Goal: Task Accomplishment & Management: Complete application form

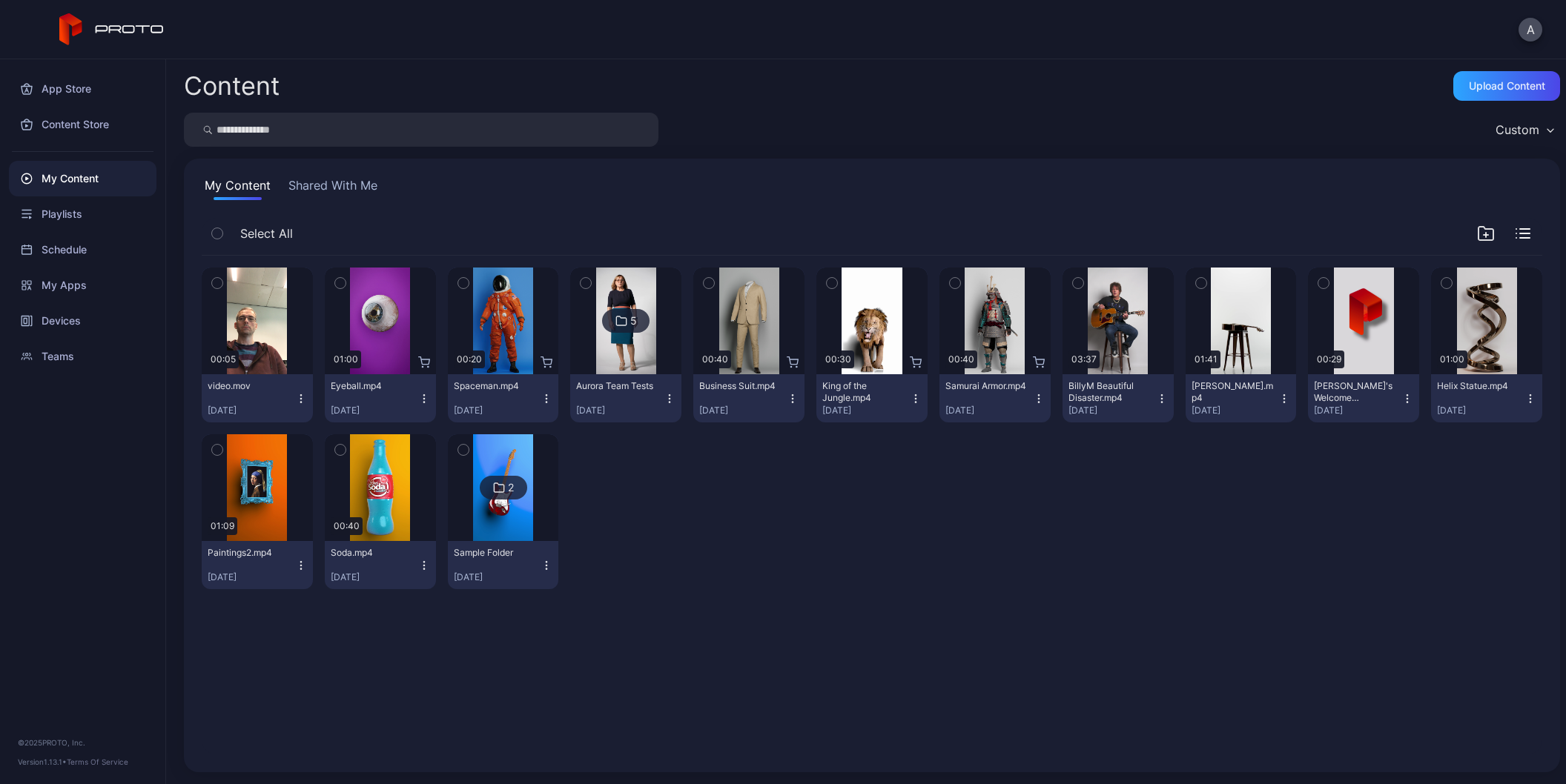
click at [615, 335] on img at bounding box center [626, 321] width 60 height 106
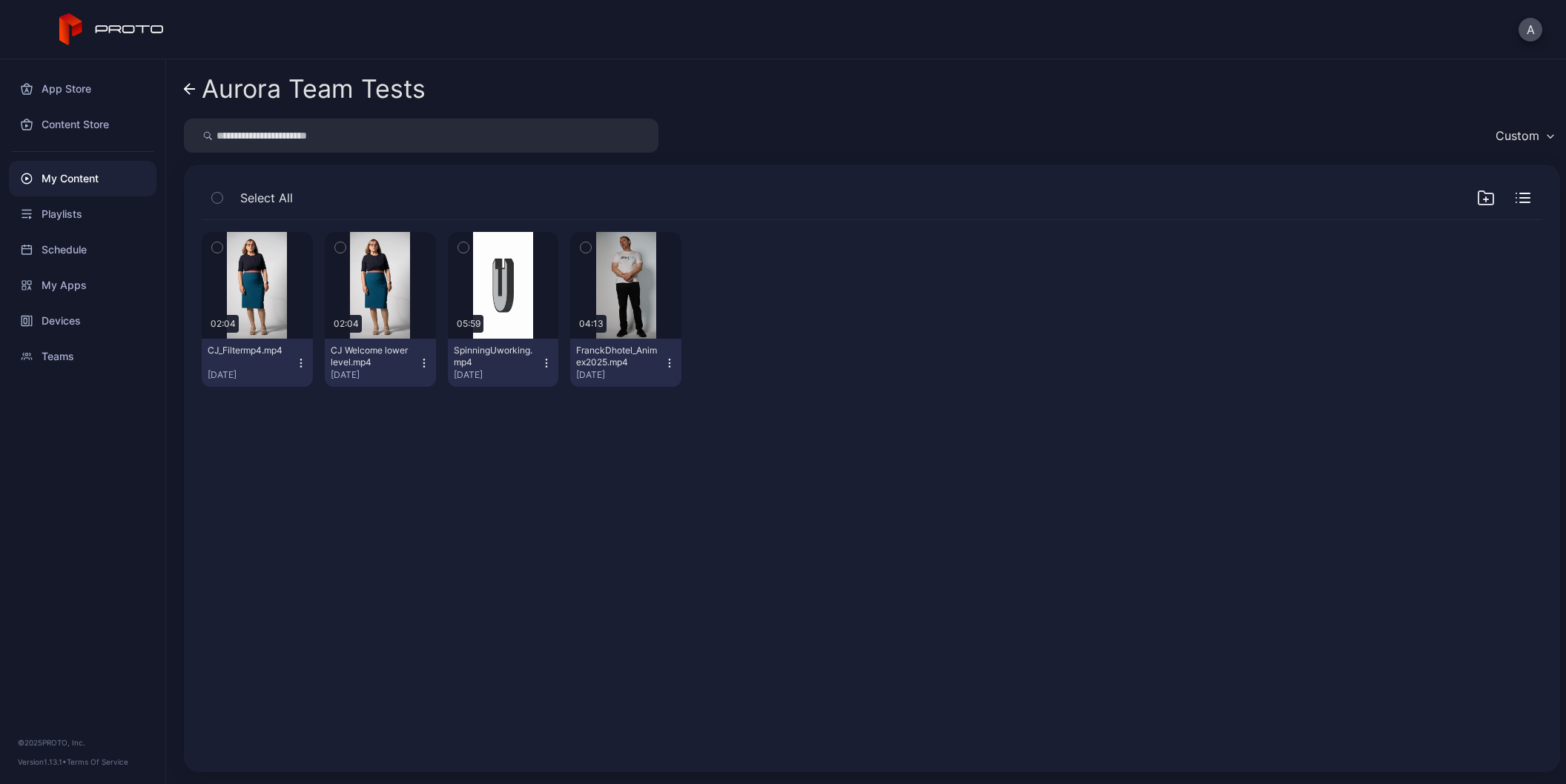
click at [422, 365] on icon "button" at bounding box center [424, 363] width 12 height 12
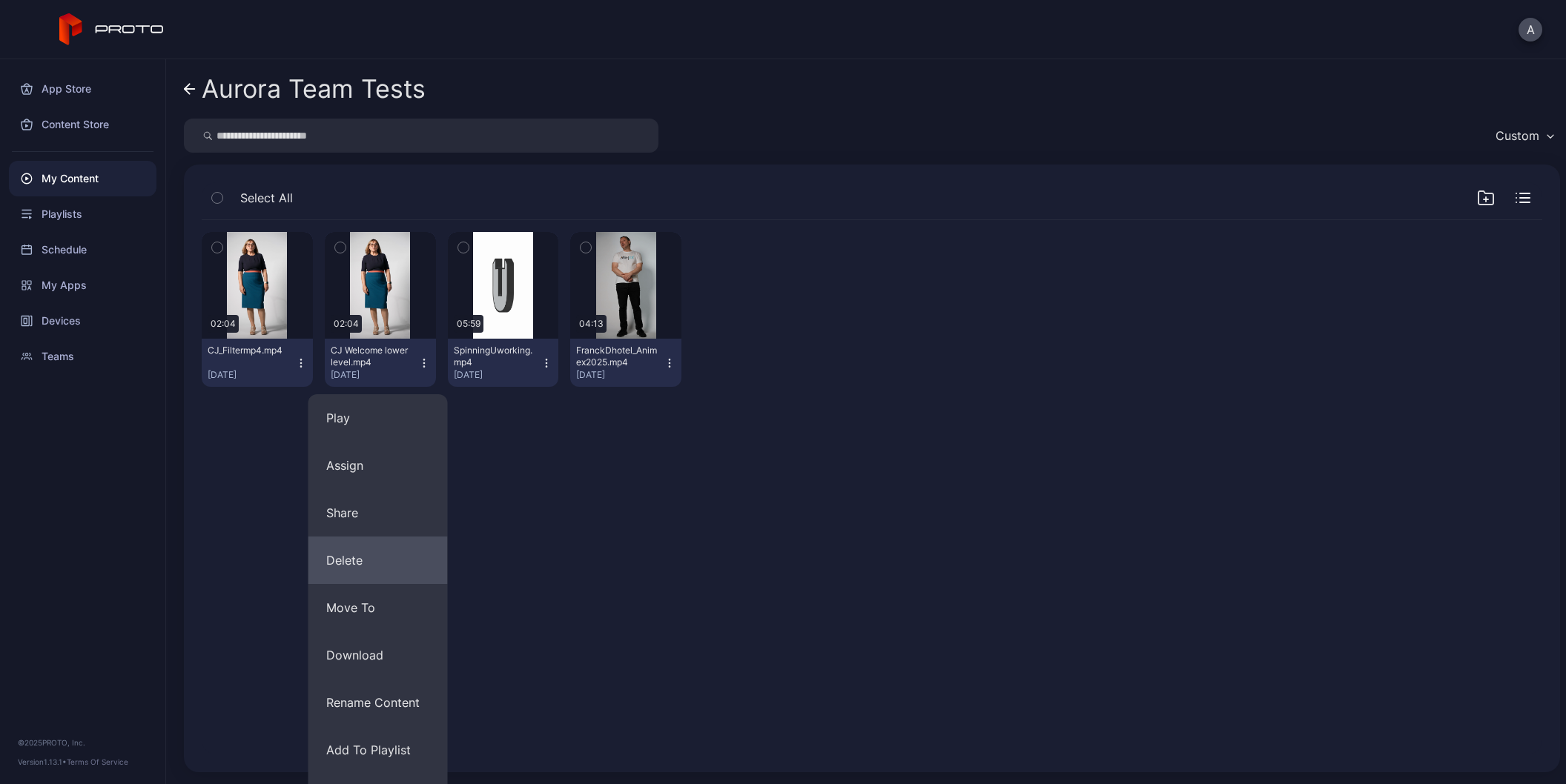
click at [402, 566] on button "Delete" at bounding box center [378, 560] width 140 height 47
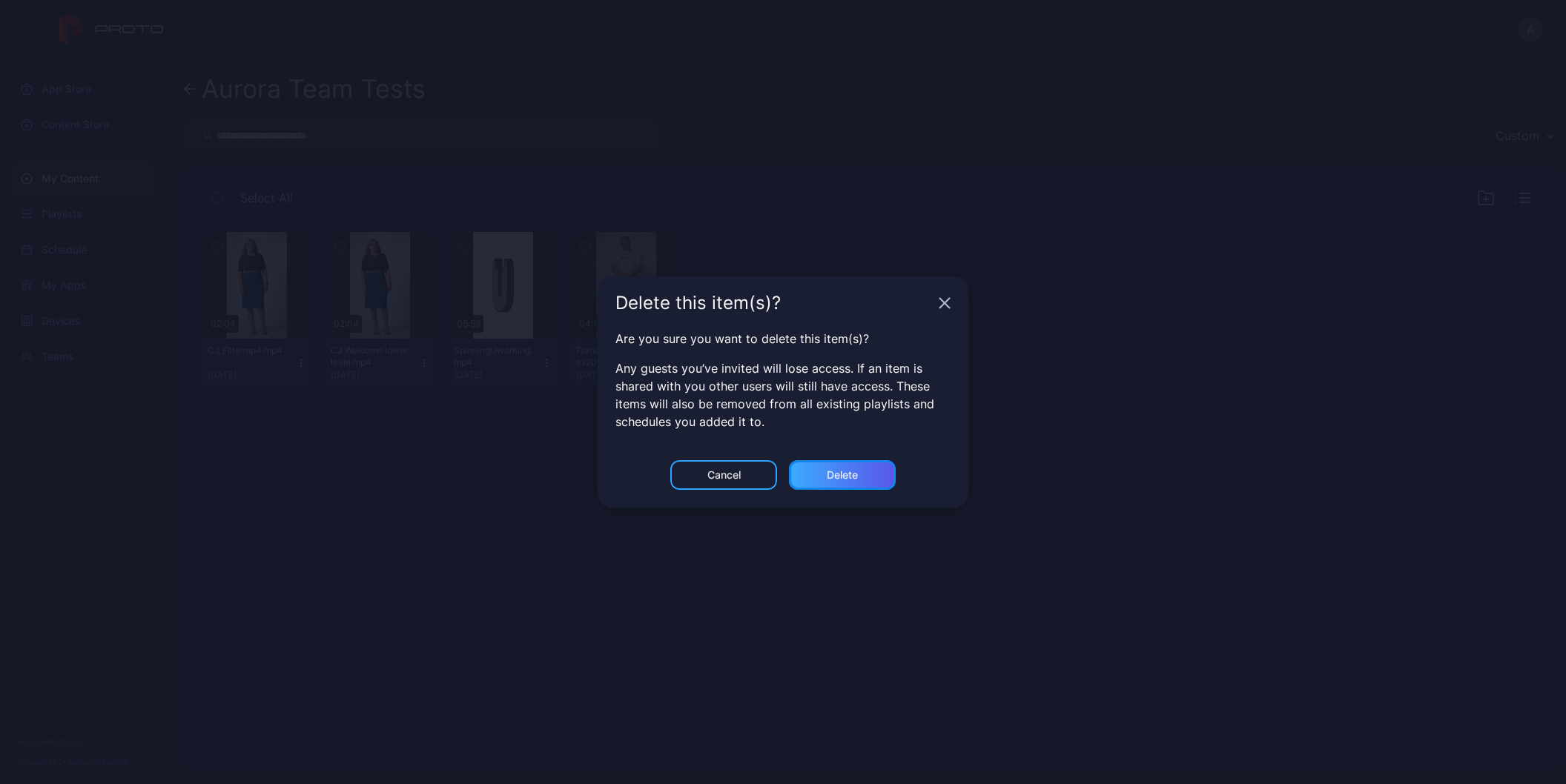
click at [831, 481] on div "Delete" at bounding box center [842, 476] width 106 height 30
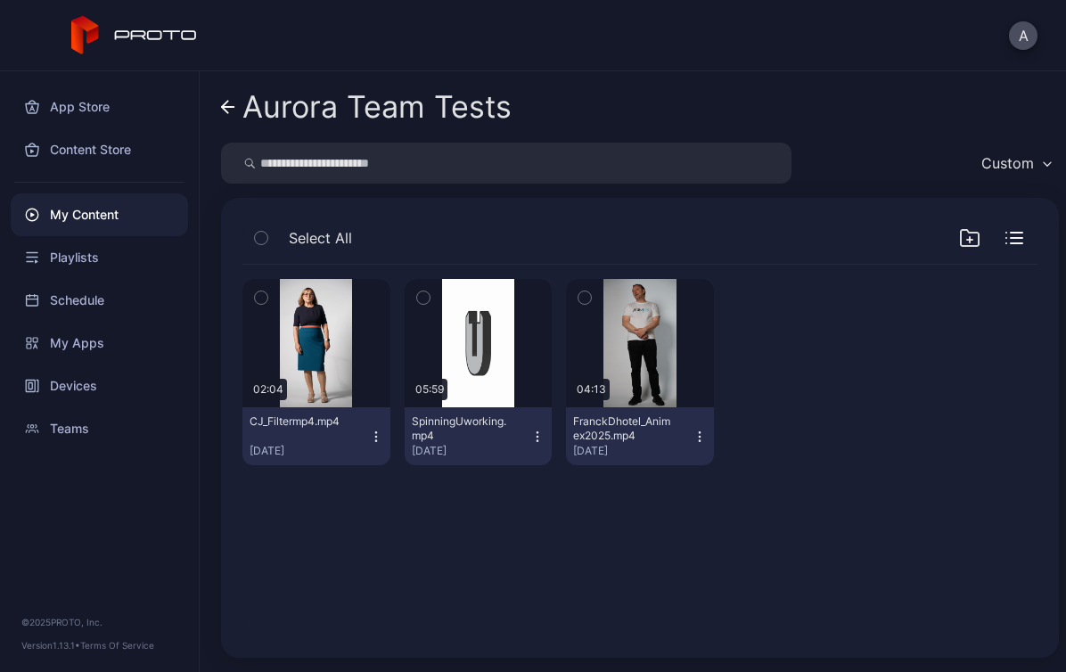
click at [3, 666] on div "App Store Content Store My Content Playlists Schedule My Apps Devices Teams © 2…" at bounding box center [100, 371] width 200 height 601
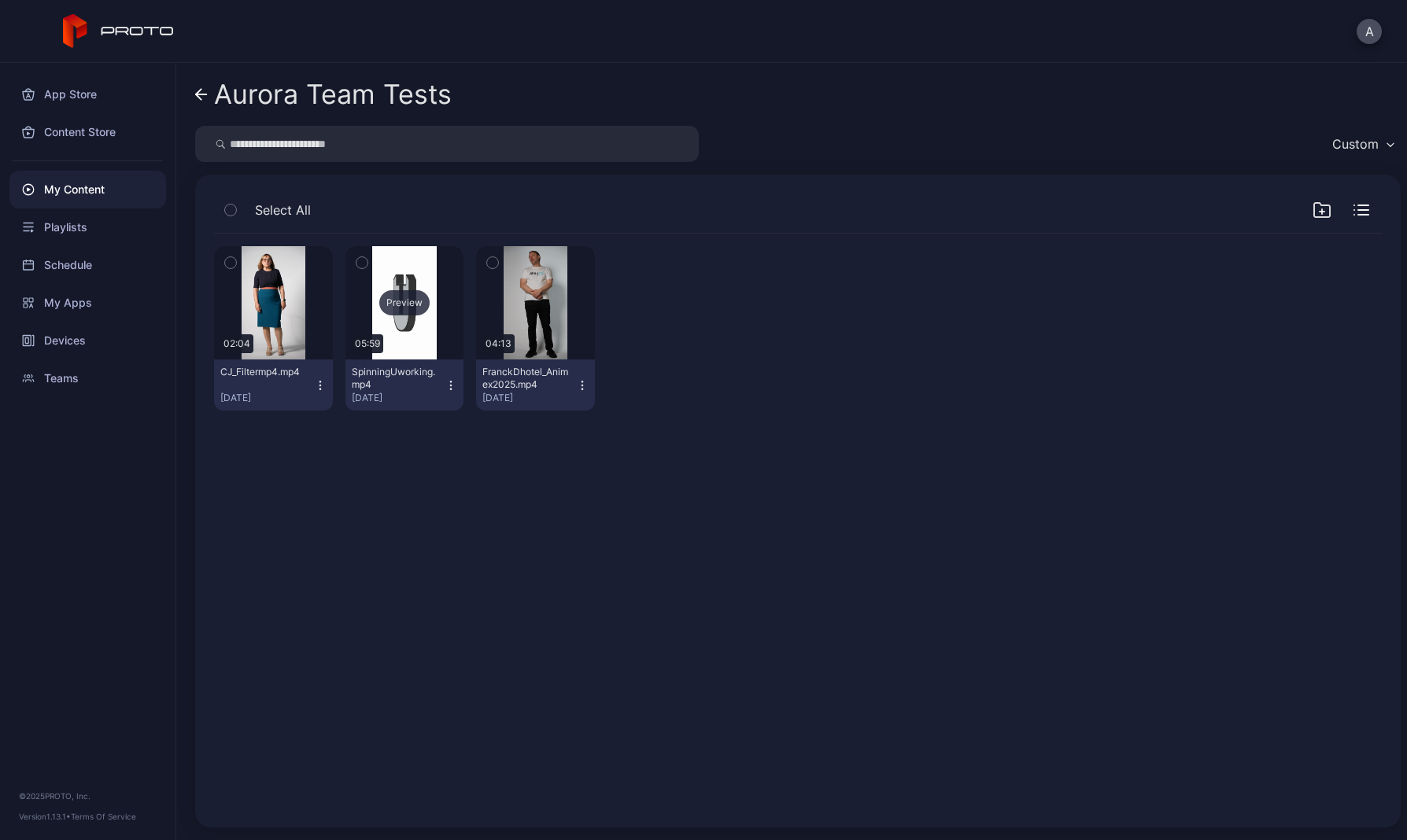
click at [404, 306] on div "Preview" at bounding box center [404, 303] width 50 height 26
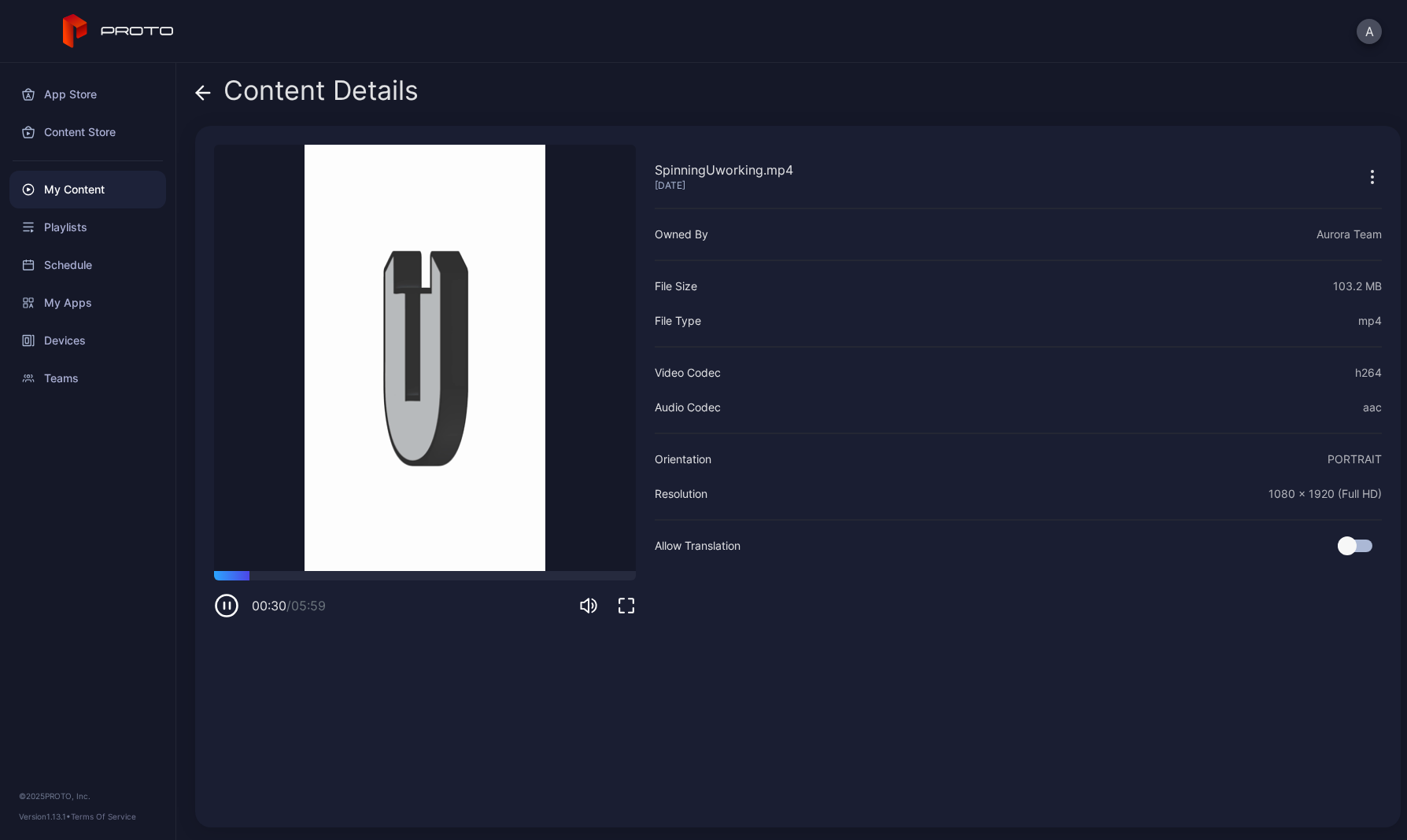
click at [204, 93] on icon at bounding box center [203, 93] width 13 height 0
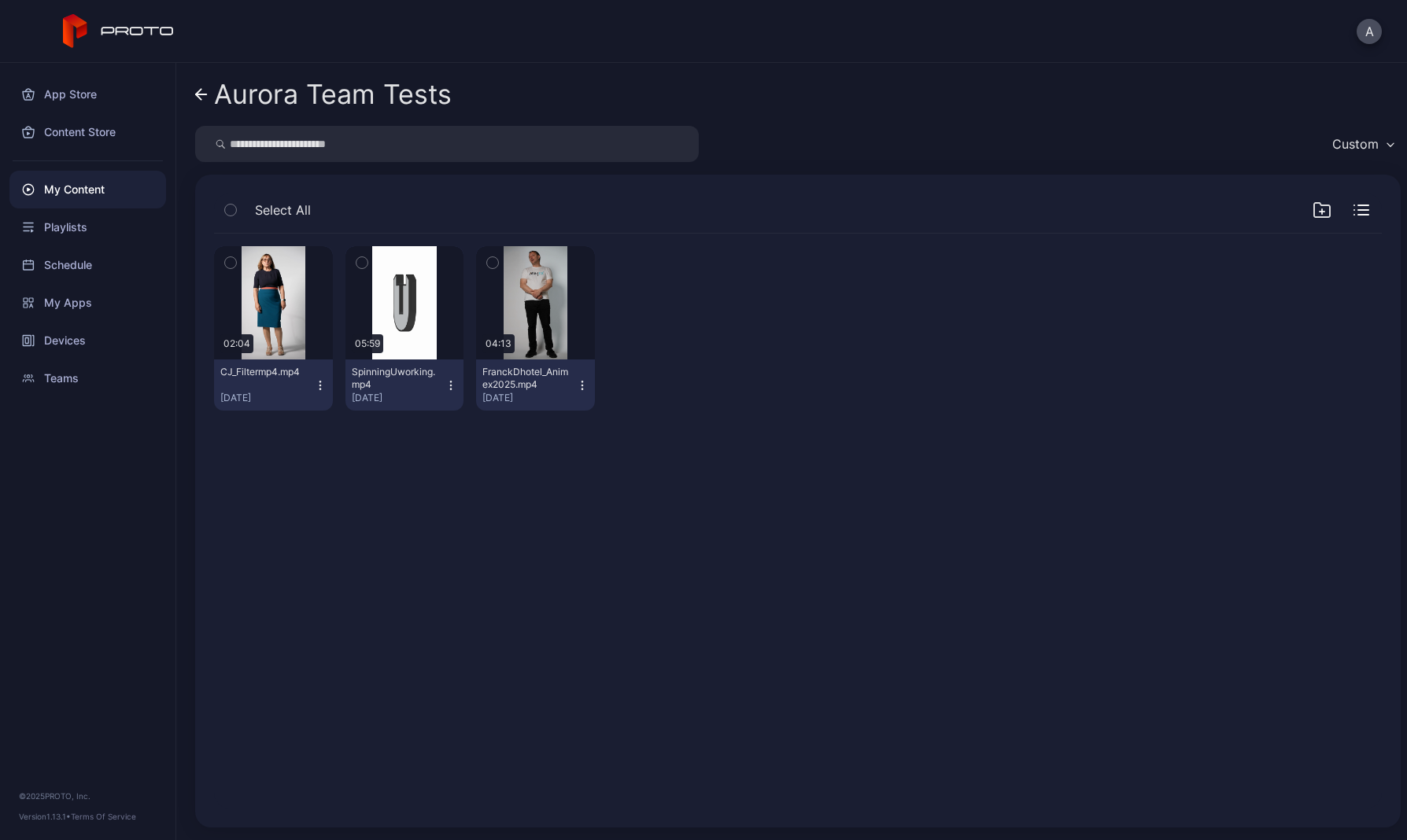
click at [209, 92] on link "Aurora Team Tests" at bounding box center [323, 94] width 257 height 38
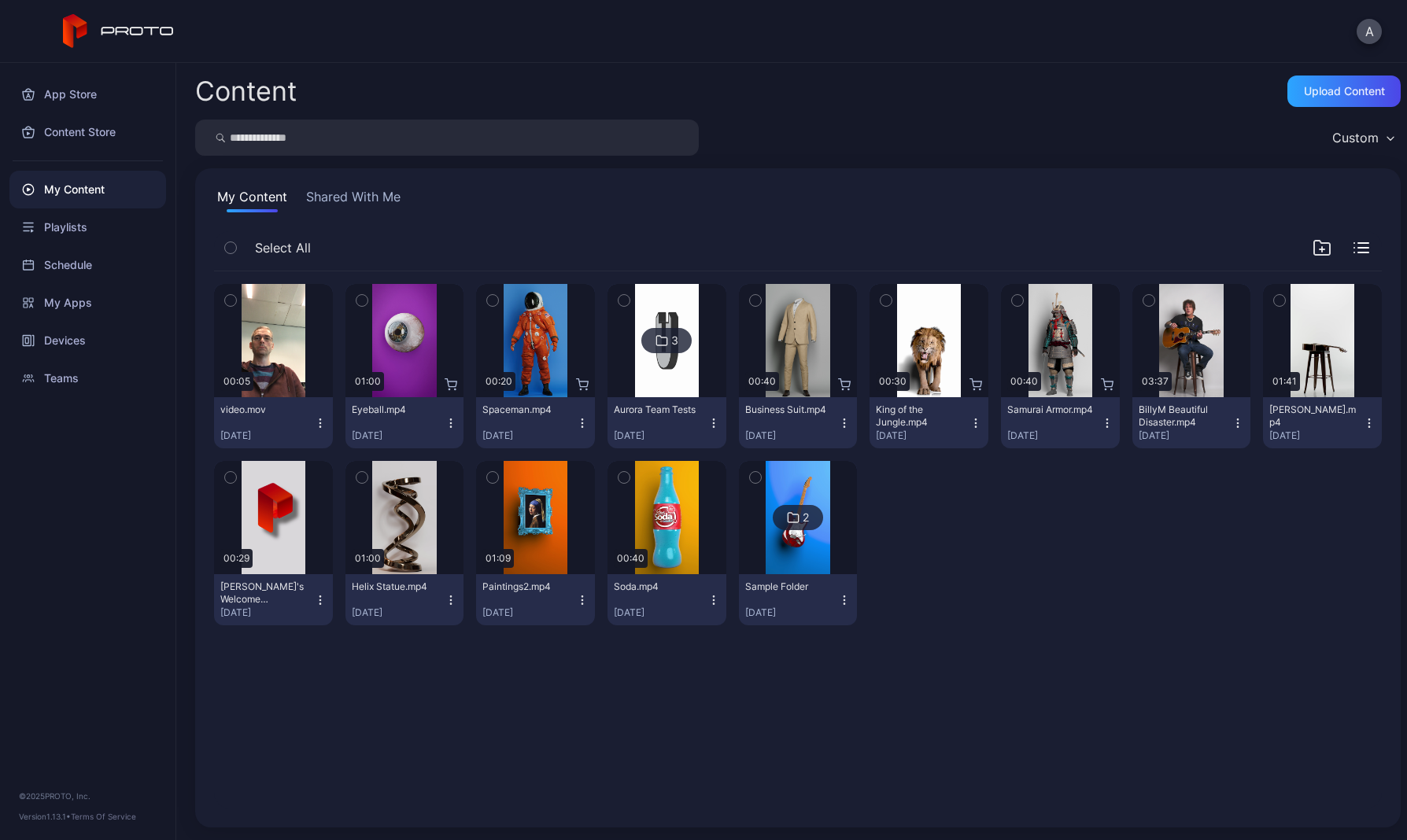
click at [449, 431] on button "Eyeball.mp4 [DATE]" at bounding box center [404, 423] width 119 height 51
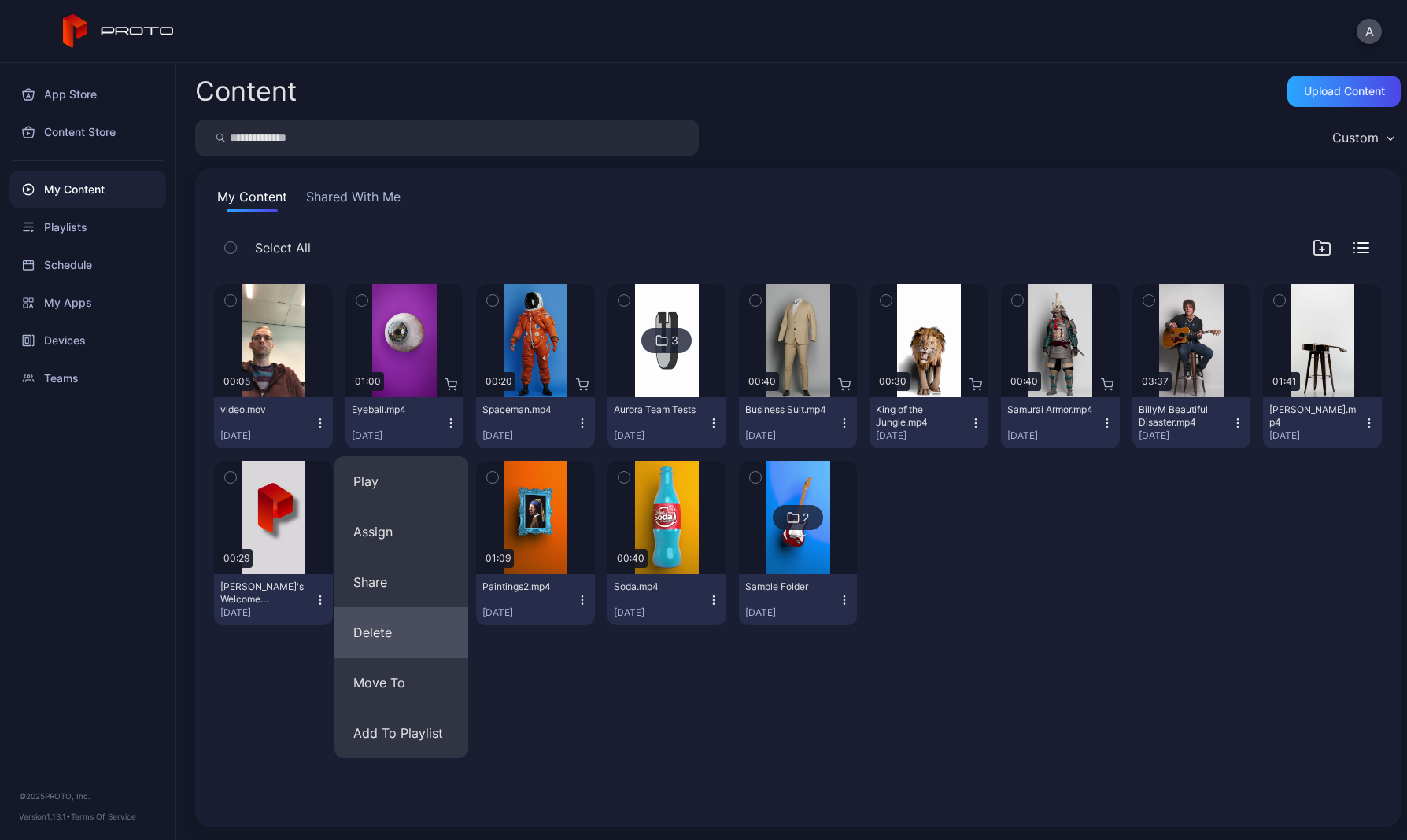
click at [421, 648] on button "Delete" at bounding box center [402, 632] width 134 height 50
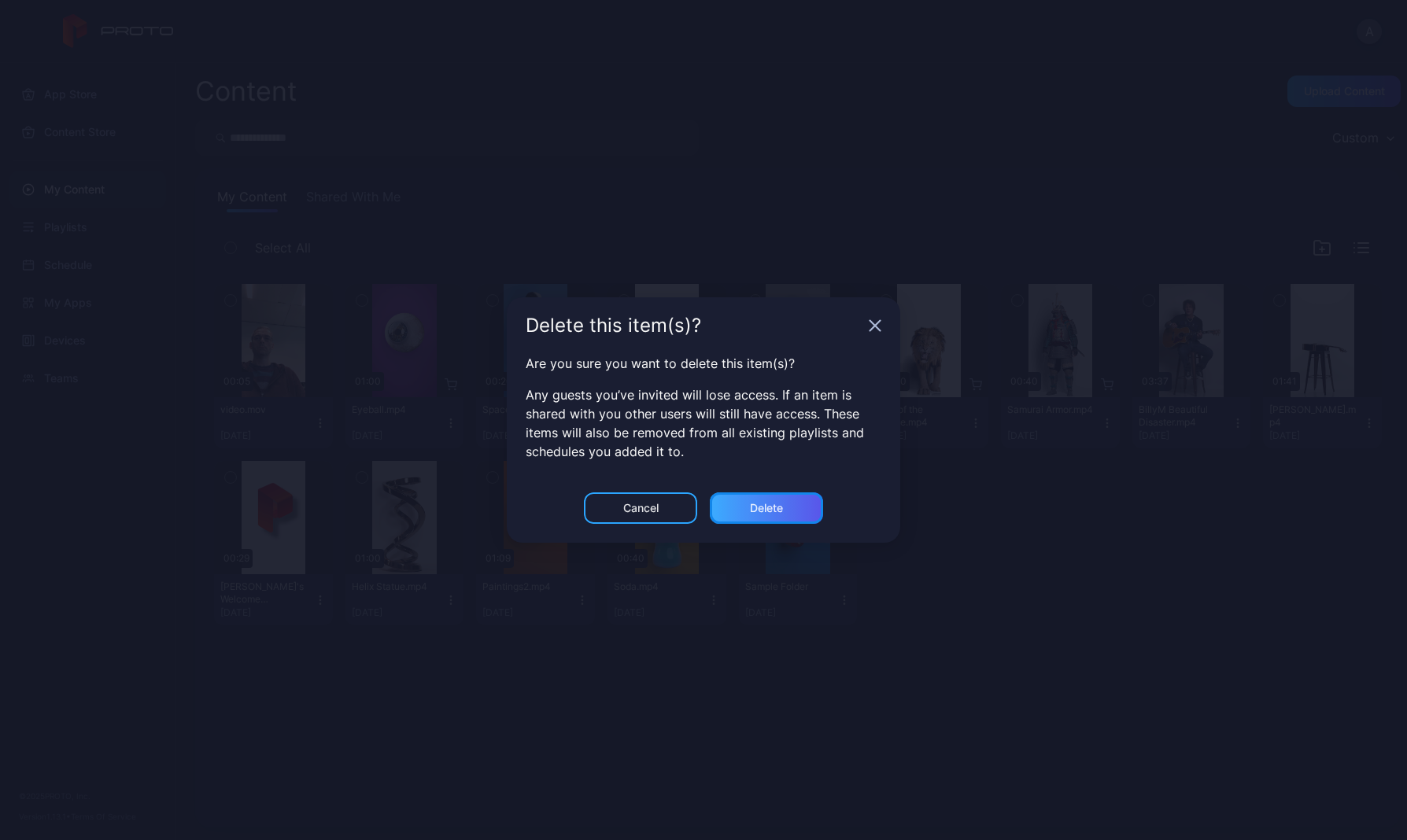
click at [743, 501] on div "Delete" at bounding box center [766, 508] width 113 height 32
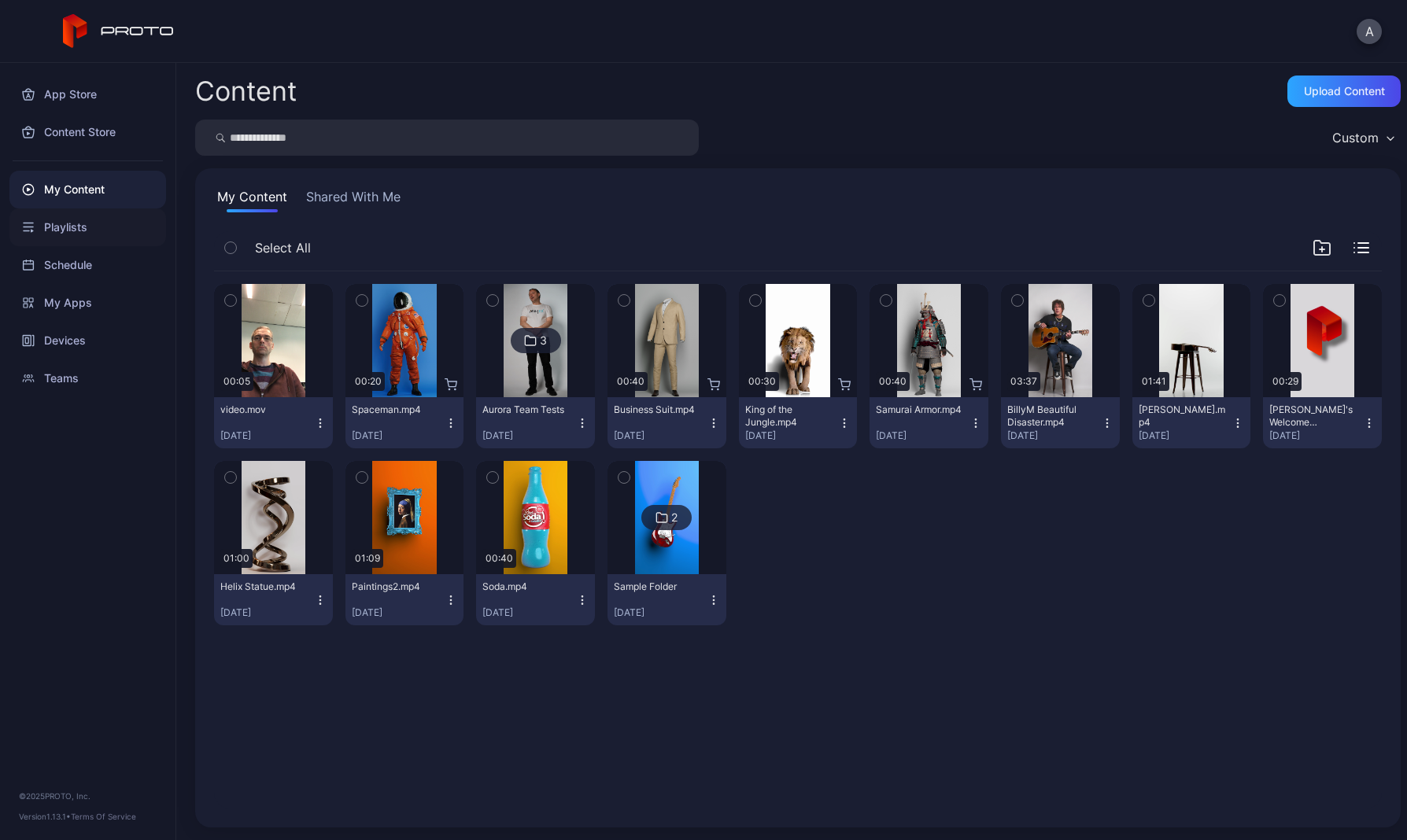
click at [67, 221] on div "Playlists" at bounding box center [87, 227] width 156 height 38
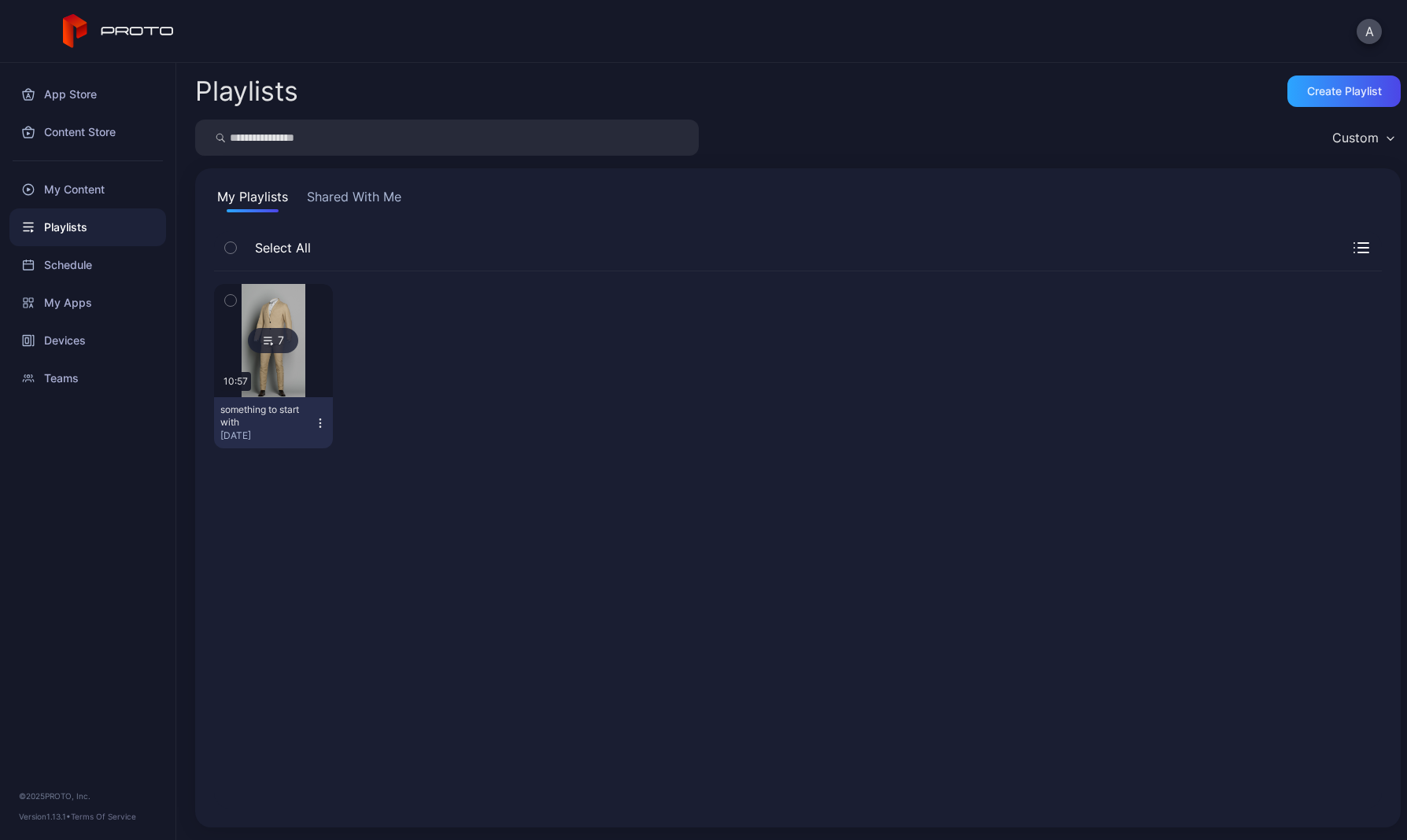
click at [248, 344] on div "7" at bounding box center [273, 341] width 50 height 26
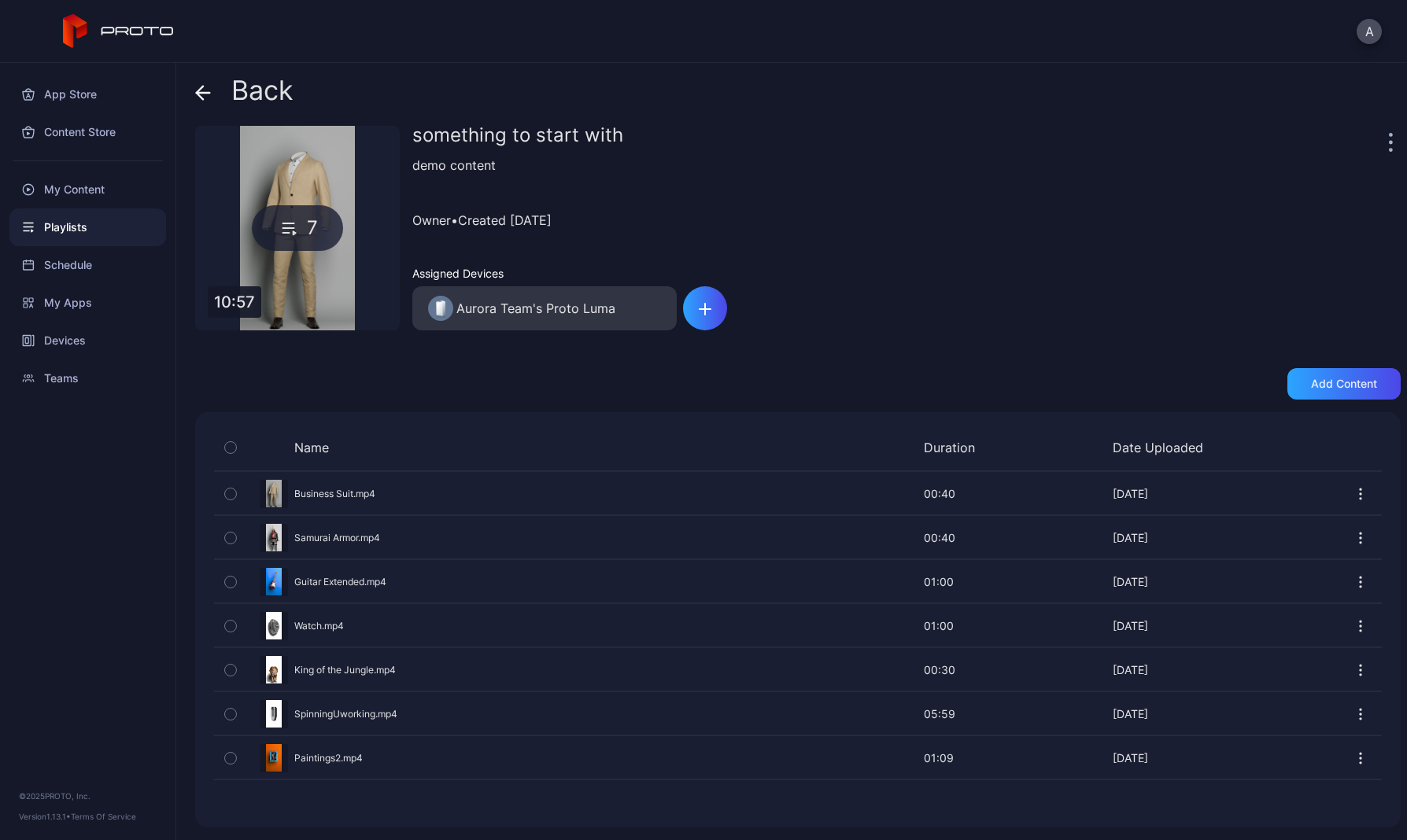
click at [1317, 400] on div "Back something to start with 7 10:57 something to start with demo content Owner…" at bounding box center [792, 451] width 1230 height 777
click at [1317, 394] on div "Add content" at bounding box center [1343, 384] width 113 height 32
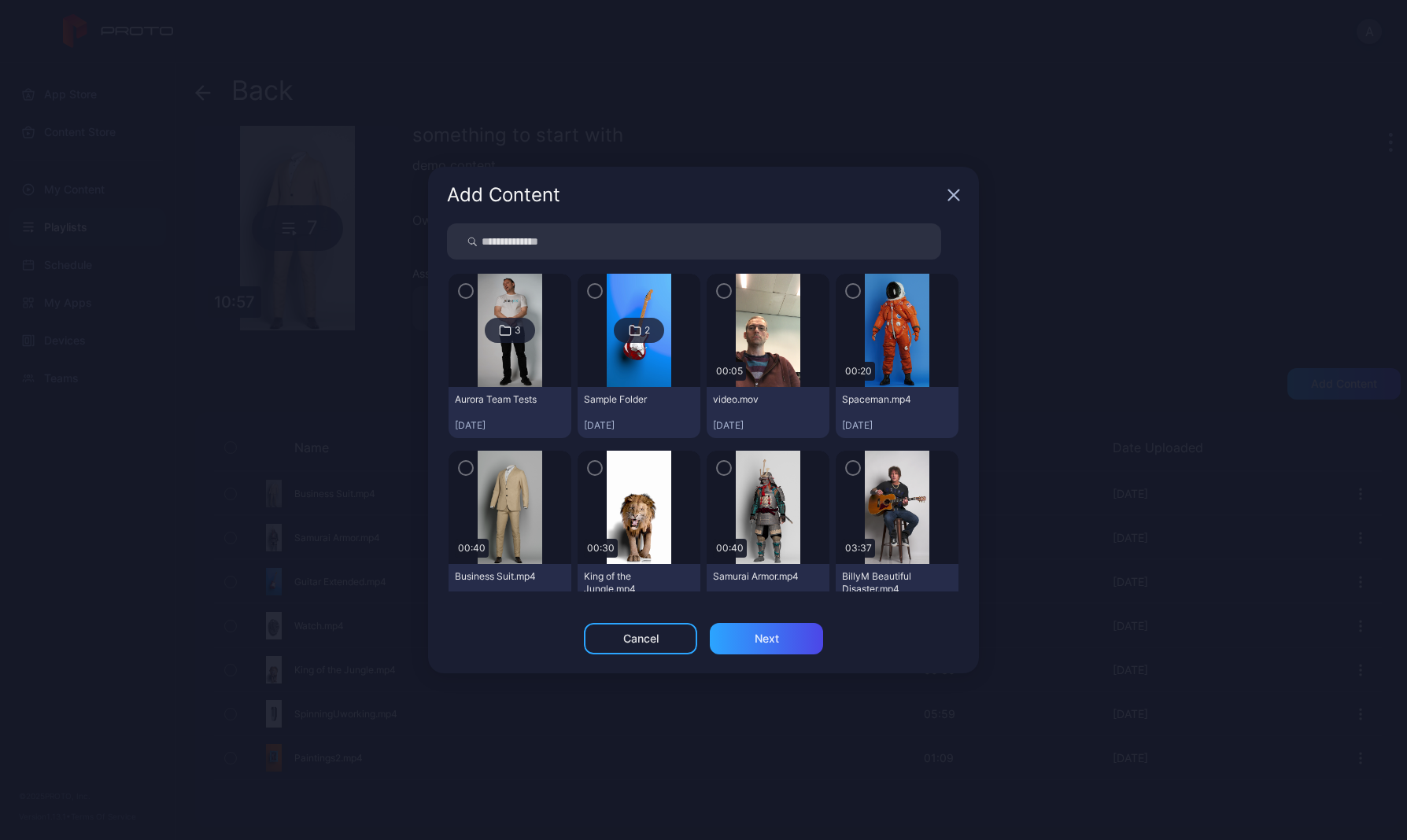
click at [846, 292] on icon "button" at bounding box center [853, 291] width 12 height 18
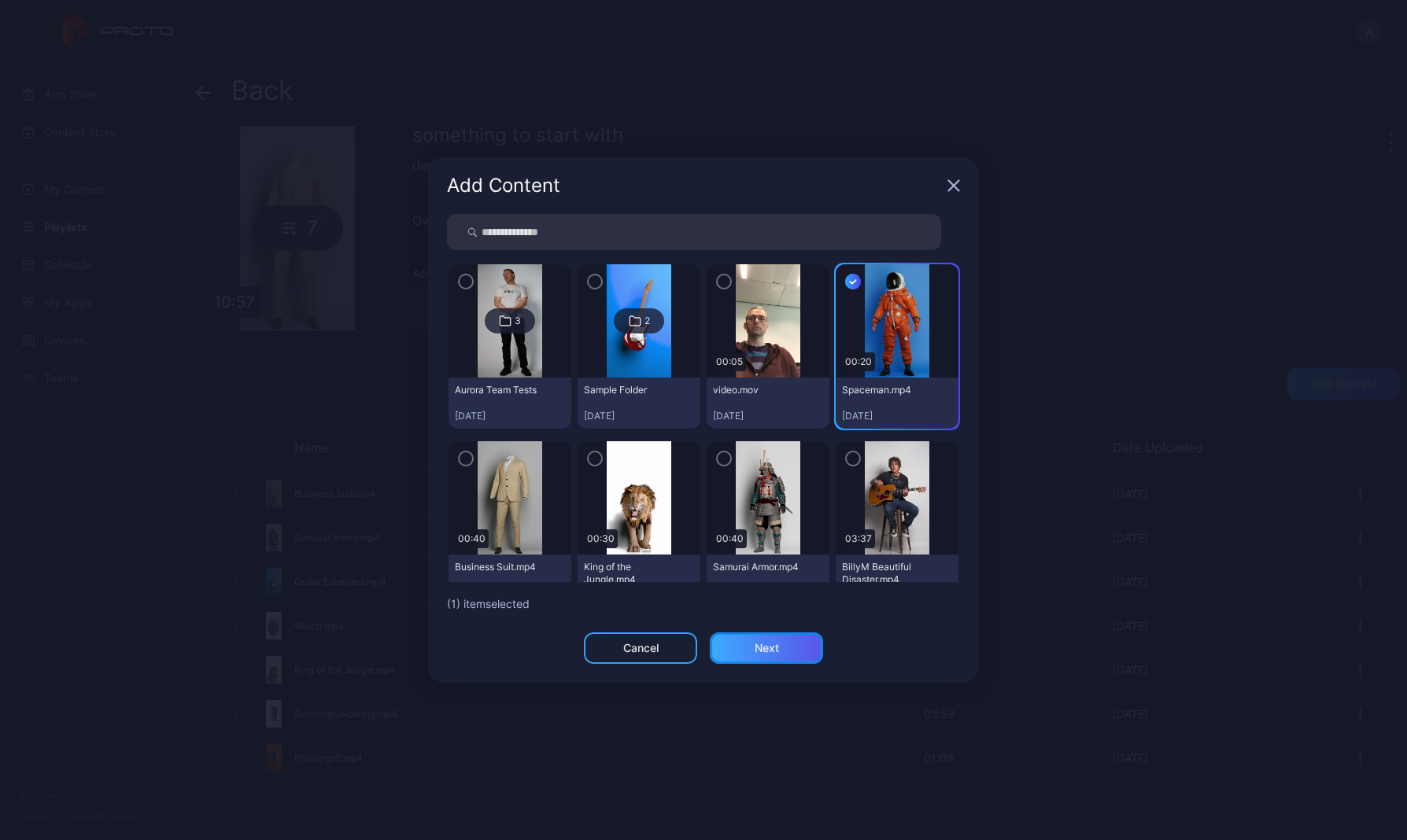
click at [780, 658] on div "Next" at bounding box center [766, 649] width 113 height 32
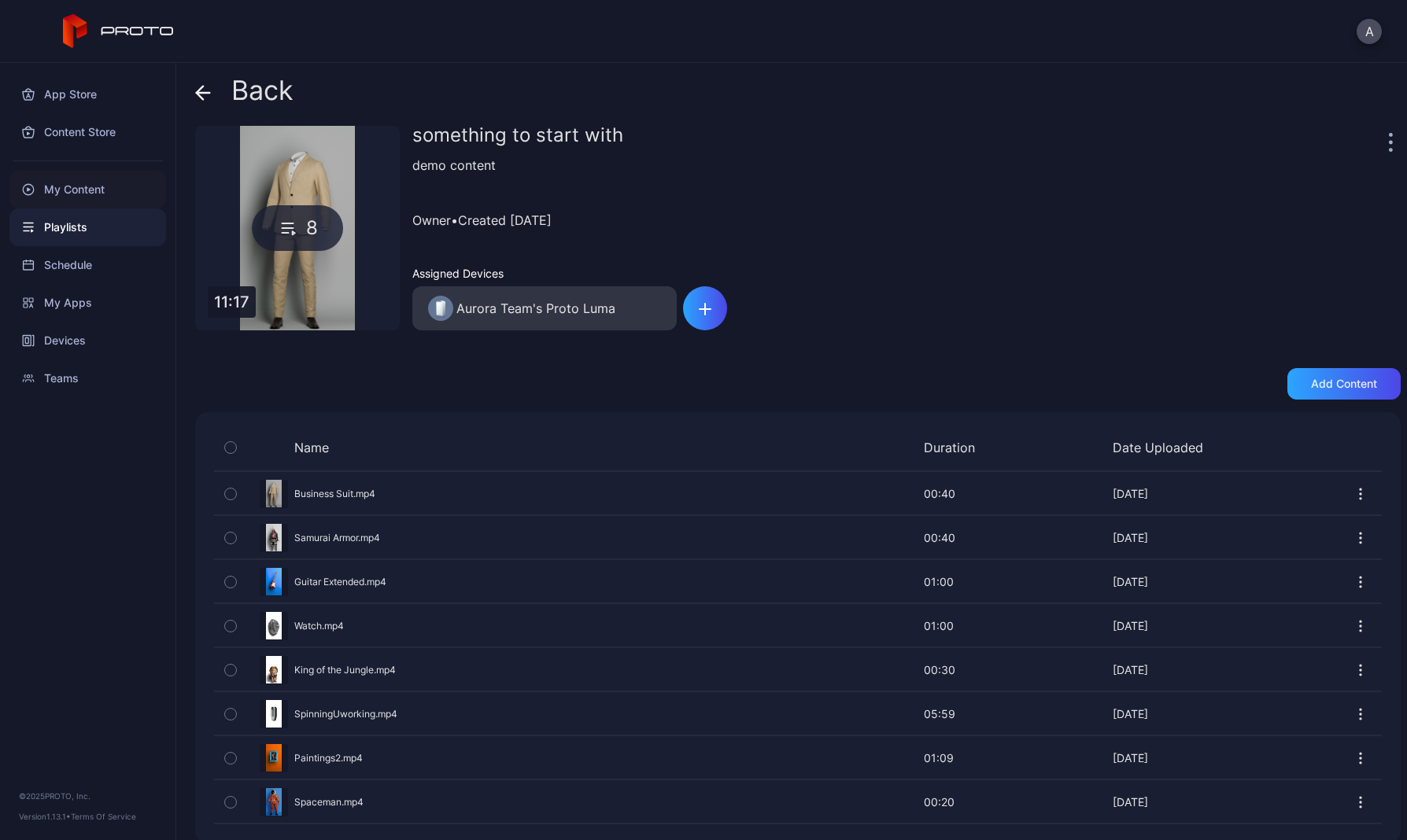
click at [62, 191] on div "My Content" at bounding box center [87, 189] width 156 height 38
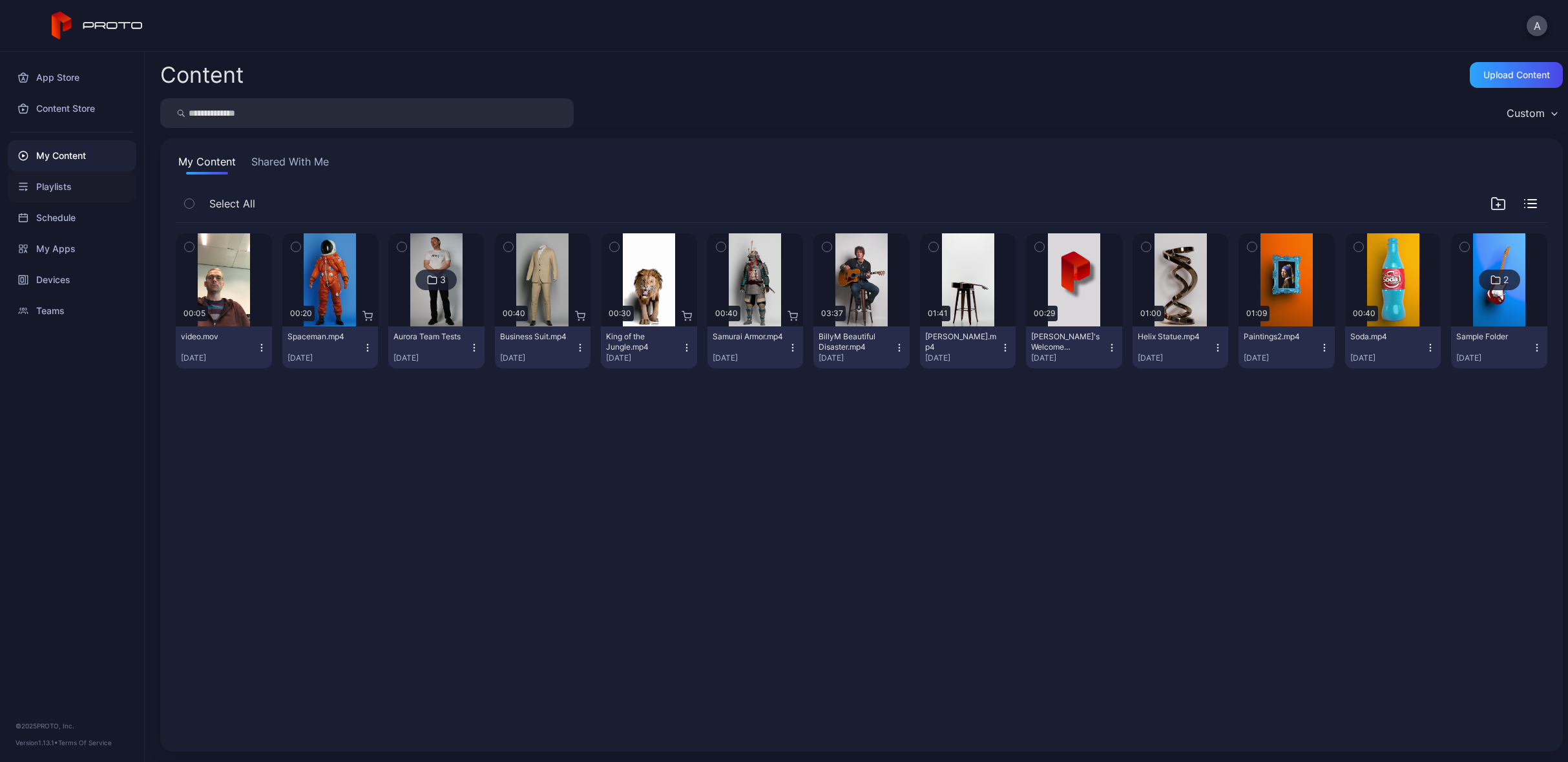
click at [65, 197] on div "Playlists" at bounding box center [72, 186] width 128 height 31
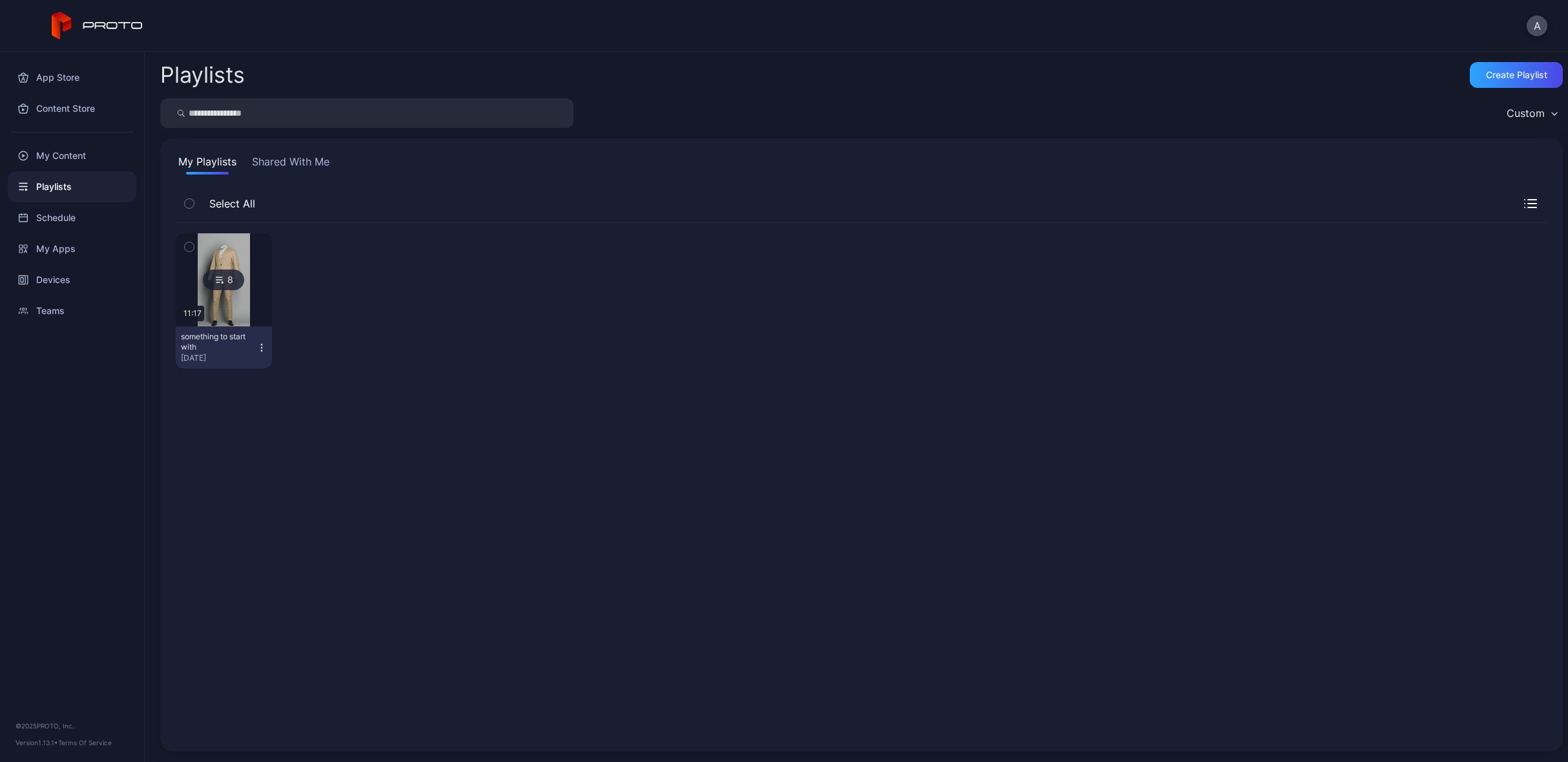
click at [215, 276] on icon at bounding box center [220, 279] width 10 height 15
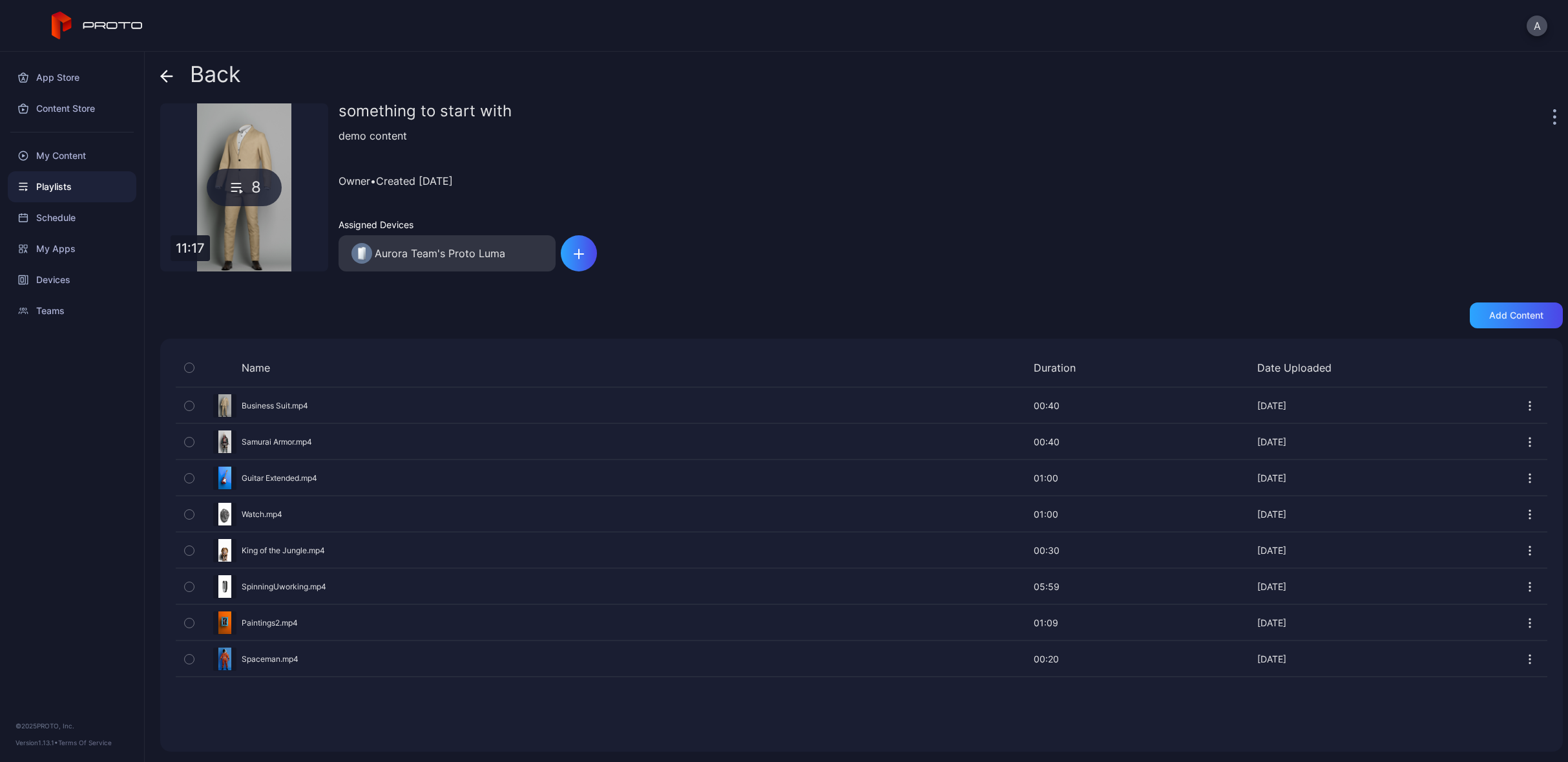
click at [1364, 588] on icon "button" at bounding box center [1530, 587] width 13 height 13
click at [1226, 683] on div "Name Duration Date Uploaded Preview Business Suit.mp4 00:40 00:40 [DATE] Previe…" at bounding box center [861, 545] width 1403 height 413
click at [67, 155] on div "My Content" at bounding box center [72, 155] width 128 height 31
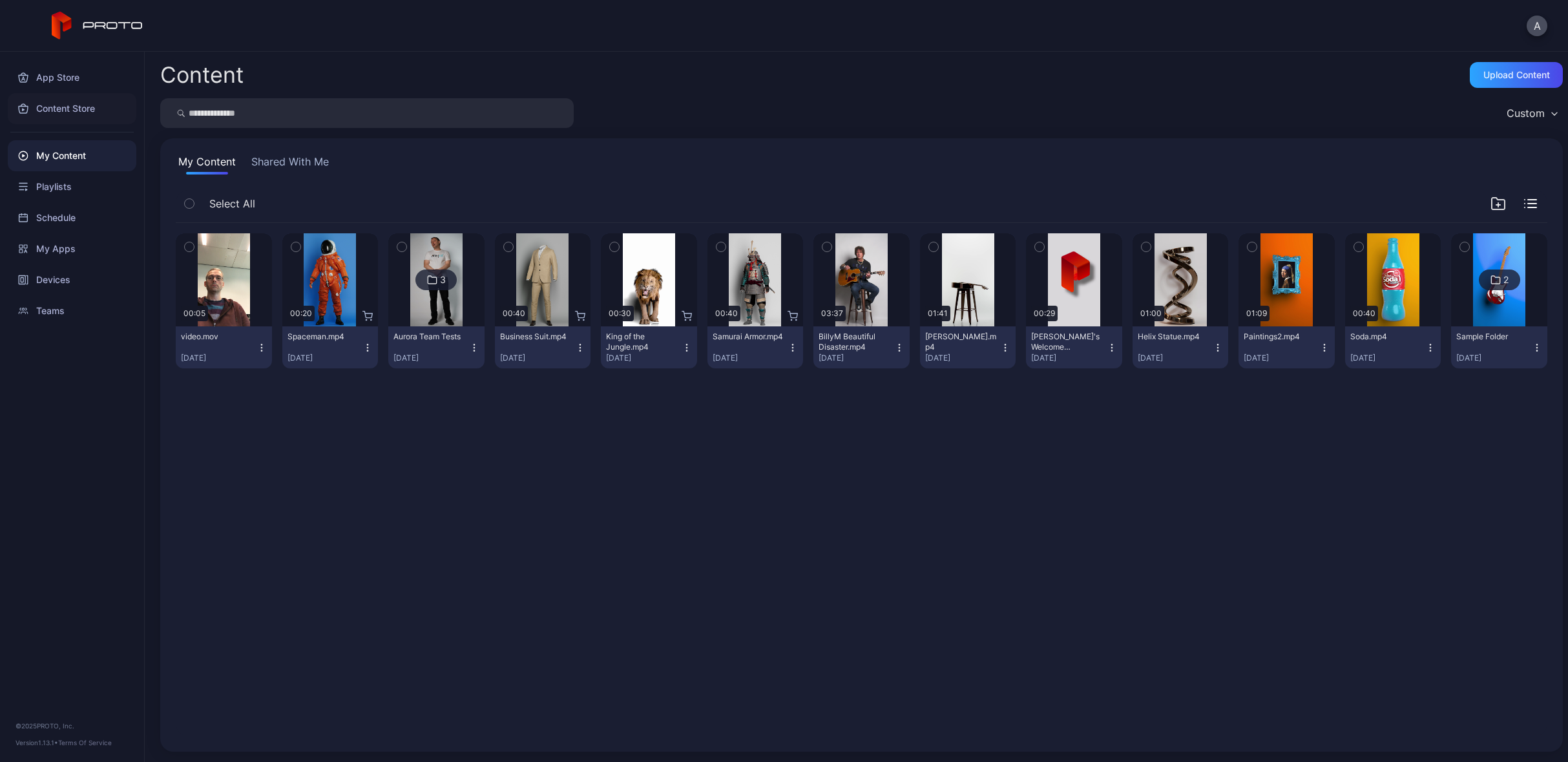
click at [62, 117] on div "Content Store" at bounding box center [72, 108] width 128 height 31
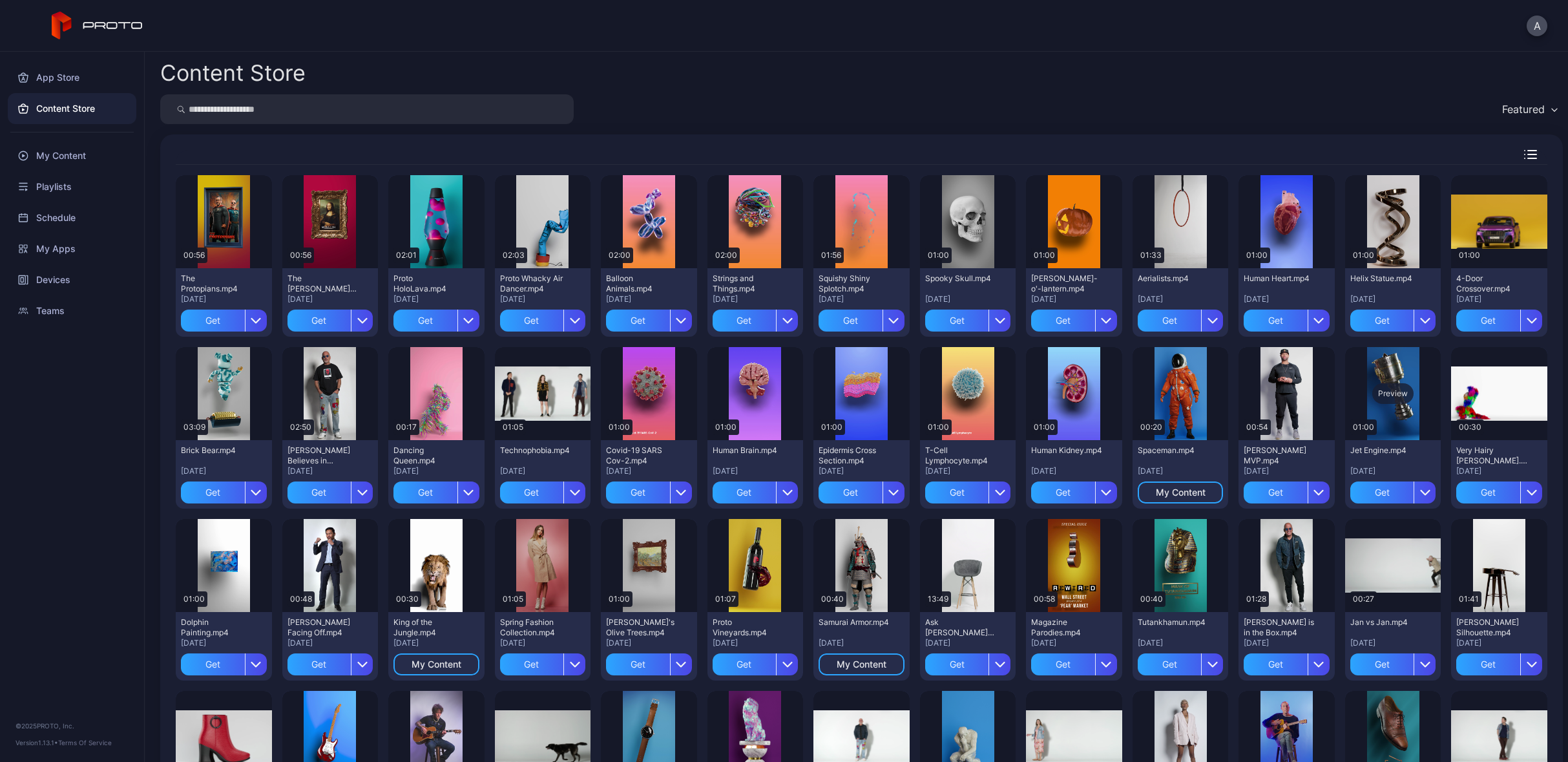
click at [1364, 390] on div "Preview" at bounding box center [1393, 394] width 41 height 21
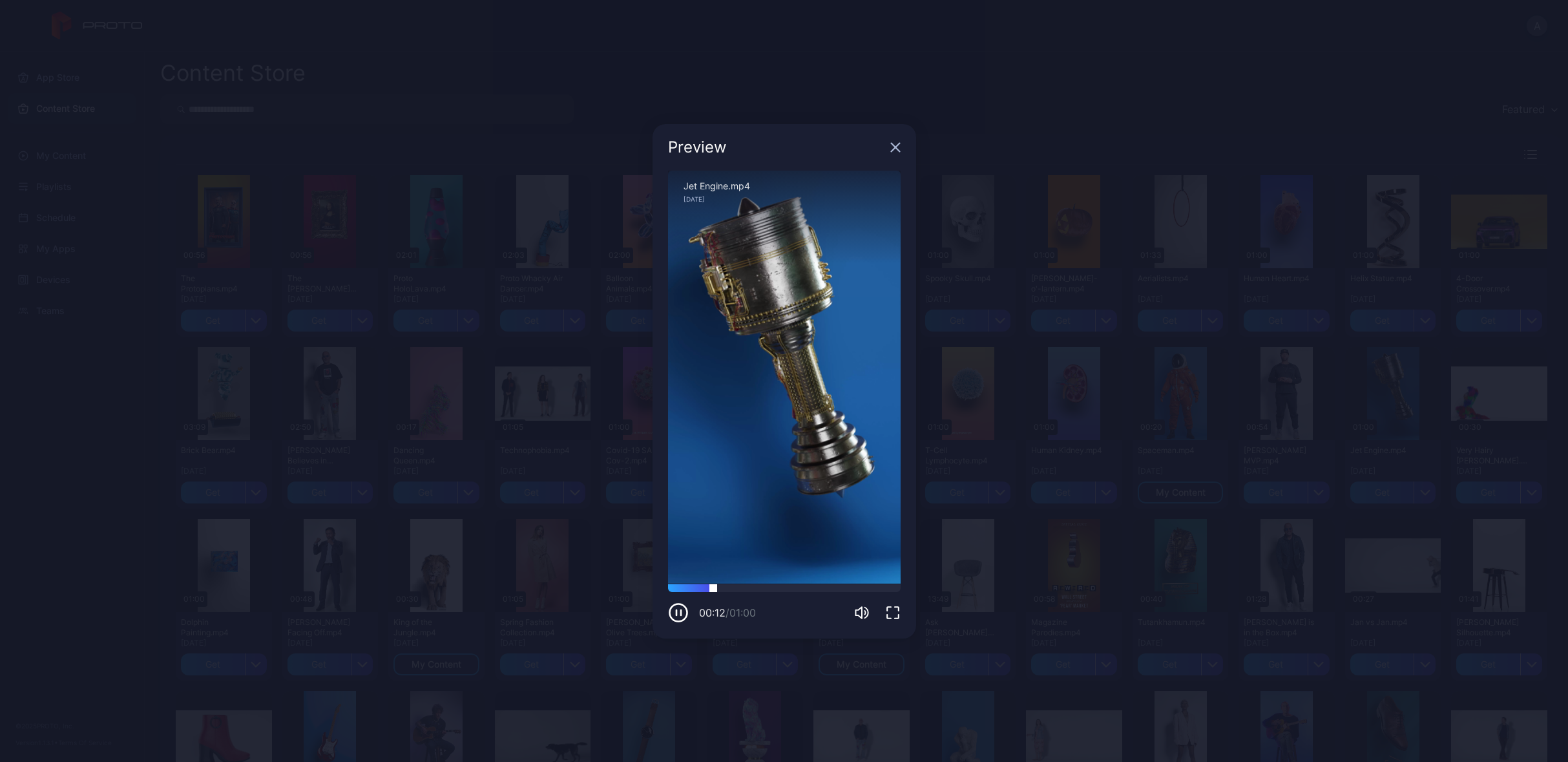
click at [763, 587] on div at bounding box center [784, 588] width 233 height 8
click at [787, 587] on div at bounding box center [784, 588] width 233 height 8
click at [847, 596] on div "00:31 / 01:00" at bounding box center [784, 603] width 233 height 38
click at [681, 619] on icon "button" at bounding box center [679, 613] width 17 height 17
click at [897, 152] on icon "button" at bounding box center [895, 147] width 10 height 10
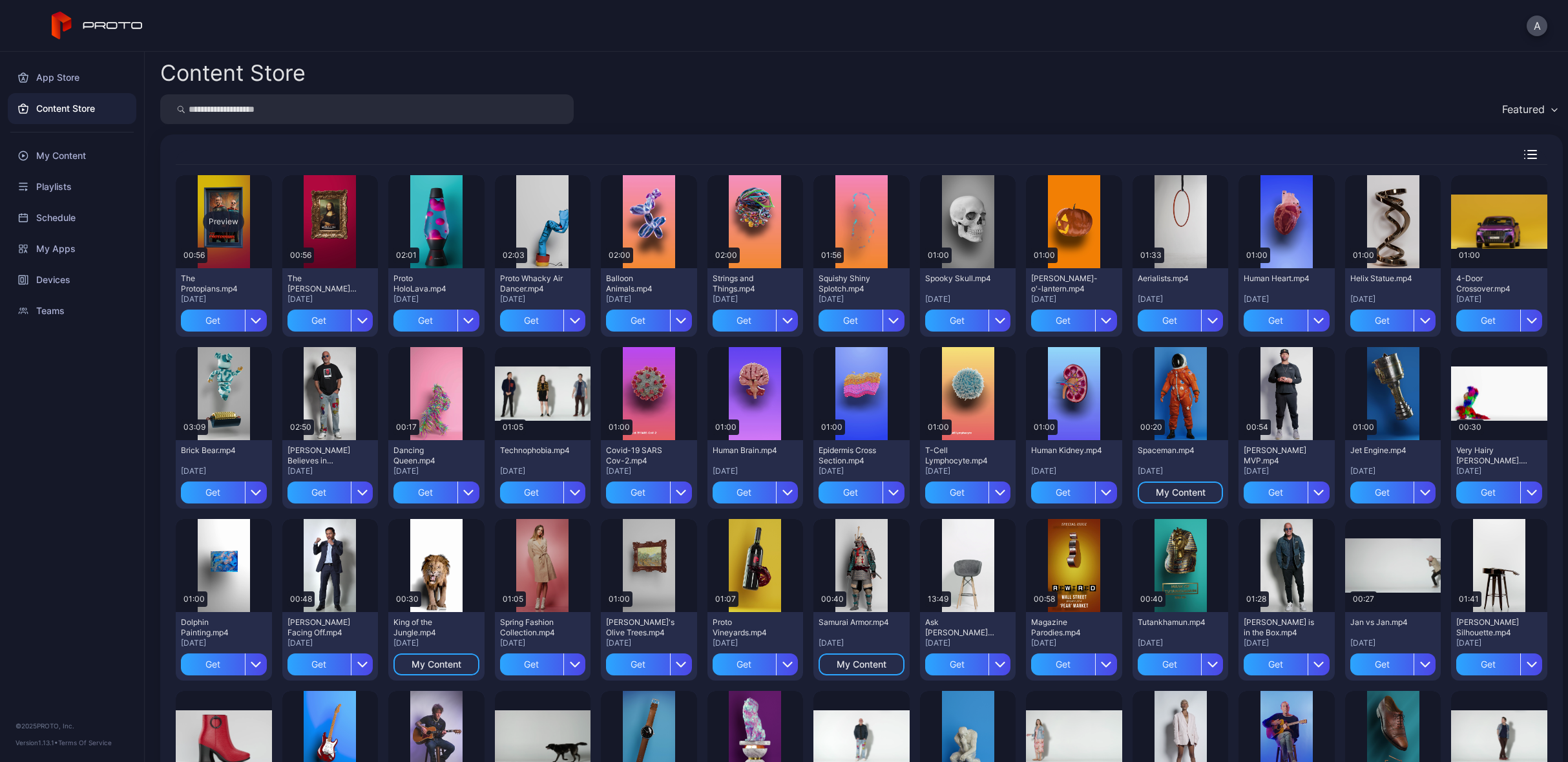
click at [220, 231] on div "Preview" at bounding box center [223, 221] width 41 height 21
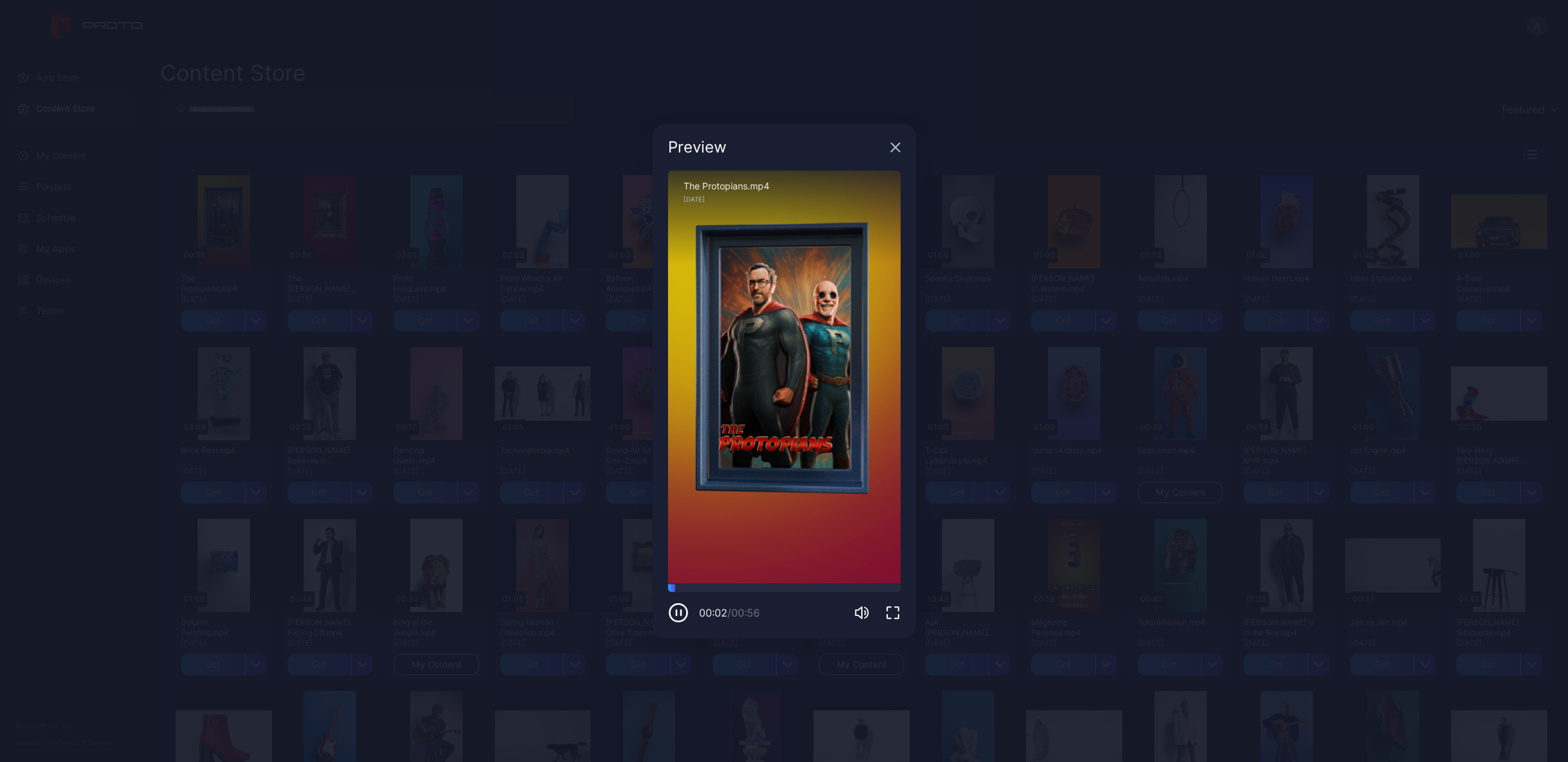
click at [897, 151] on icon "button" at bounding box center [895, 147] width 9 height 9
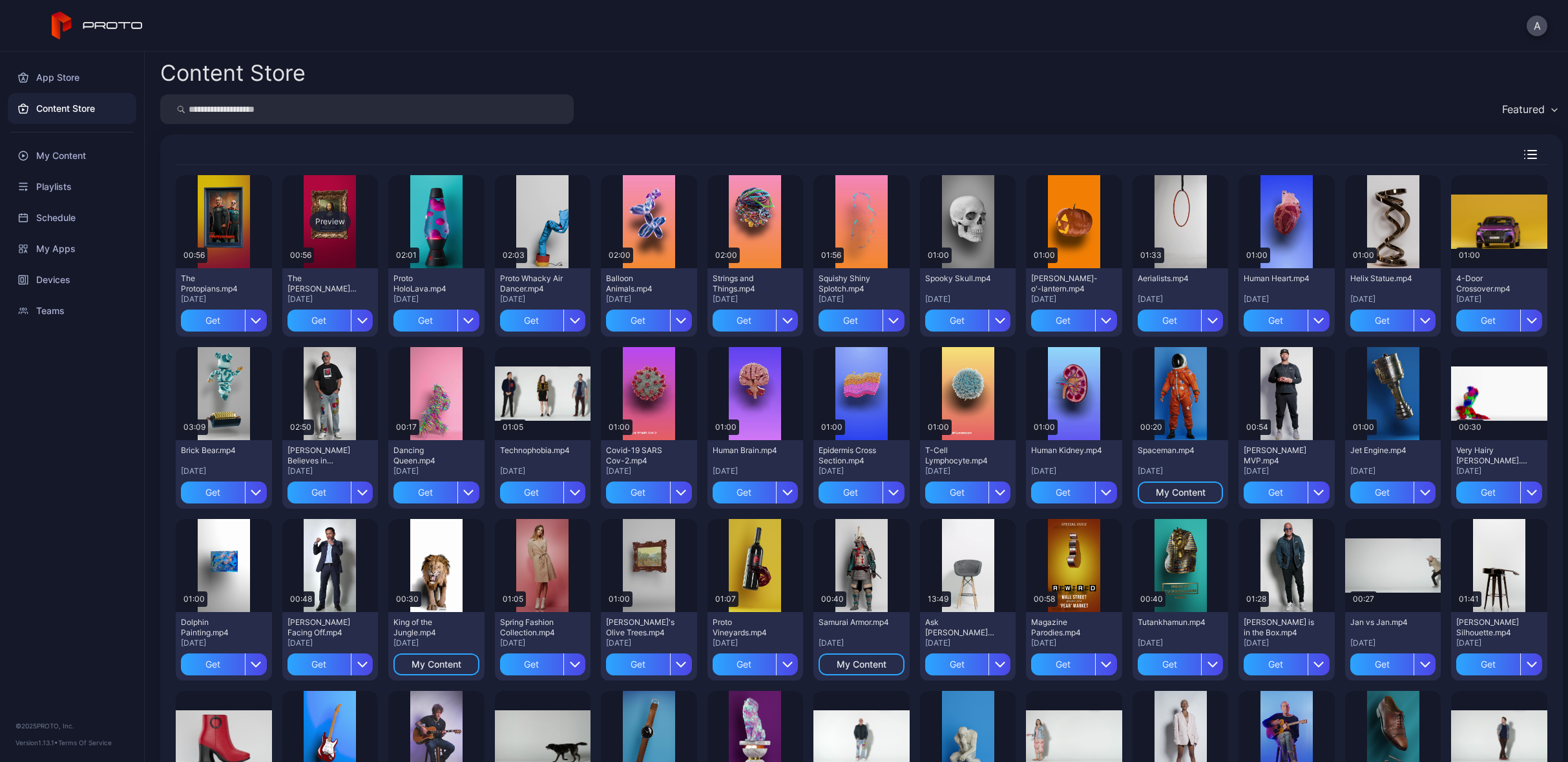
click at [332, 225] on div "Preview" at bounding box center [330, 221] width 41 height 21
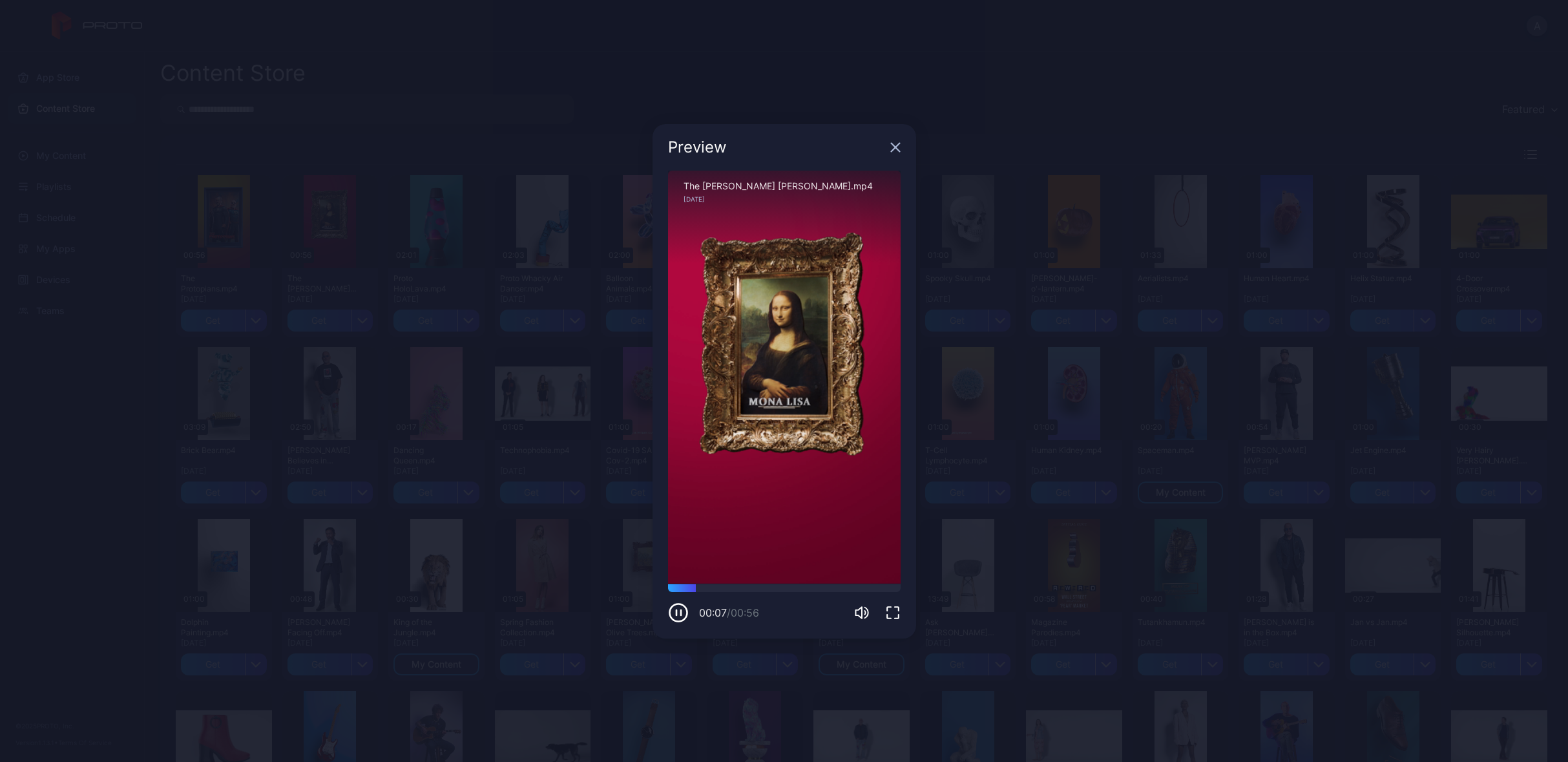
click at [900, 146] on div "Preview" at bounding box center [784, 147] width 264 height 46
click at [900, 149] on icon "button" at bounding box center [895, 147] width 10 height 10
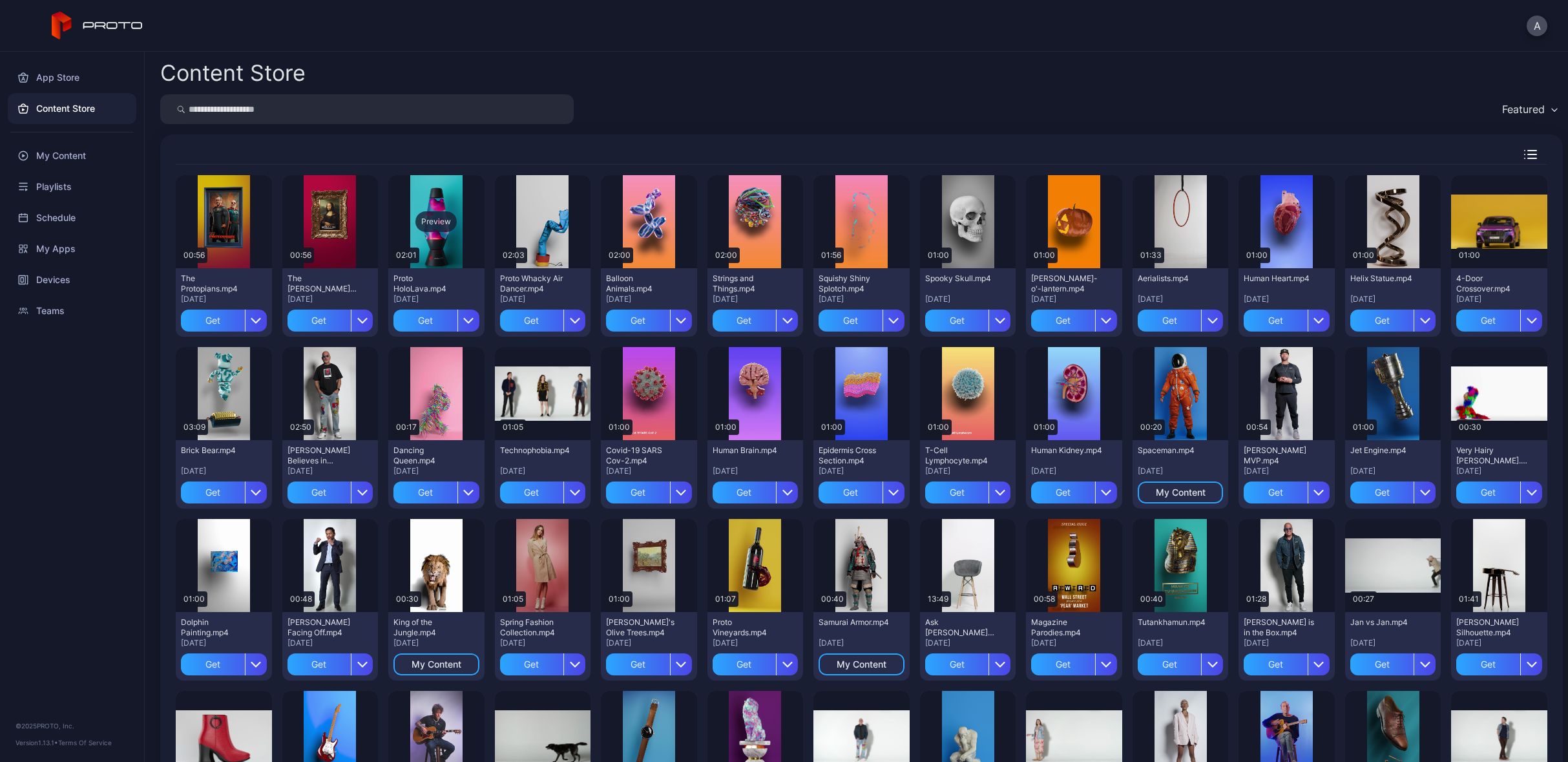
click at [442, 225] on div "Preview" at bounding box center [436, 221] width 41 height 21
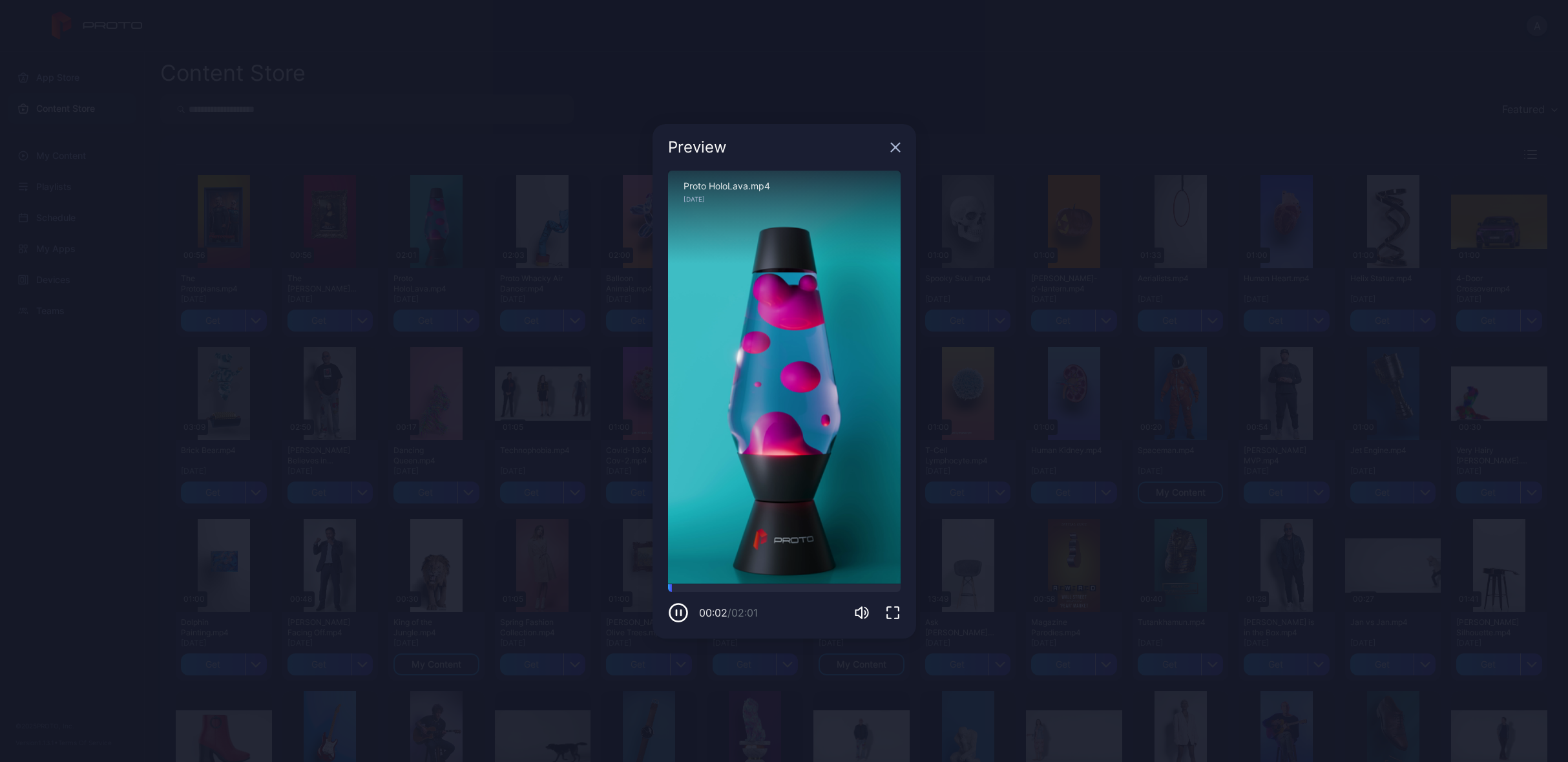
click at [892, 149] on icon "button" at bounding box center [895, 147] width 9 height 9
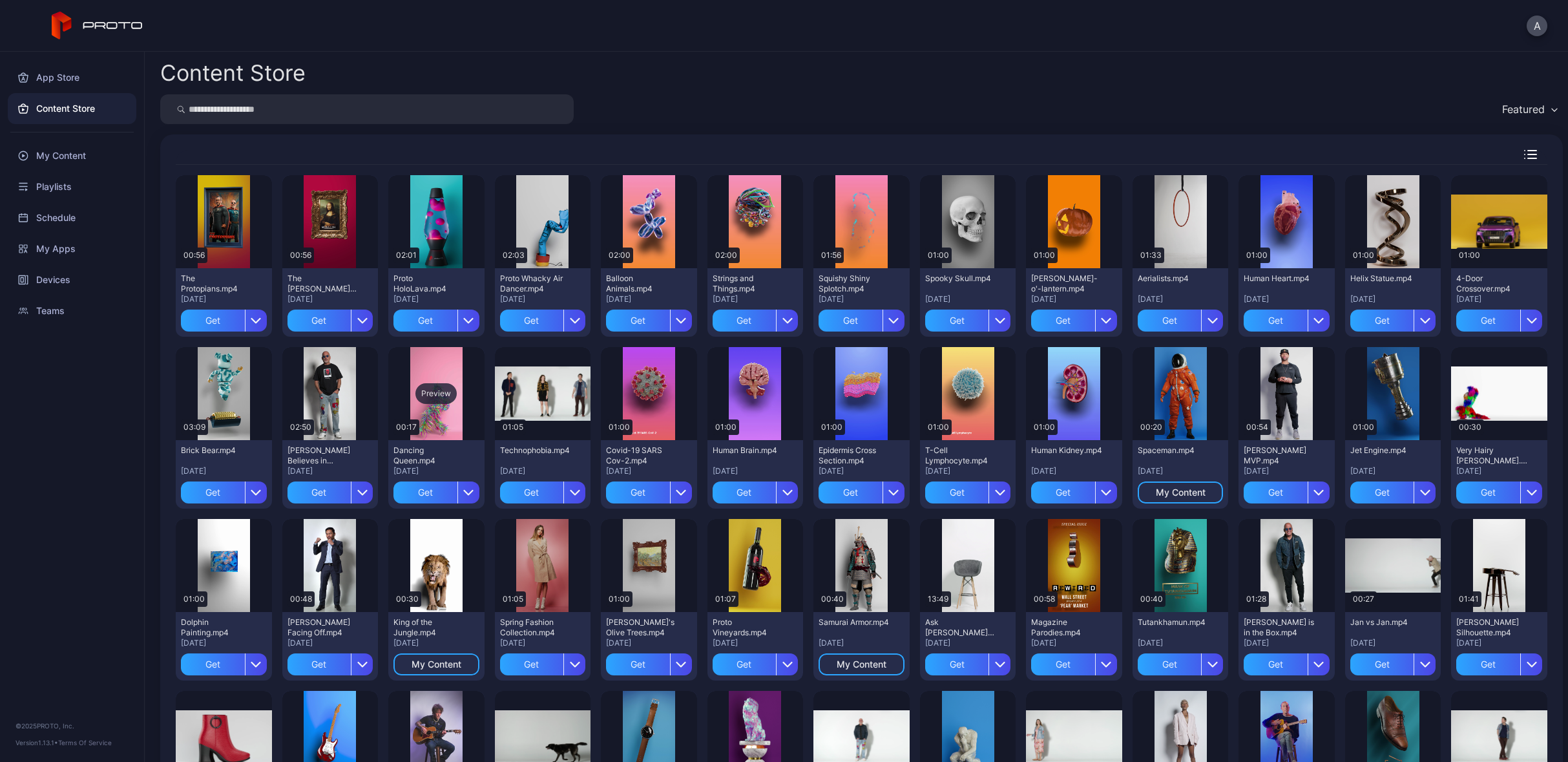
click at [441, 396] on div "Preview" at bounding box center [436, 394] width 41 height 21
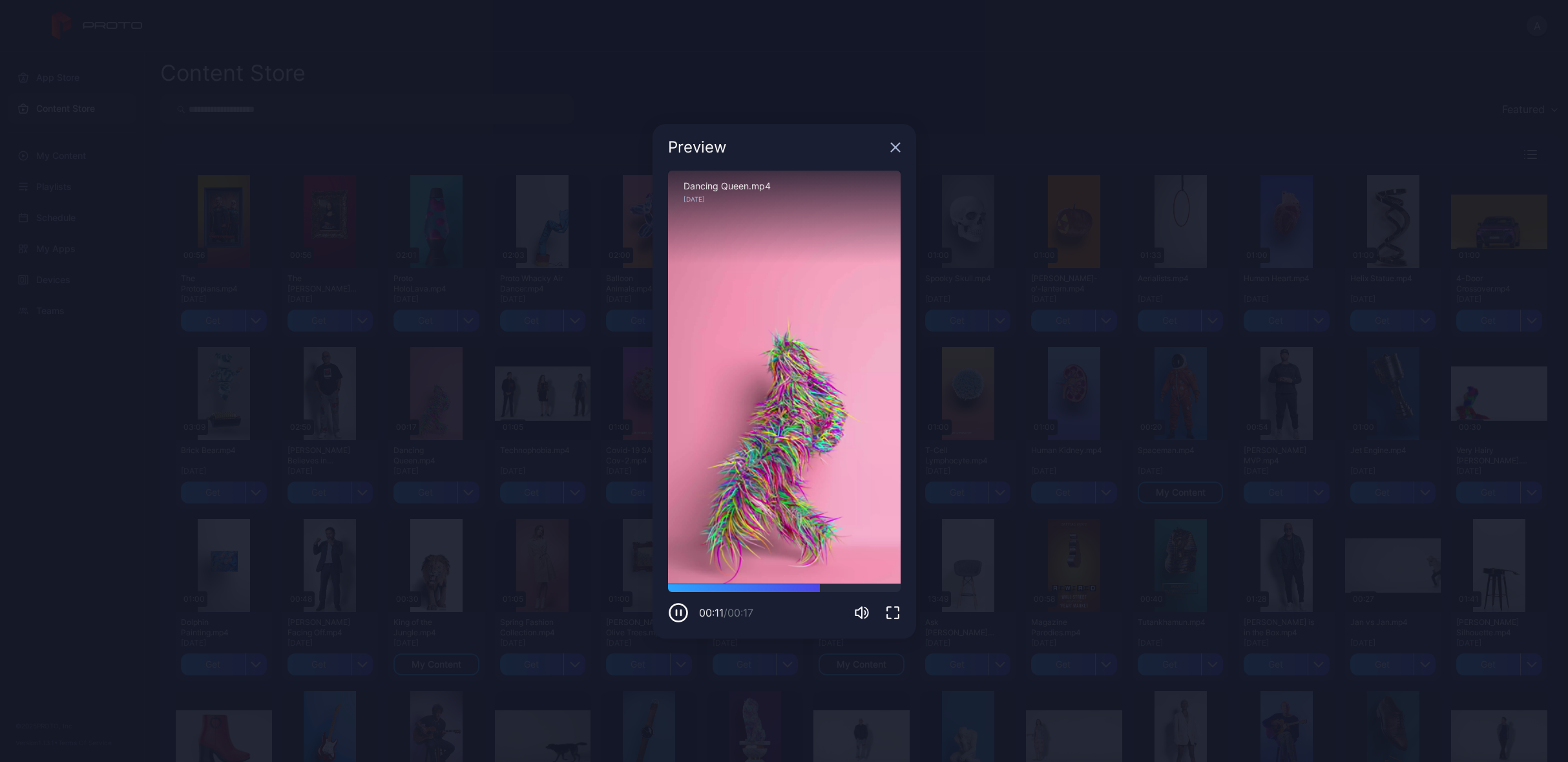
click at [894, 152] on icon "button" at bounding box center [895, 147] width 10 height 10
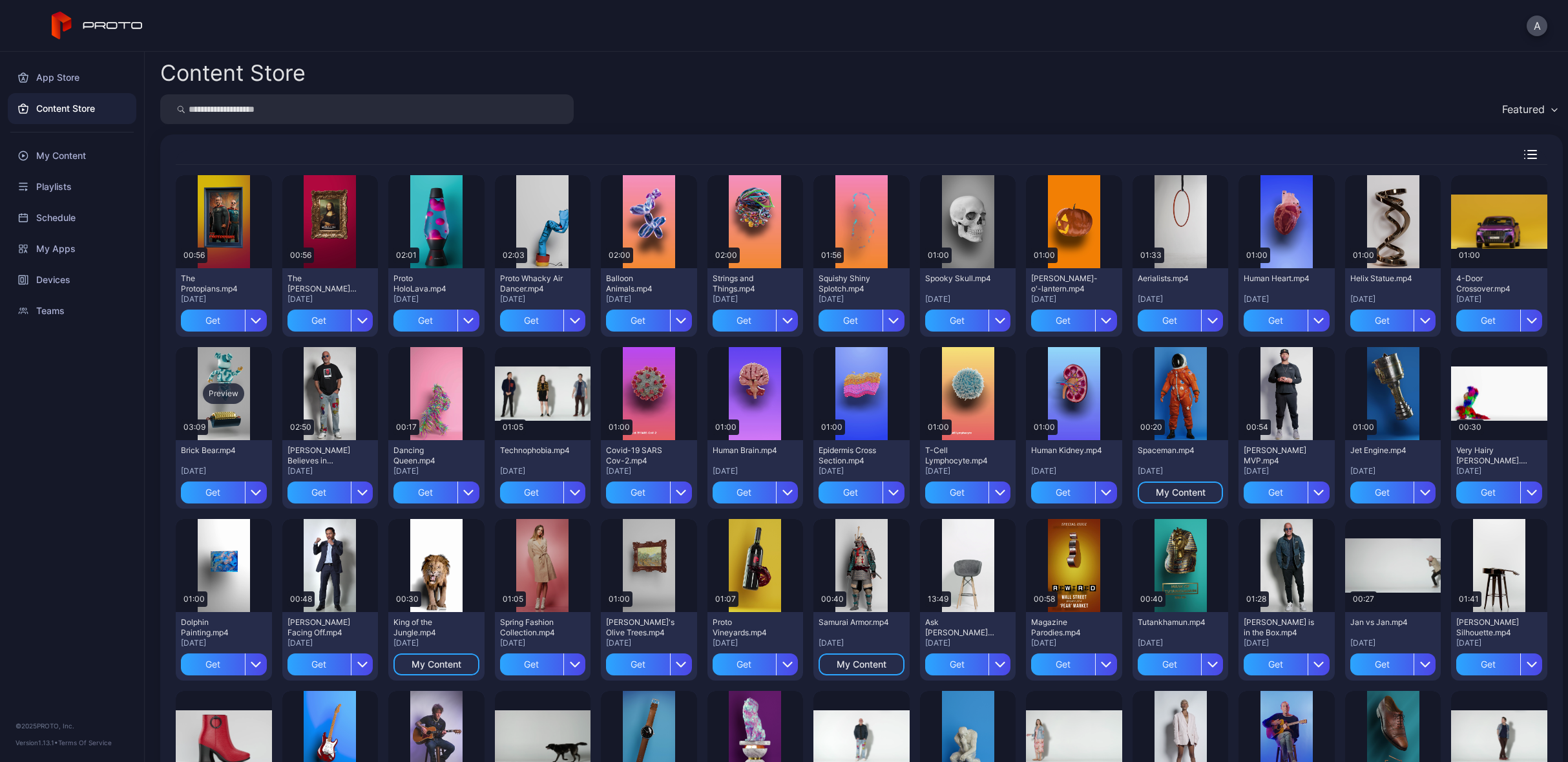
click at [231, 386] on div "Preview" at bounding box center [223, 394] width 41 height 21
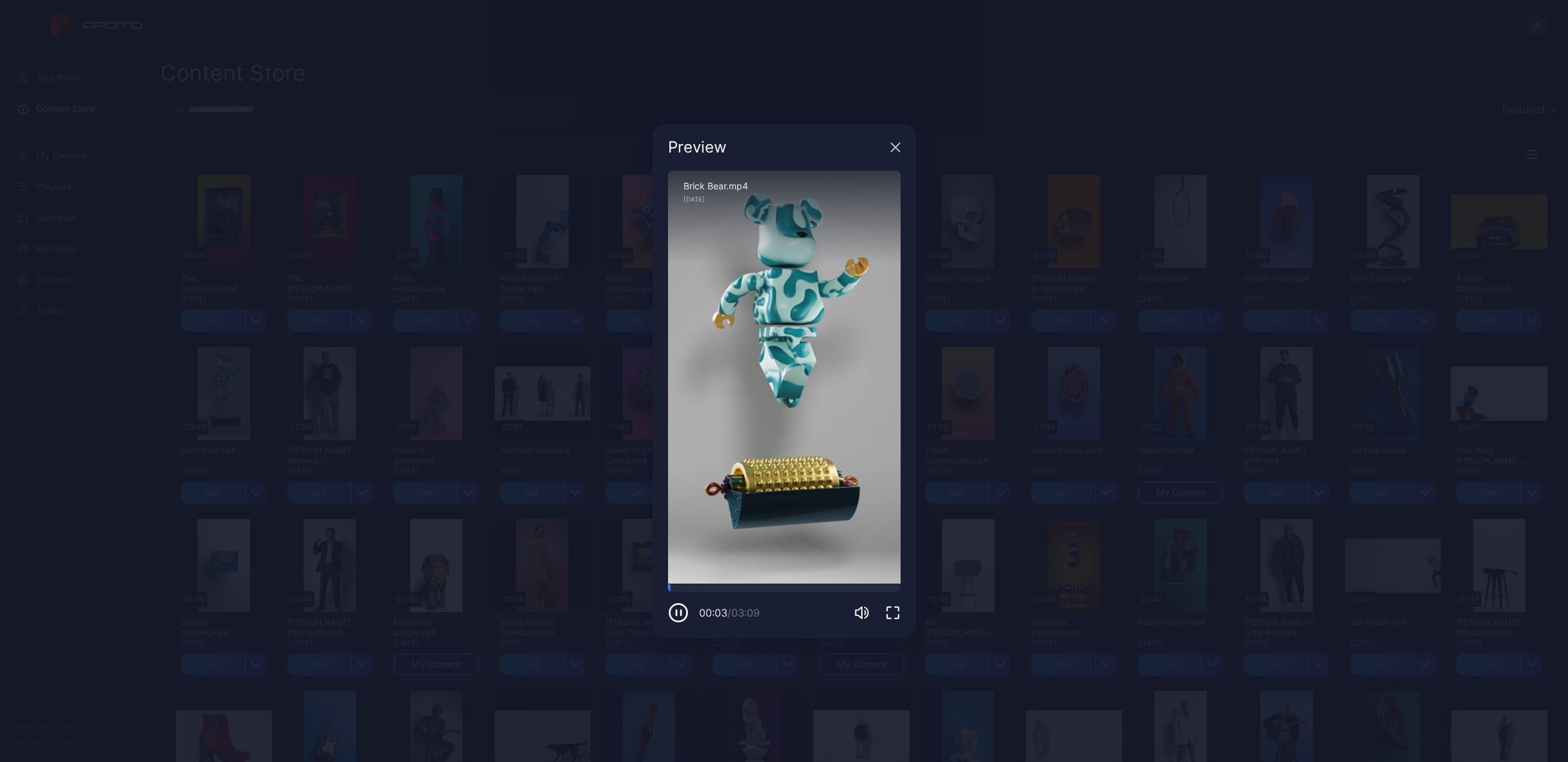
click at [893, 152] on icon "button" at bounding box center [895, 147] width 10 height 10
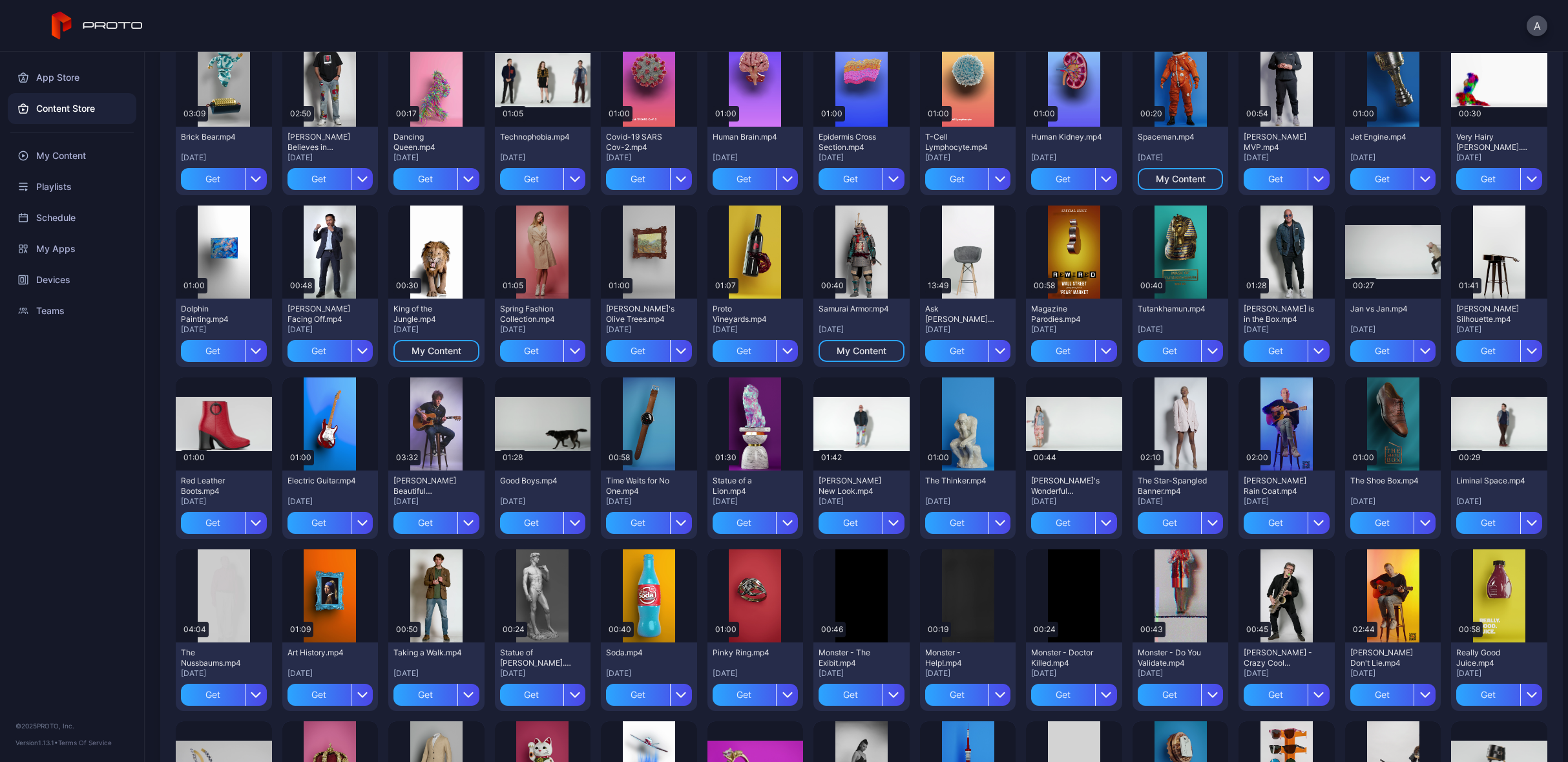
scroll to position [312, 0]
click at [961, 420] on div "Preview" at bounding box center [968, 424] width 41 height 21
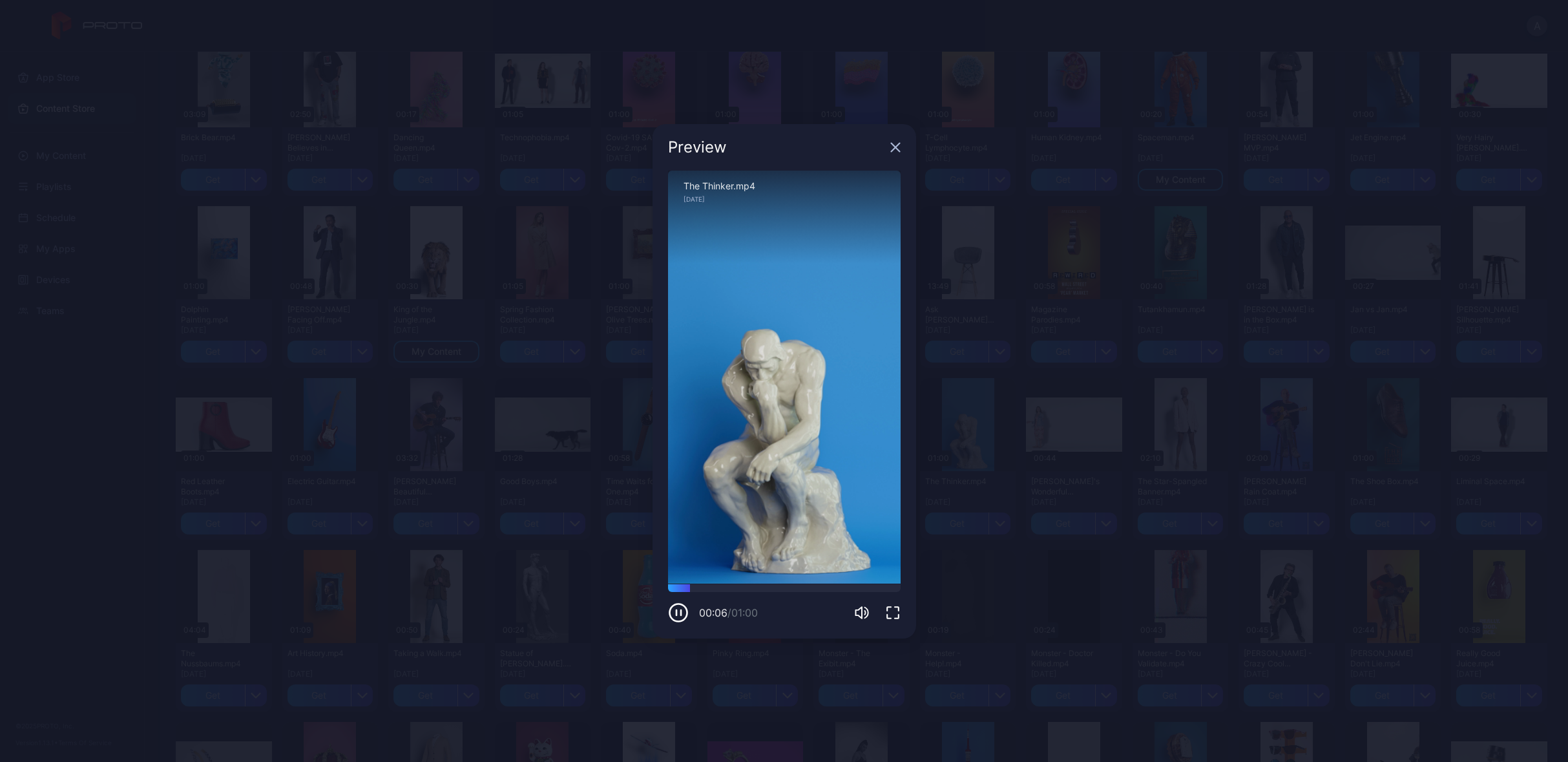
click at [895, 149] on icon "button" at bounding box center [895, 147] width 9 height 9
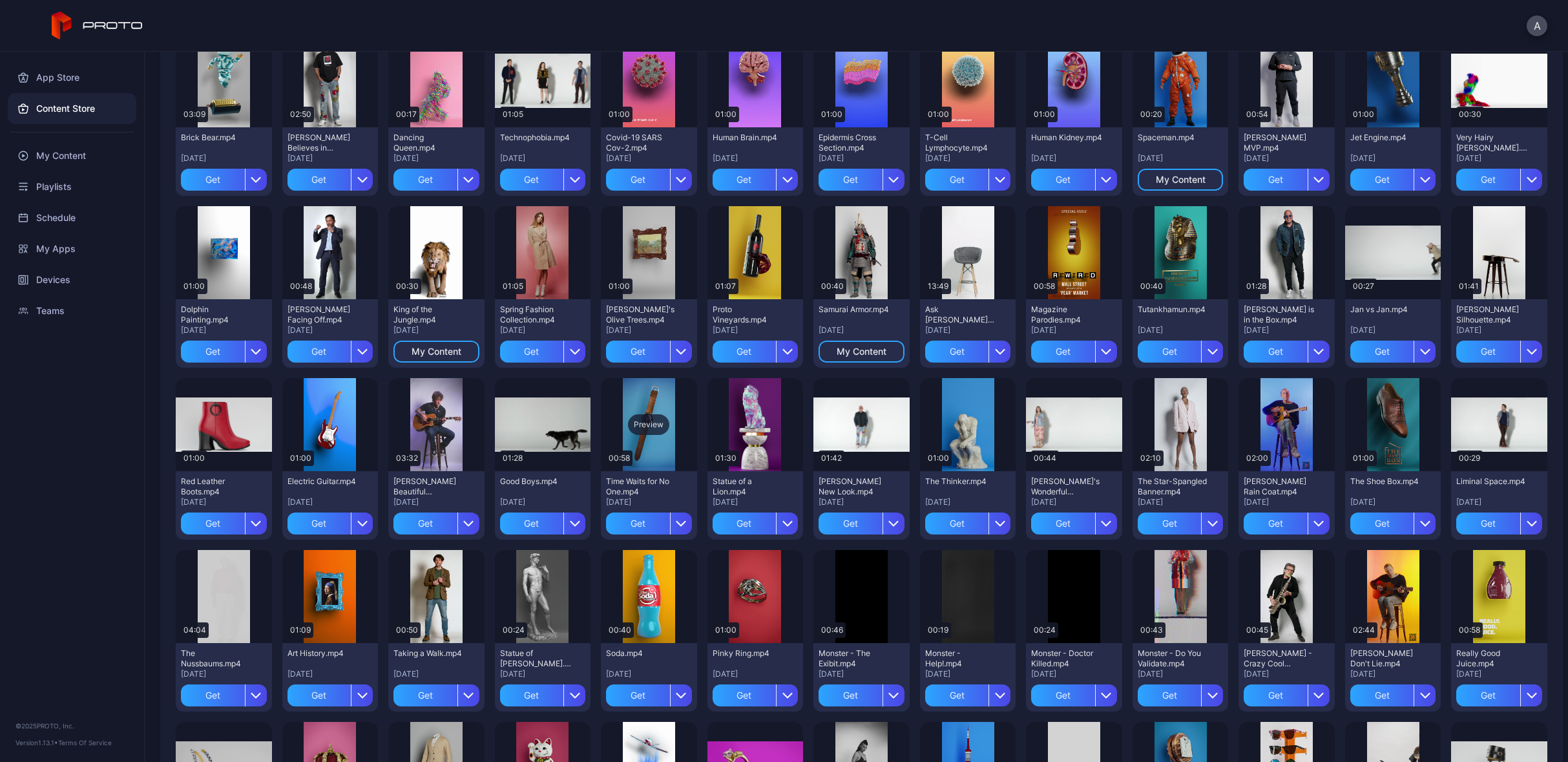
click at [654, 425] on div "Preview" at bounding box center [648, 424] width 41 height 21
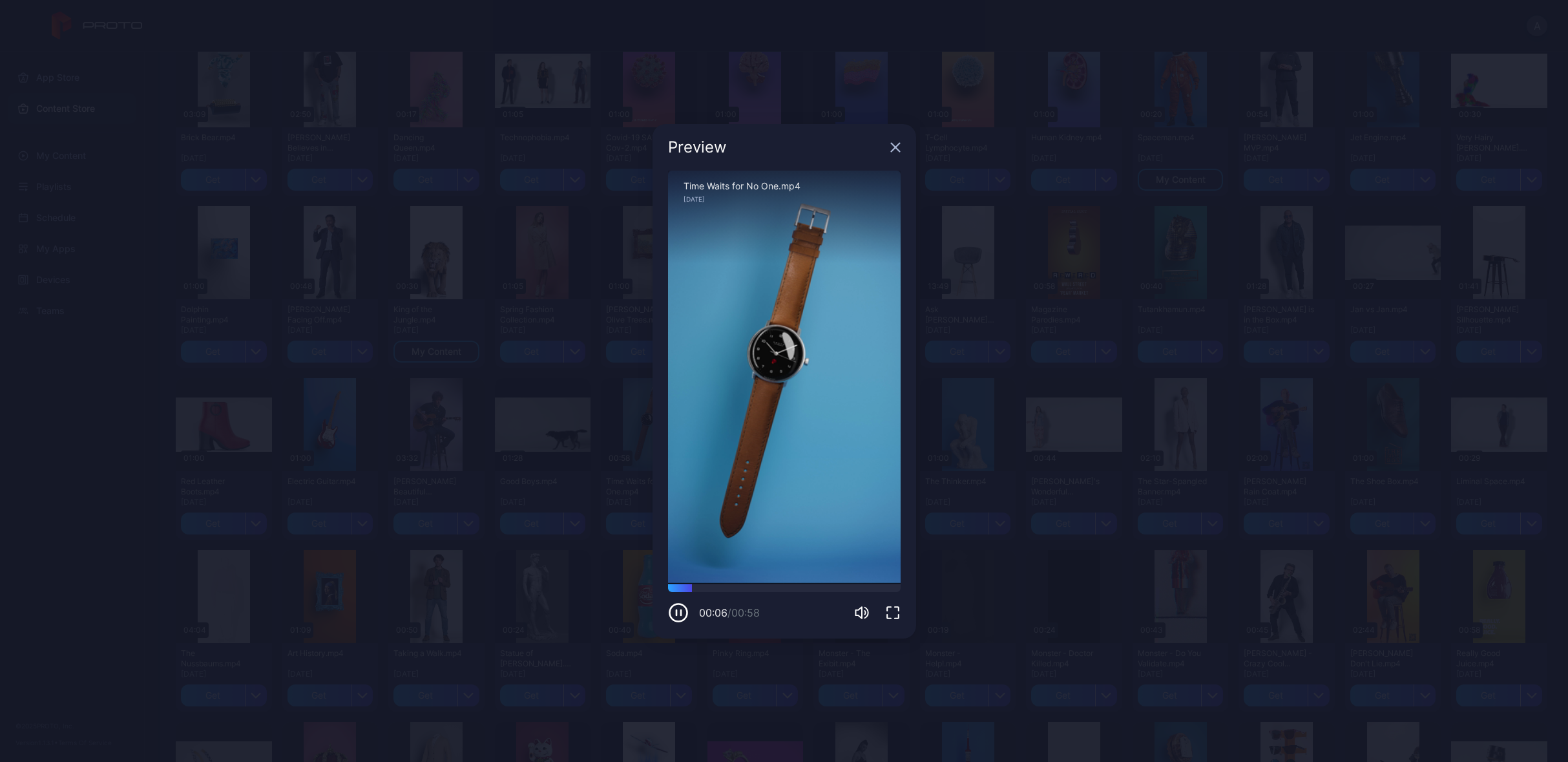
click at [898, 148] on icon "button" at bounding box center [895, 147] width 10 height 10
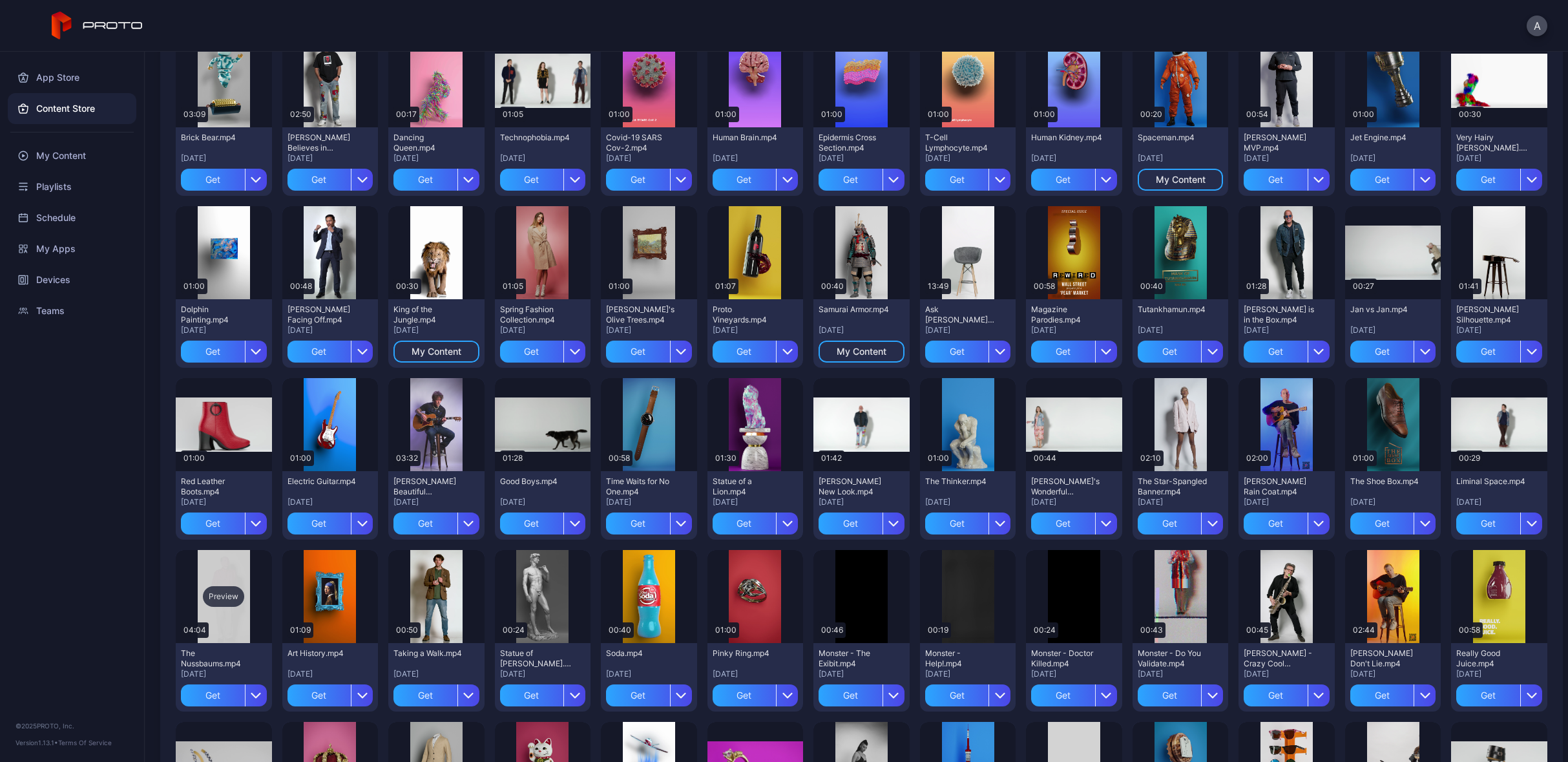
click at [224, 595] on div "Preview" at bounding box center [223, 597] width 41 height 21
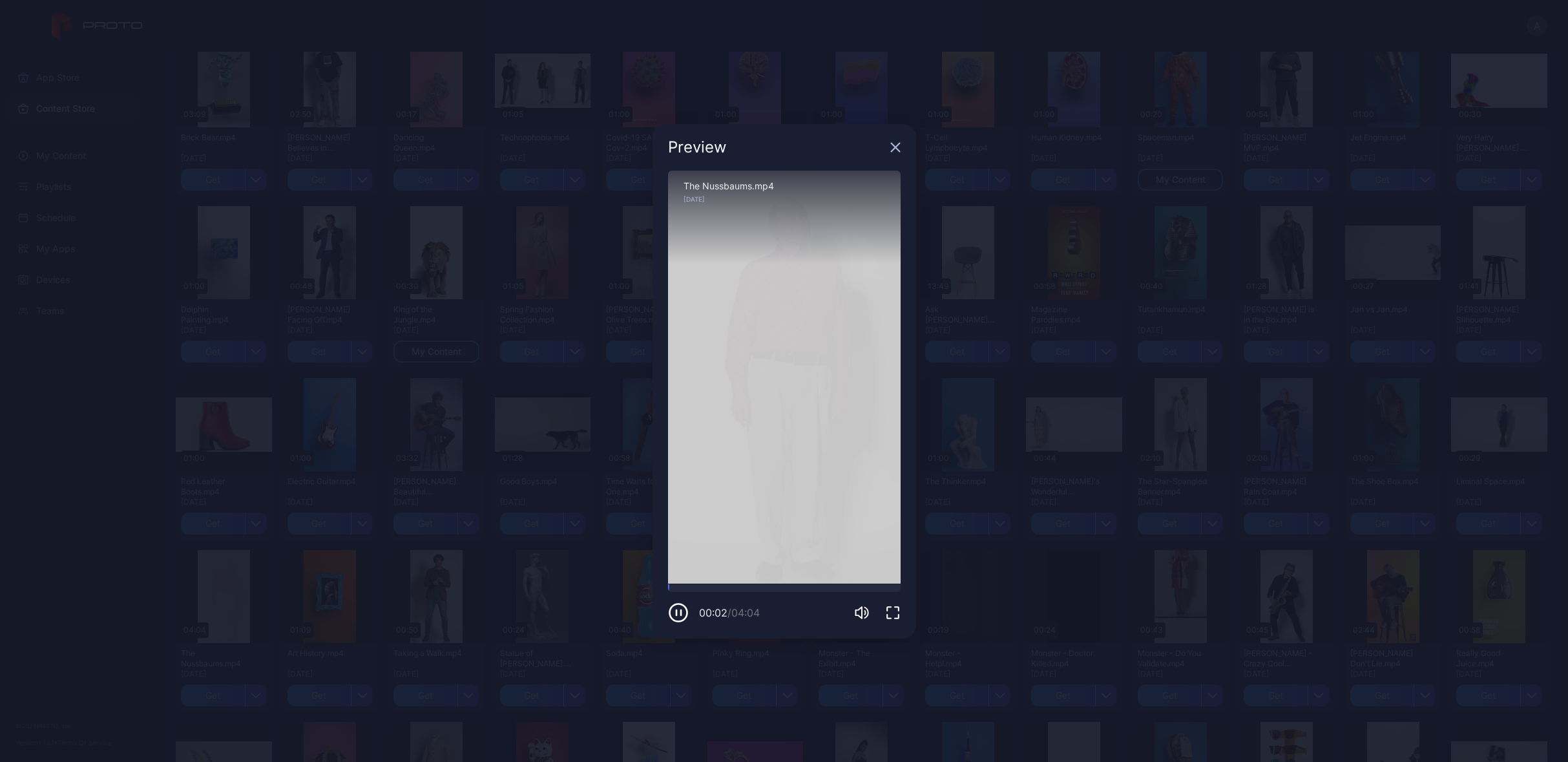
click at [890, 149] on icon "button" at bounding box center [895, 147] width 10 height 10
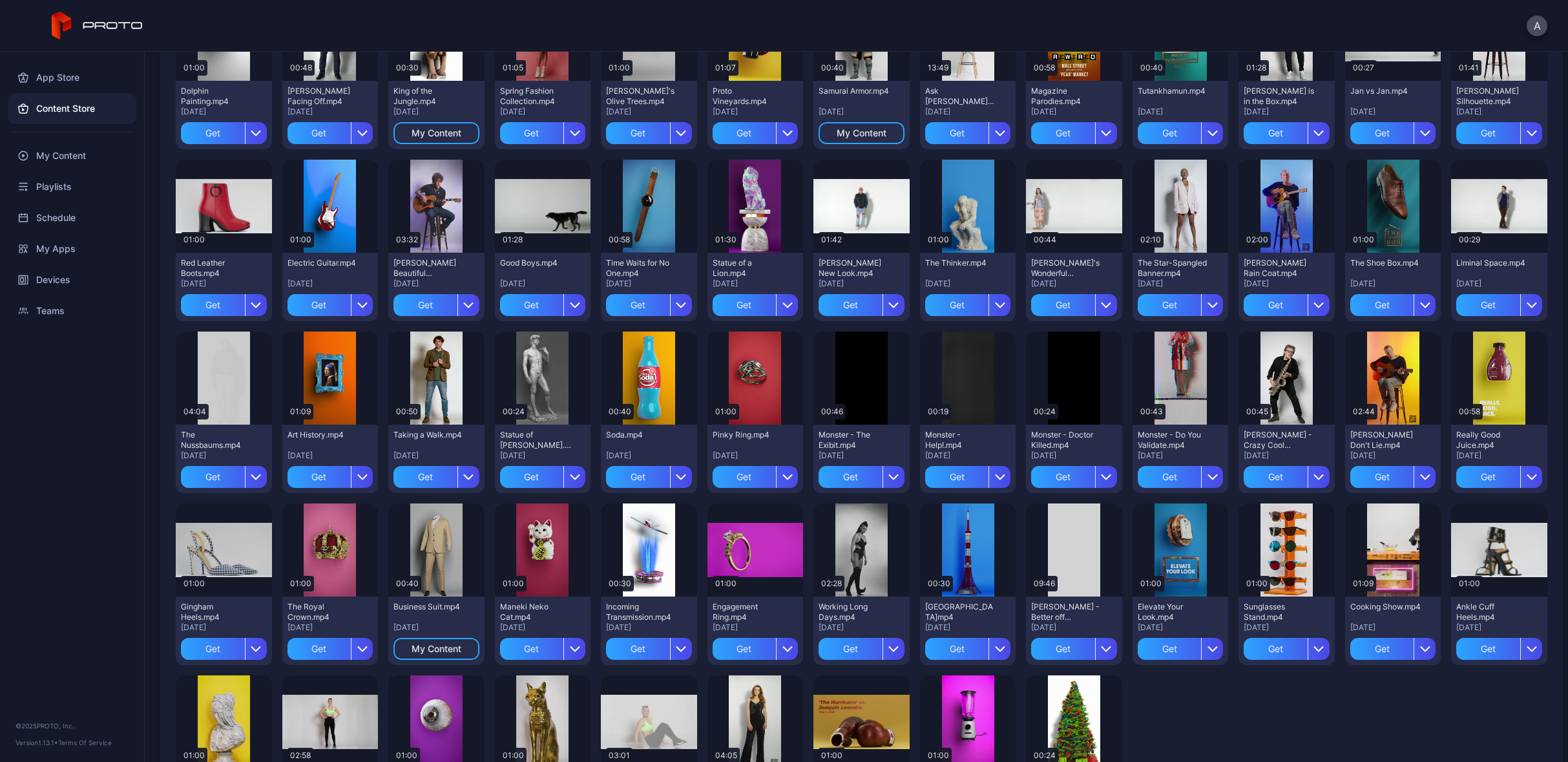
scroll to position [642, 0]
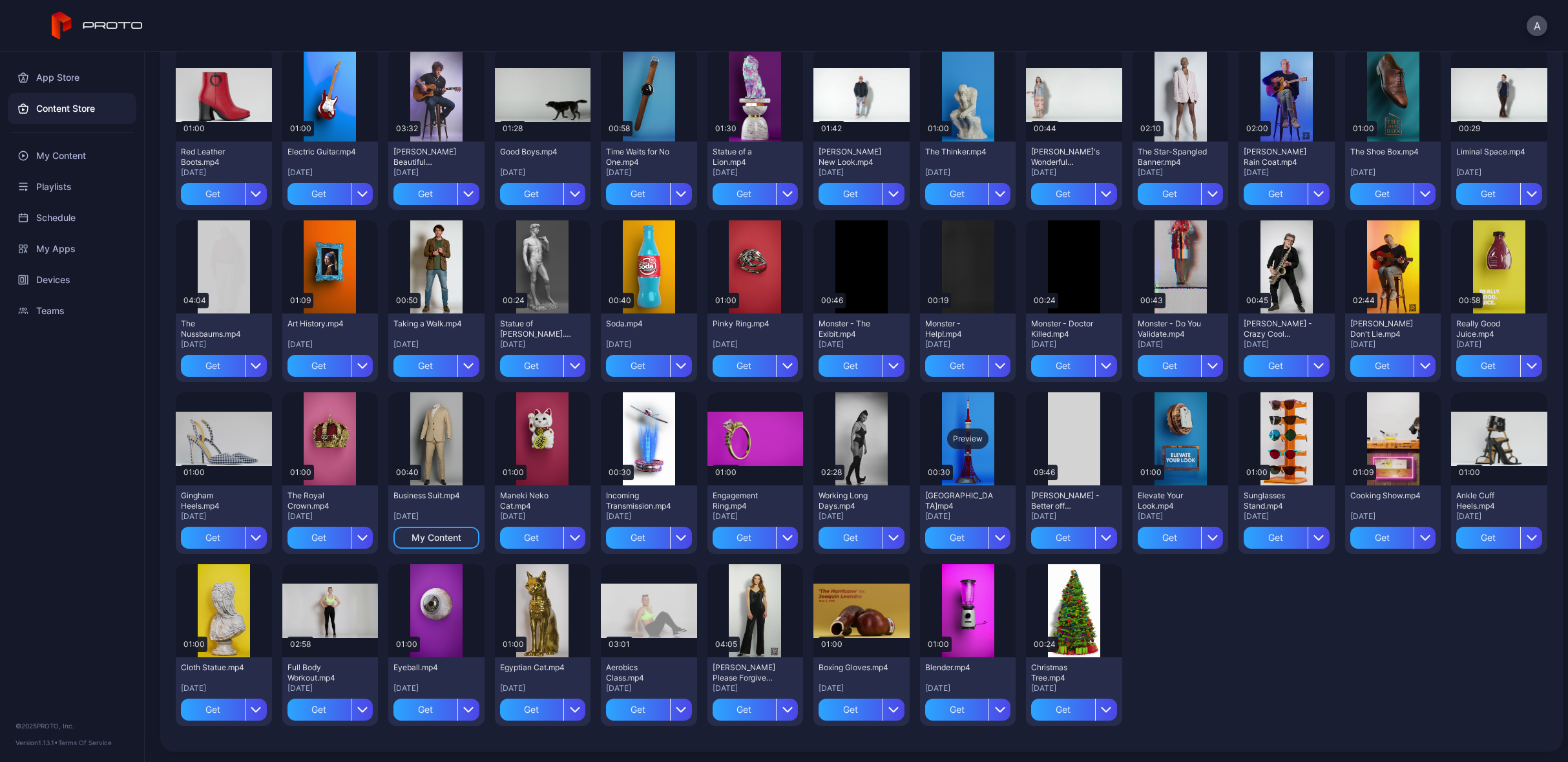
click at [958, 437] on div "Preview" at bounding box center [968, 439] width 41 height 21
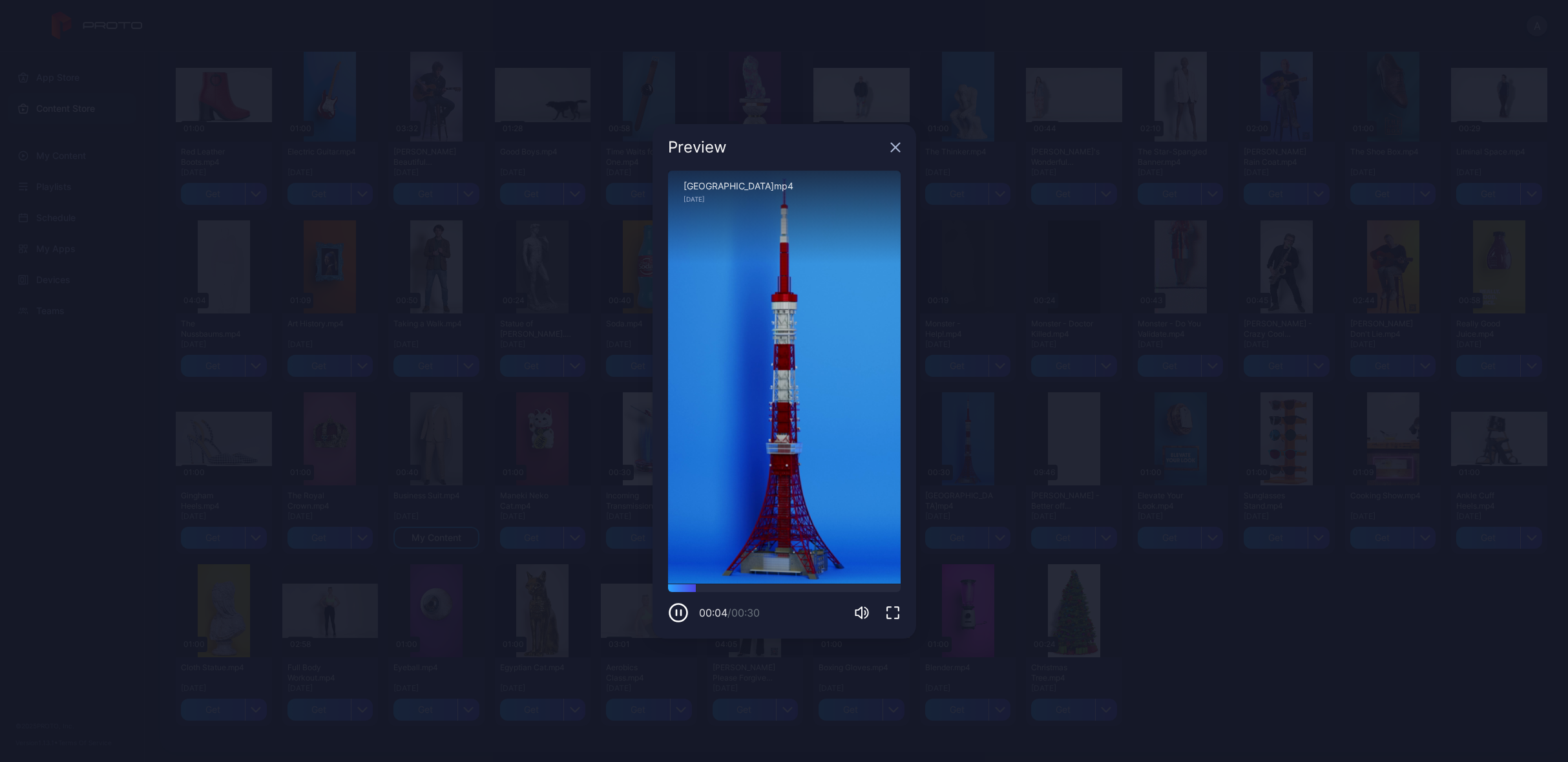
click at [892, 150] on icon "button" at bounding box center [895, 147] width 9 height 9
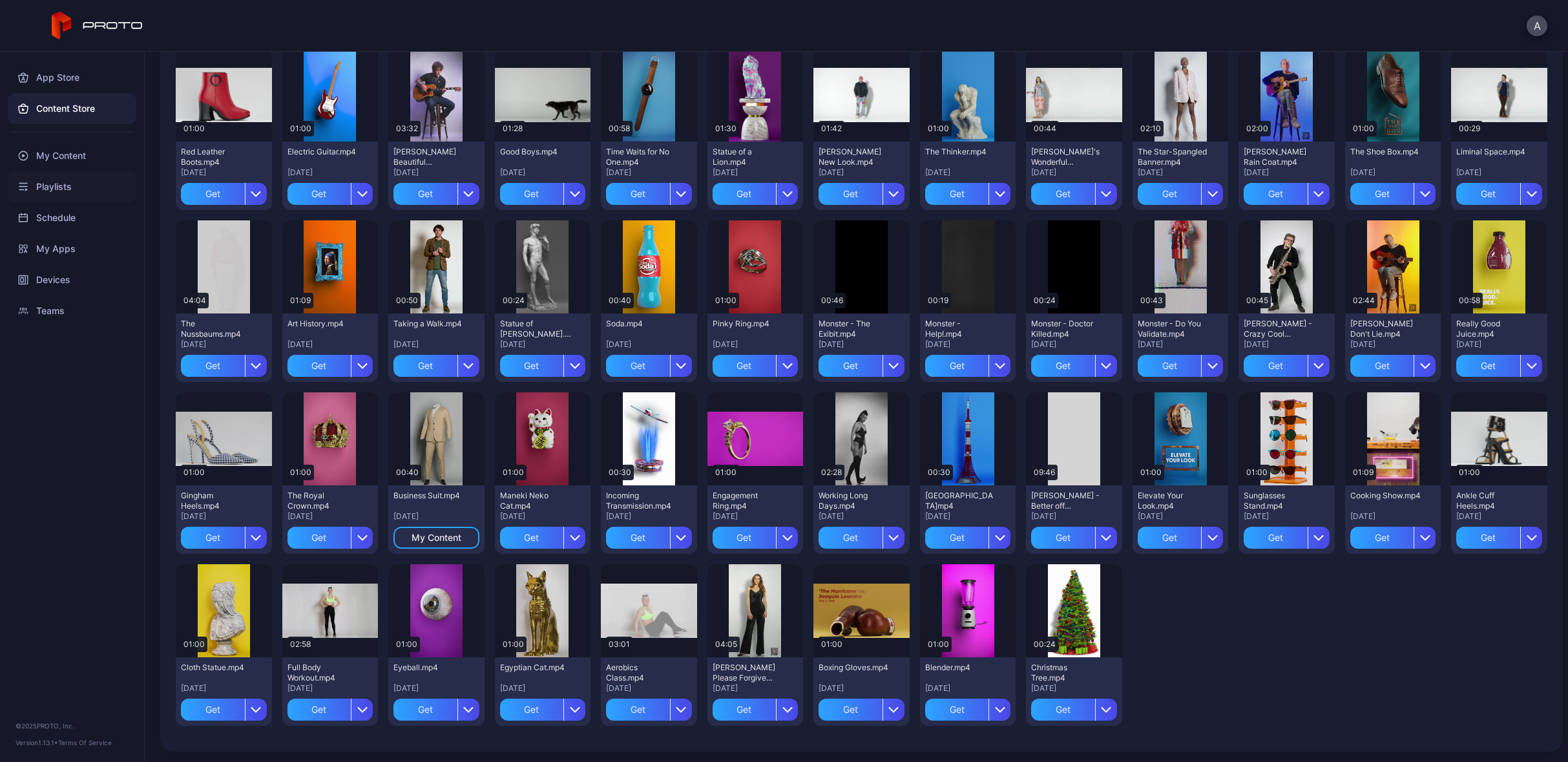
click at [62, 190] on div "Playlists" at bounding box center [72, 186] width 128 height 31
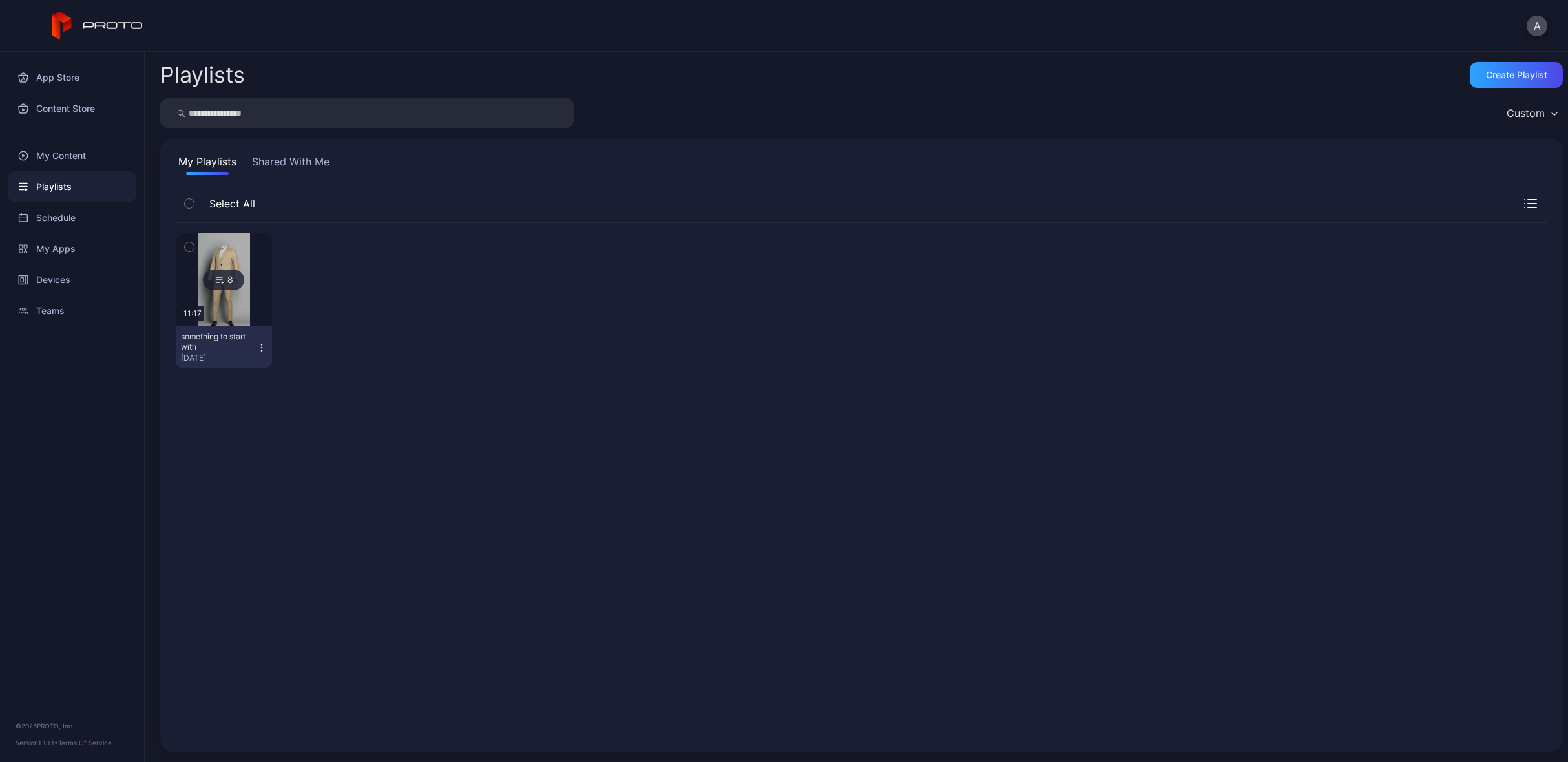
click at [191, 247] on icon "button" at bounding box center [189, 247] width 9 height 15
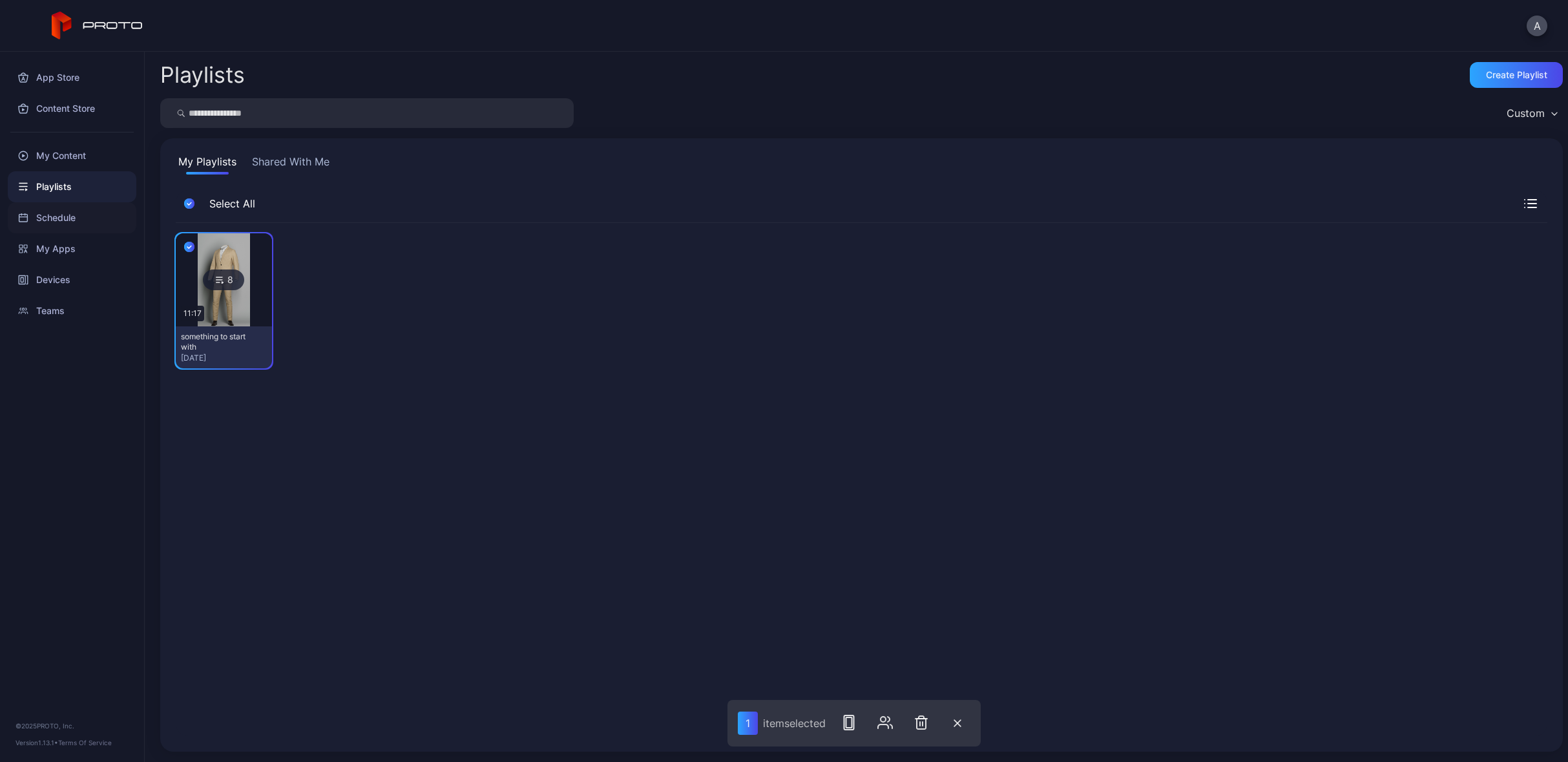
click at [77, 221] on div "Schedule" at bounding box center [72, 218] width 128 height 31
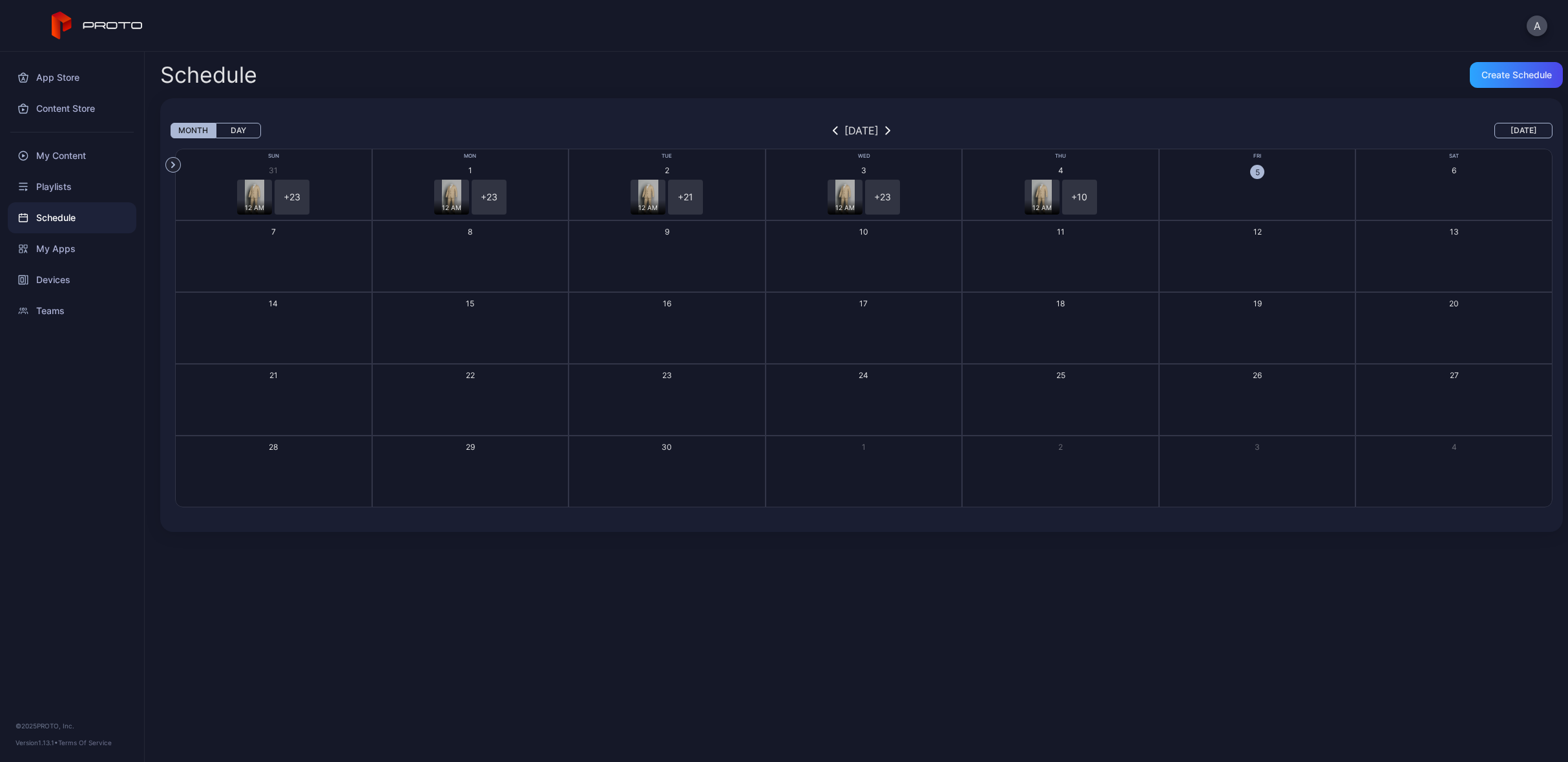
click at [1364, 170] on button "6" at bounding box center [1454, 184] width 197 height 72
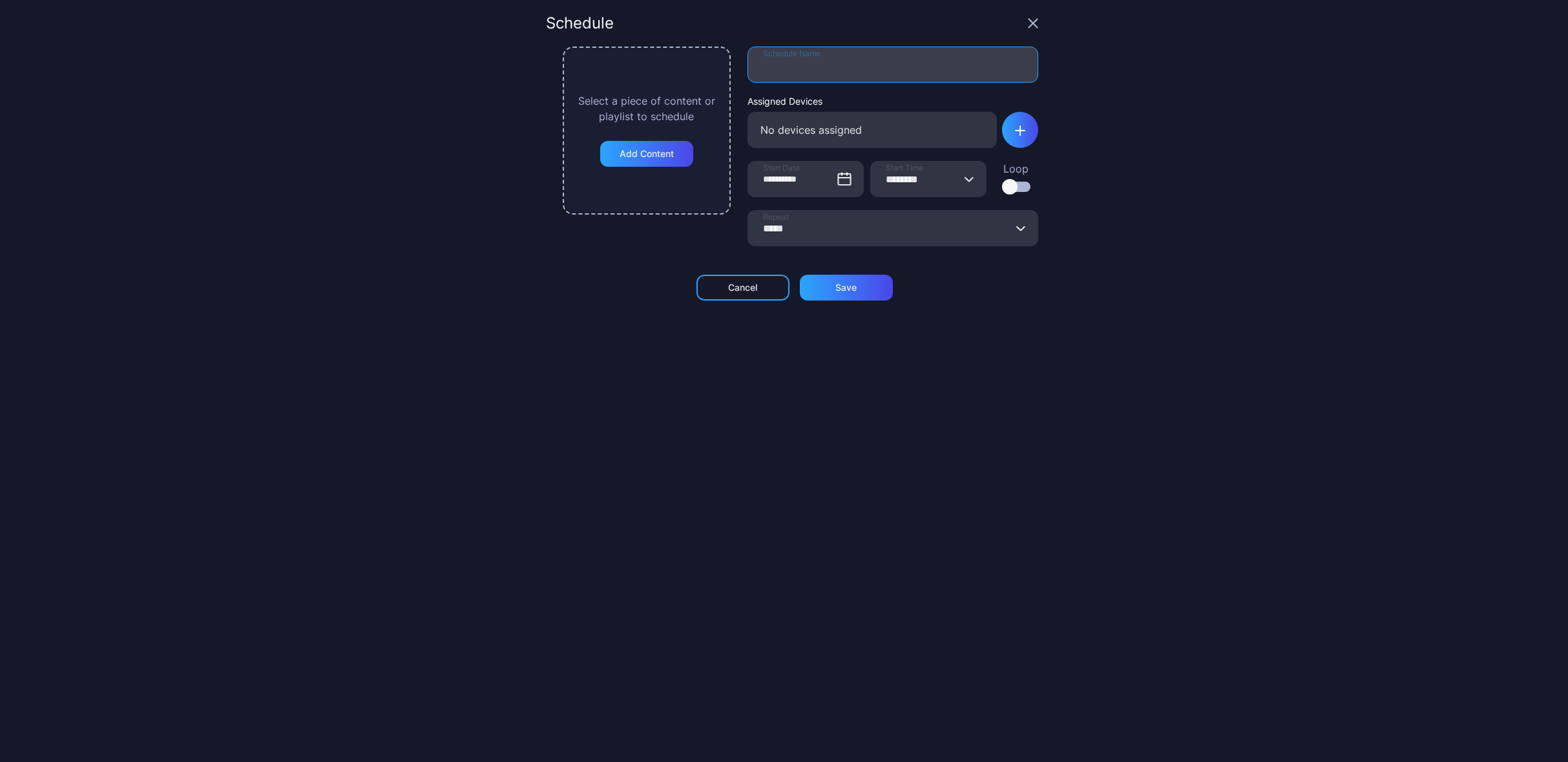
click at [914, 67] on input "Schedule Name" at bounding box center [892, 65] width 291 height 36
type input "**********"
click at [1015, 134] on icon "button" at bounding box center [1020, 131] width 10 height 10
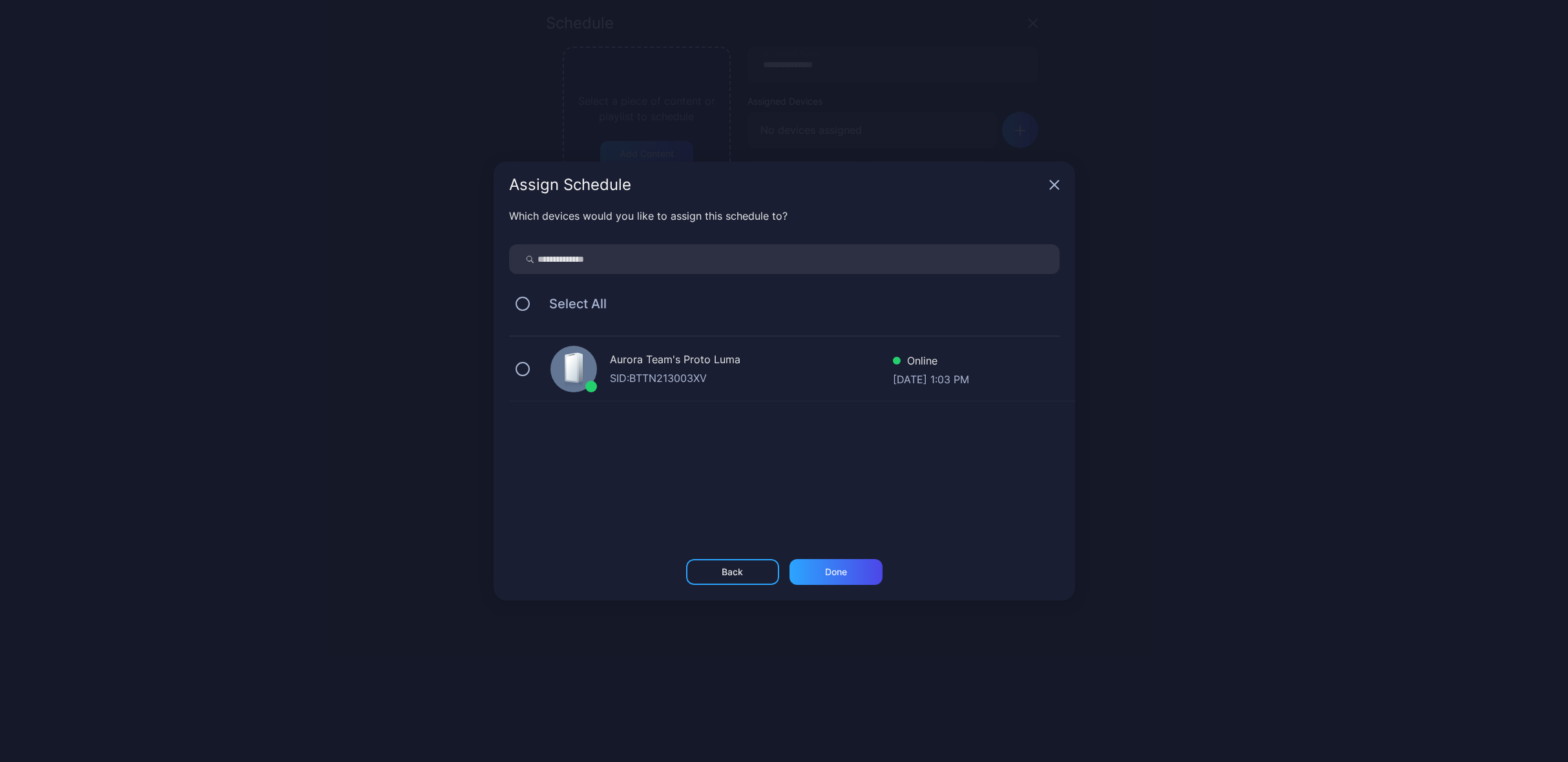
click at [528, 373] on div "Aurora Team's Proto [PERSON_NAME]: BTTN213003XV Online [DATE] 1:03 PM" at bounding box center [792, 368] width 566 height 65
click at [852, 593] on div "Back Done" at bounding box center [784, 579] width 581 height 41
click at [860, 574] on div "Done" at bounding box center [836, 572] width 93 height 26
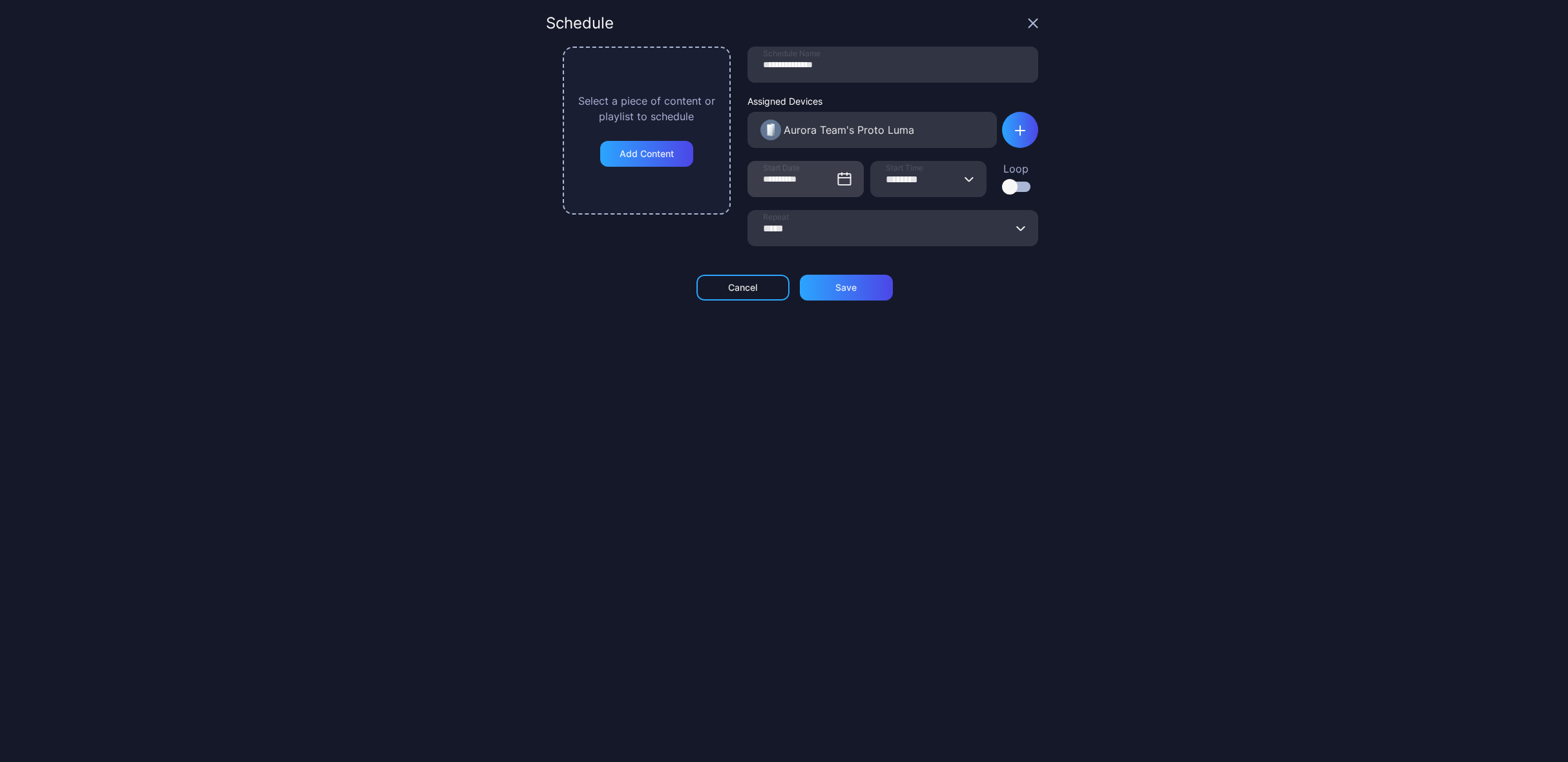
click at [837, 179] on icon at bounding box center [844, 178] width 15 height 15
click at [832, 179] on input "**********" at bounding box center [805, 179] width 116 height 36
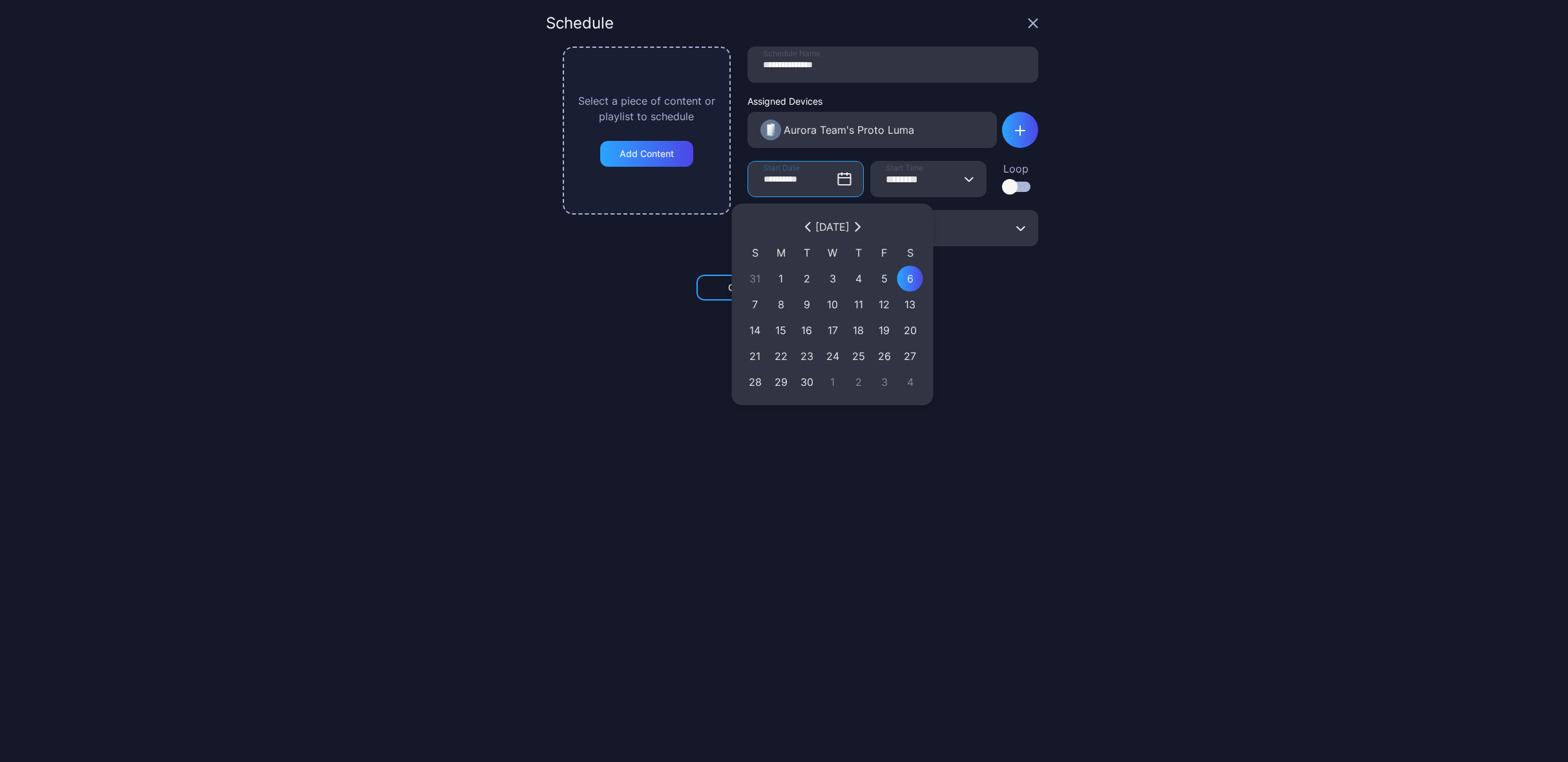
click at [905, 273] on div "6" at bounding box center [910, 278] width 13 height 15
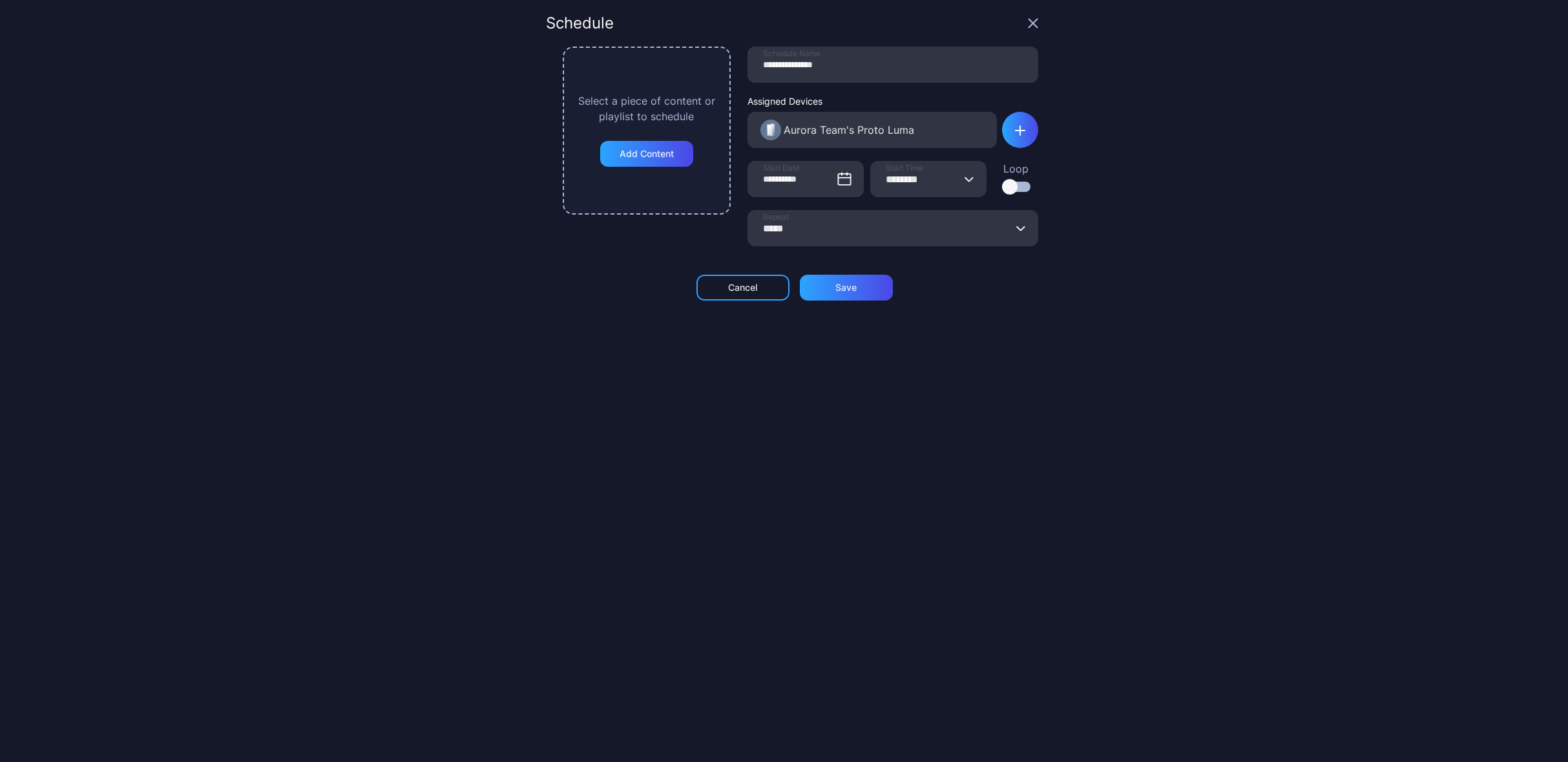
click at [965, 182] on button "******** Start Time" at bounding box center [970, 179] width 10 height 36
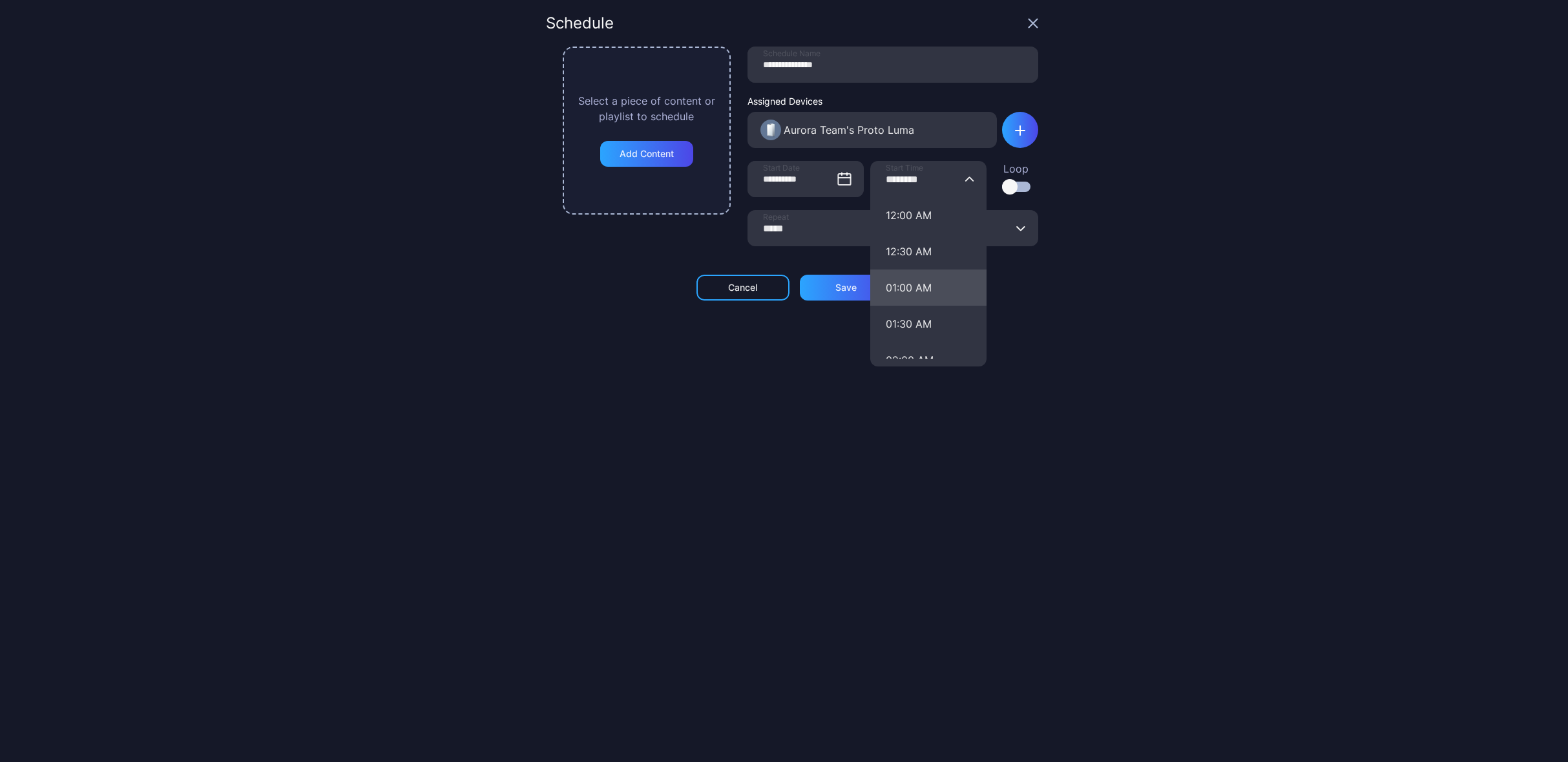
click at [876, 298] on button "01:00 AM" at bounding box center [929, 288] width 116 height 36
click at [937, 186] on input "********" at bounding box center [929, 179] width 116 height 36
drag, startPoint x: 911, startPoint y: 323, endPoint x: 907, endPoint y: 307, distance: 16.5
click at [919, 249] on button "08:00 AM" at bounding box center [929, 241] width 116 height 36
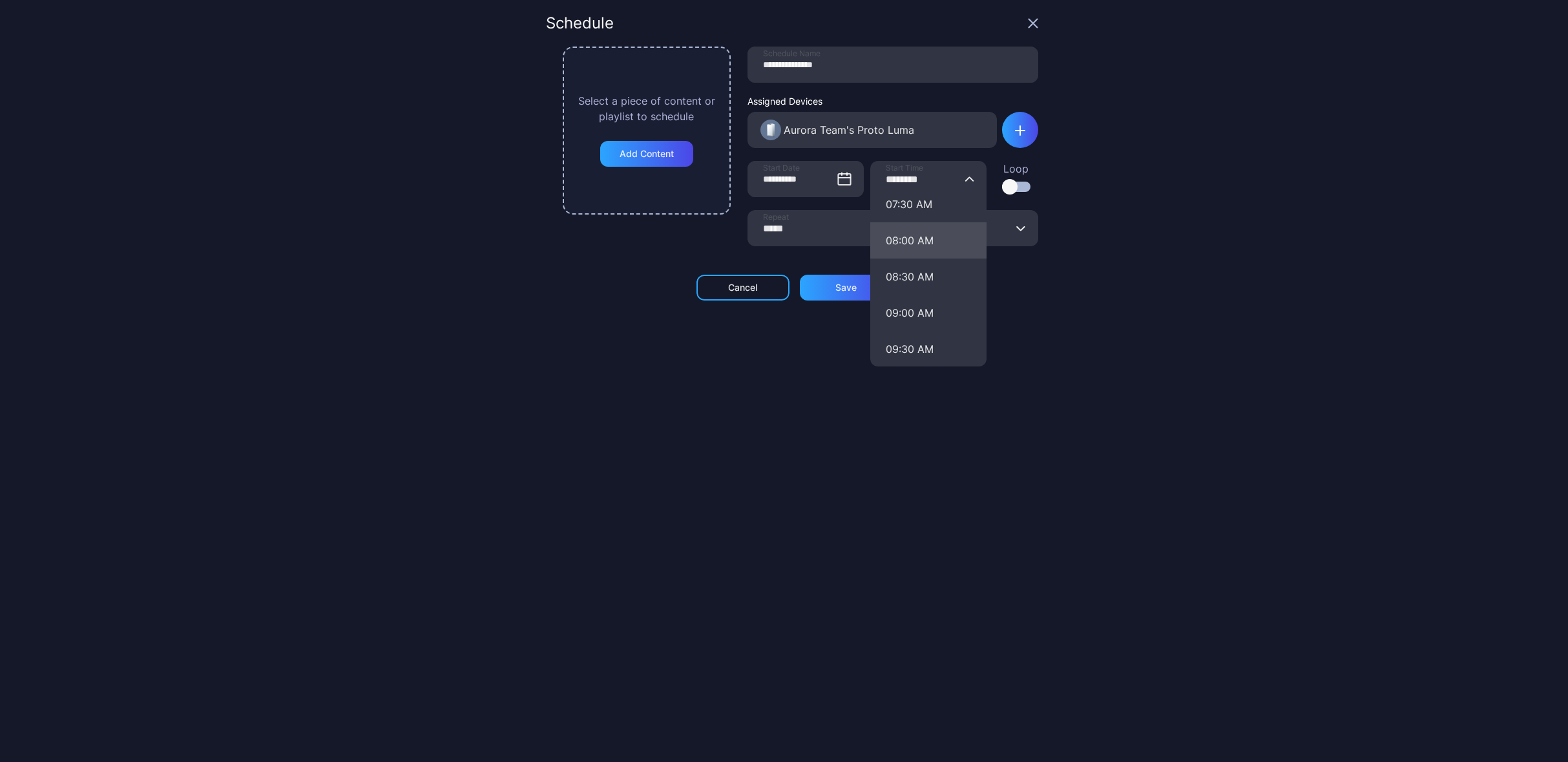
type input "********"
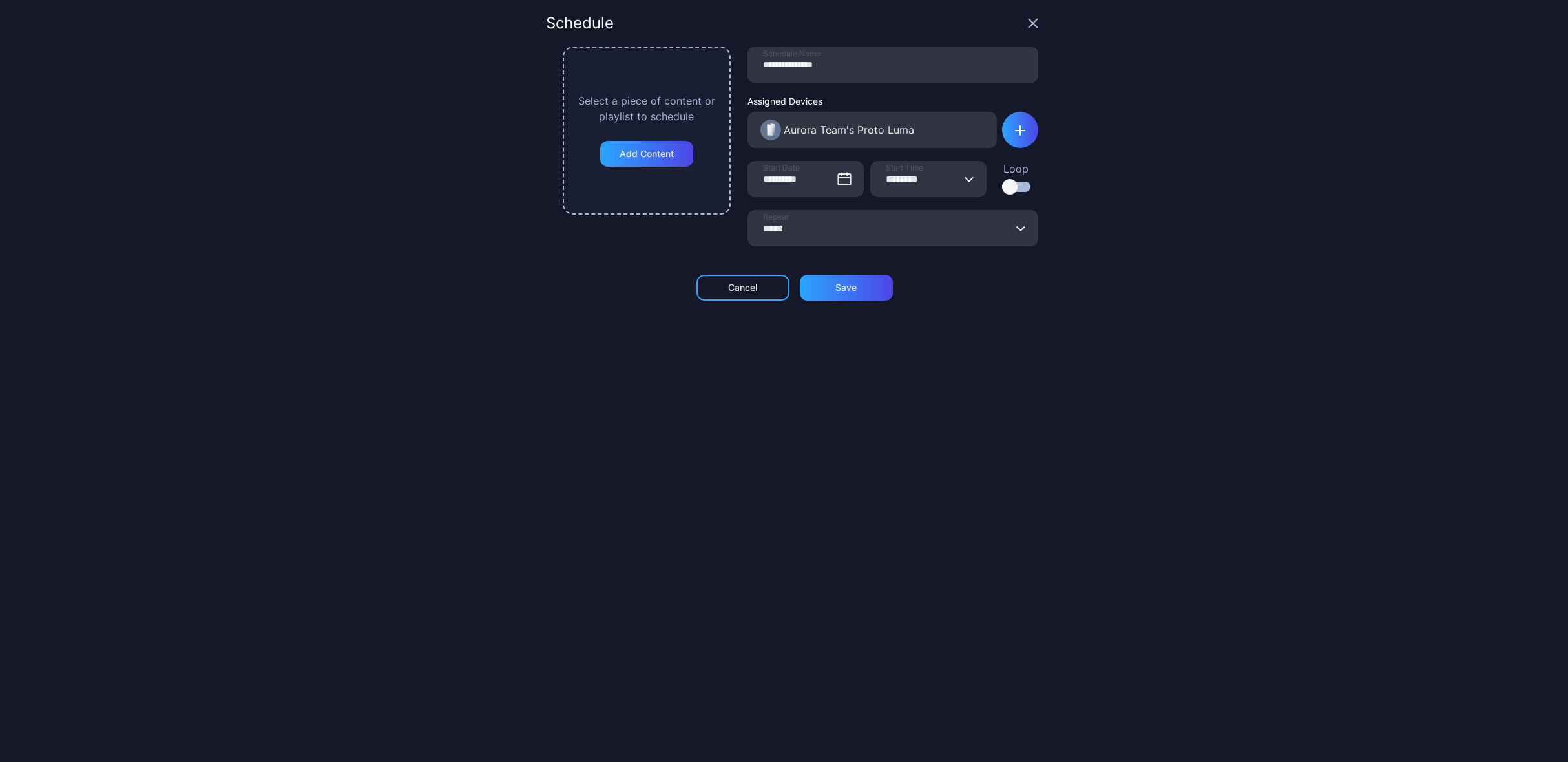
click at [1003, 186] on div at bounding box center [1016, 186] width 28 height 10
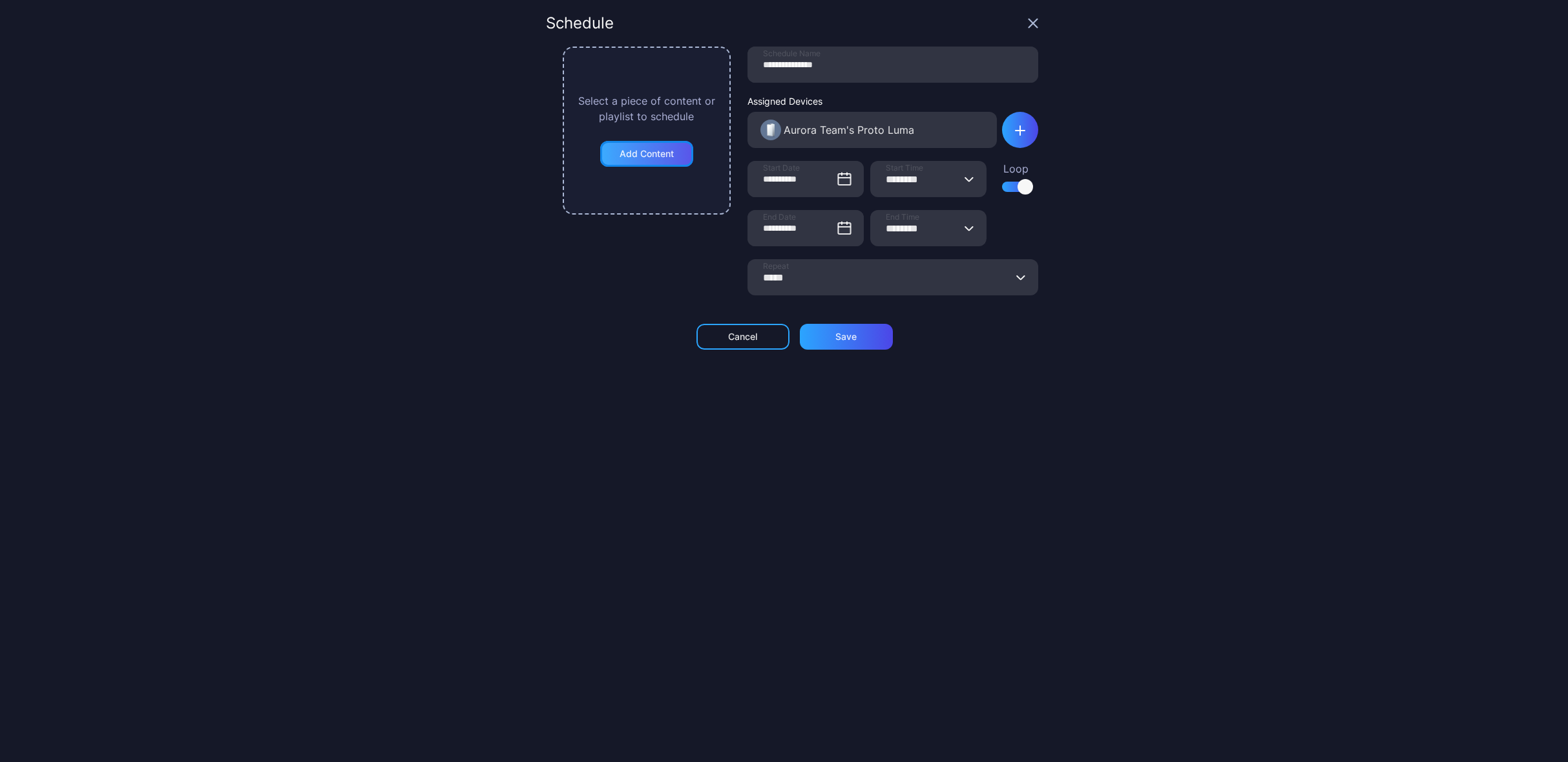
click at [658, 155] on div "Add Content" at bounding box center [647, 154] width 54 height 10
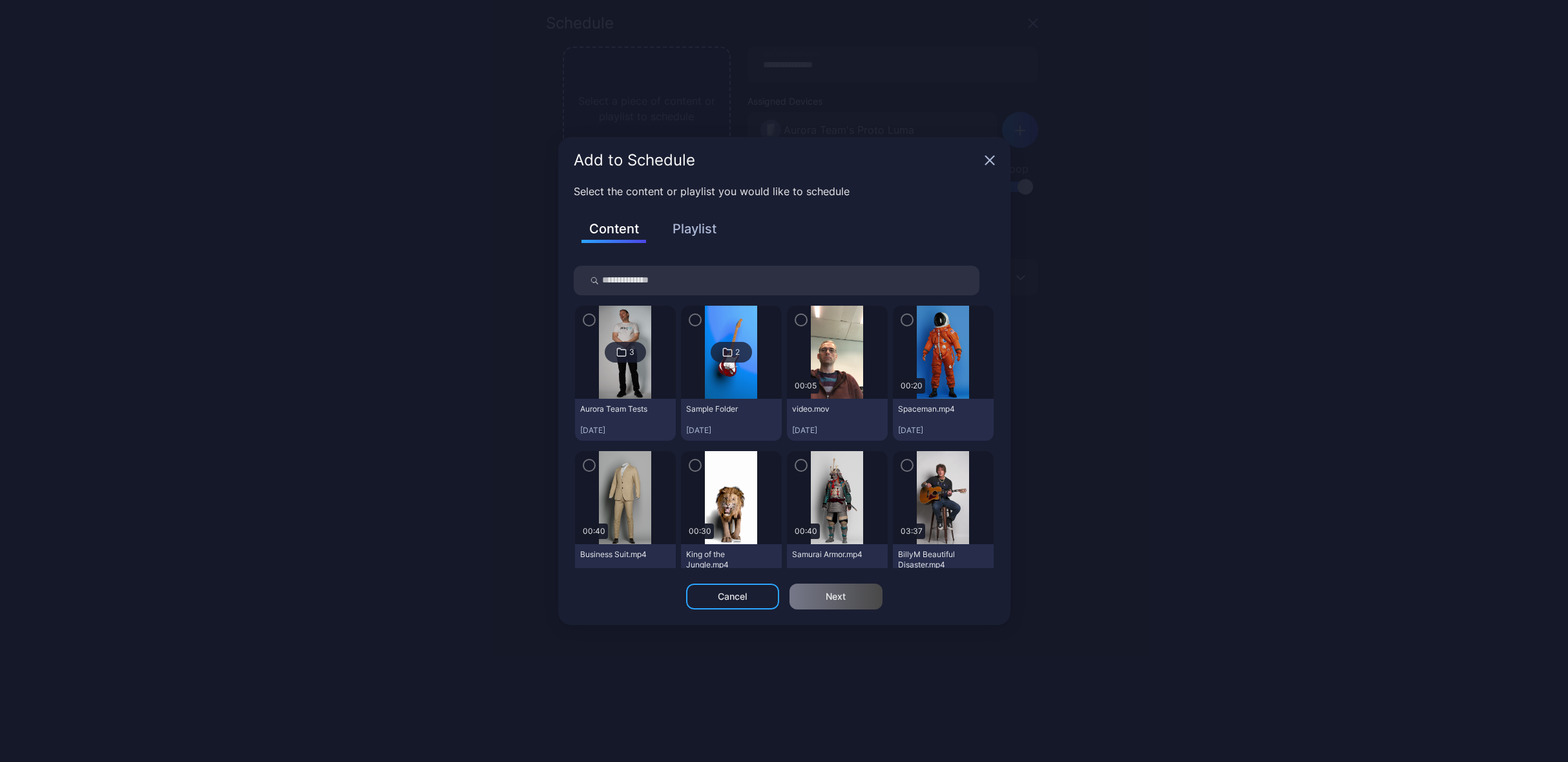
drag, startPoint x: 687, startPoint y: 232, endPoint x: 694, endPoint y: 235, distance: 7.6
click at [687, 231] on button "Playlist" at bounding box center [694, 228] width 65 height 22
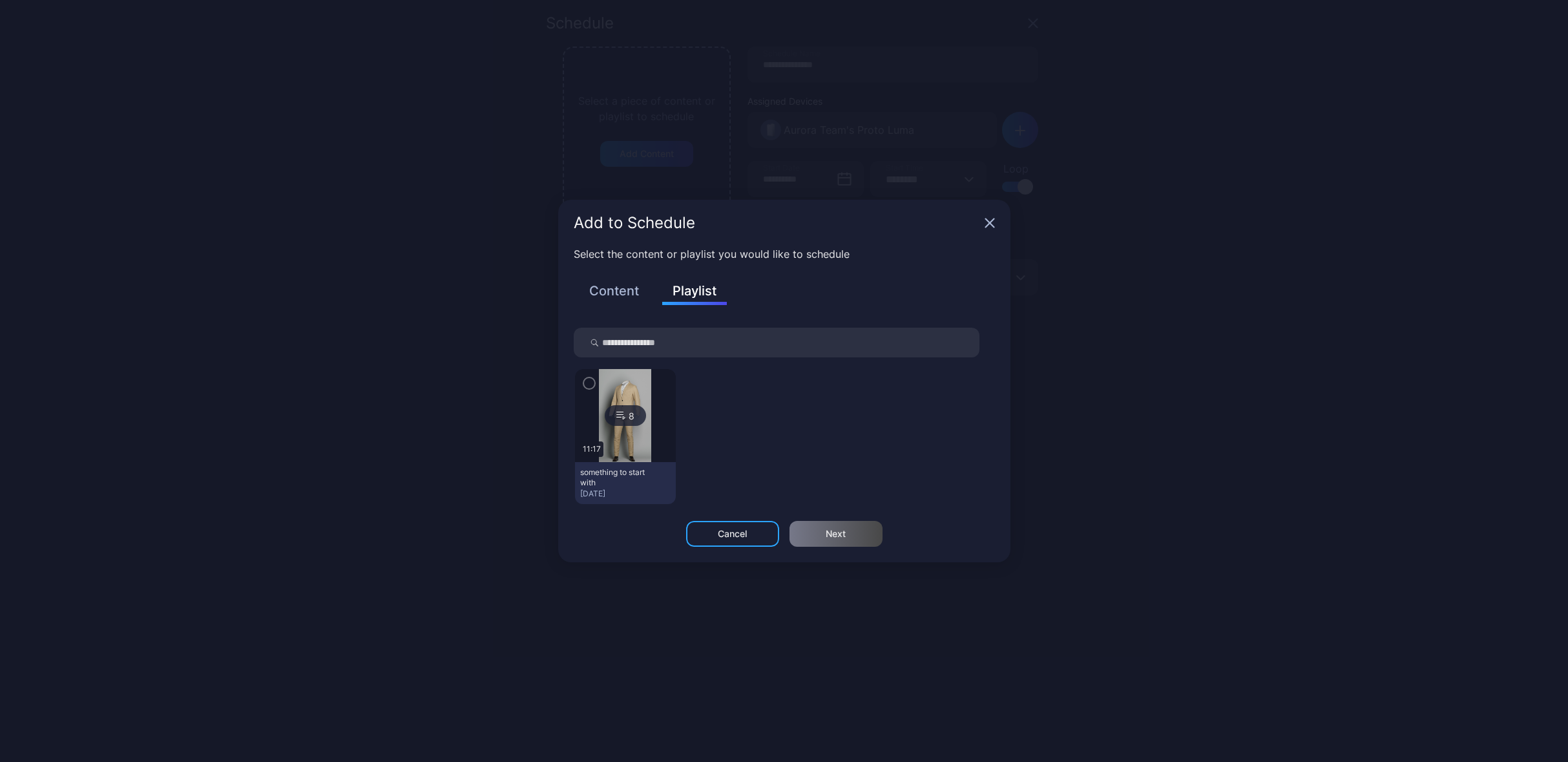
click at [583, 384] on div "button" at bounding box center [589, 384] width 13 height 13
click at [831, 534] on div "Next" at bounding box center [836, 534] width 20 height 10
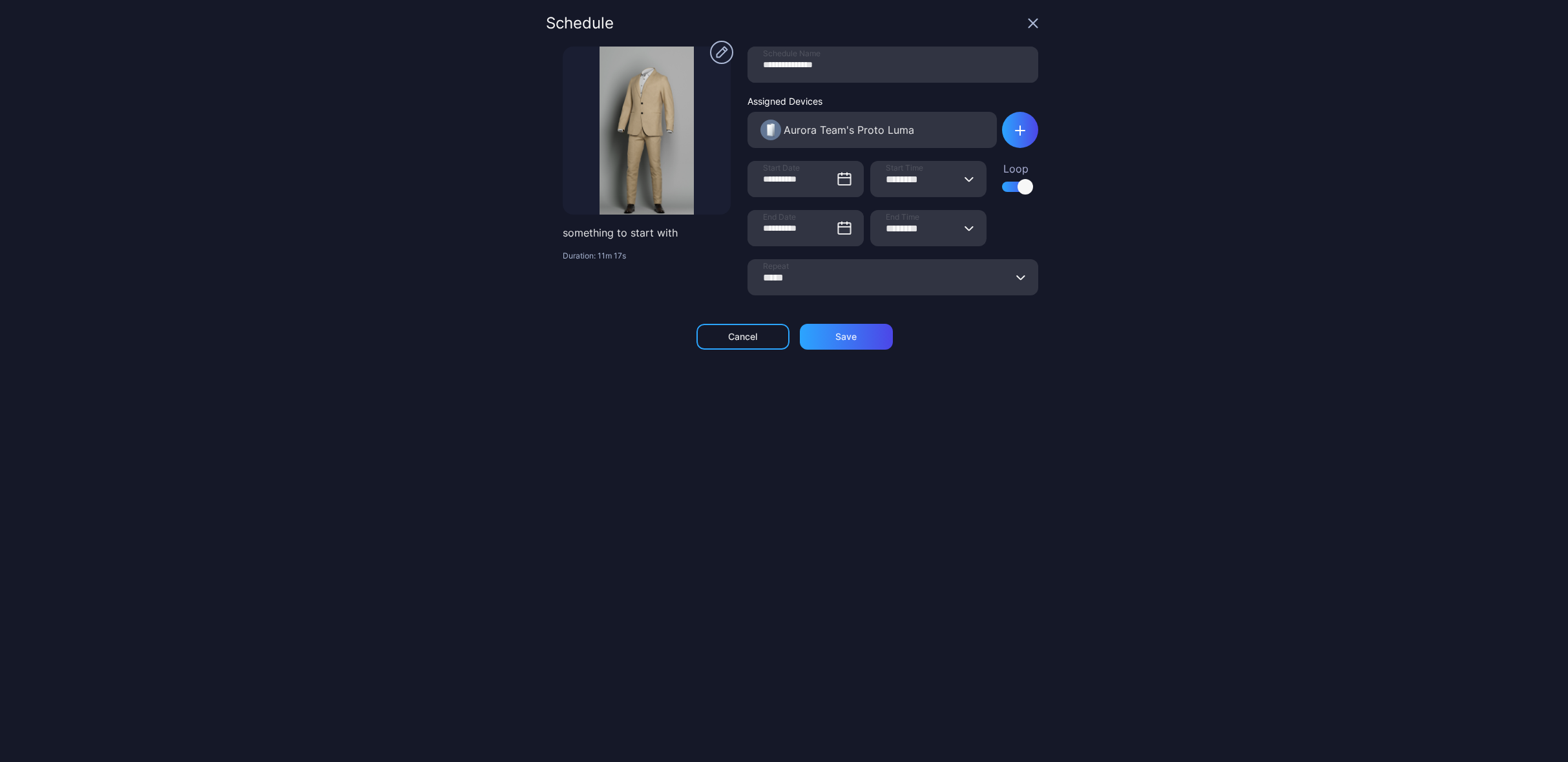
click at [965, 227] on icon "button" at bounding box center [969, 228] width 9 height 5
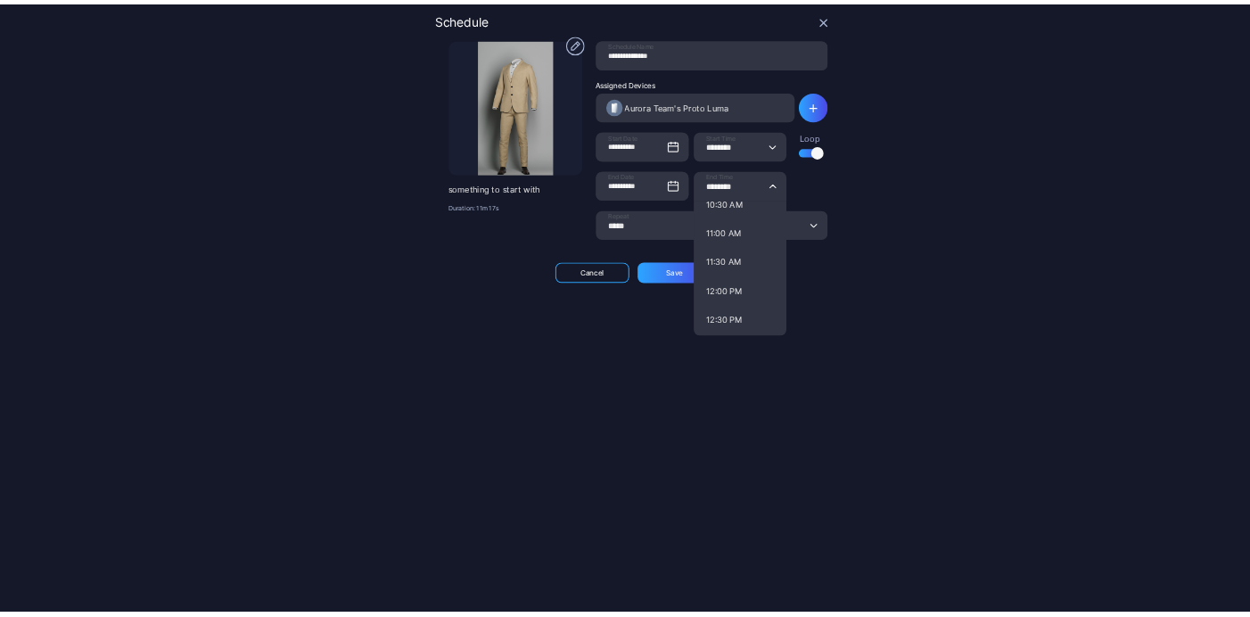
scroll to position [1664, 0]
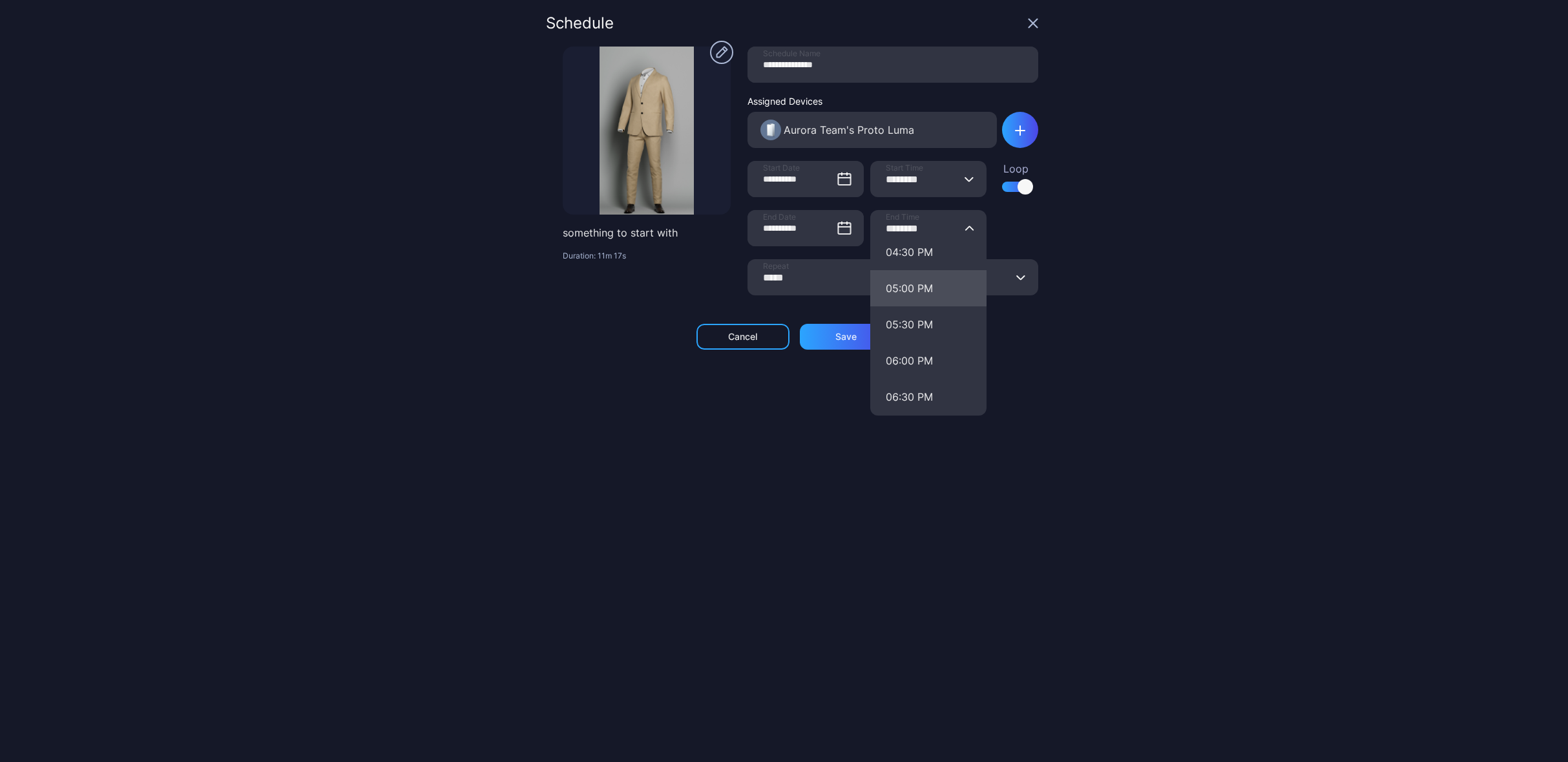
click at [915, 292] on button "05:00 PM" at bounding box center [929, 289] width 116 height 36
type input "********"
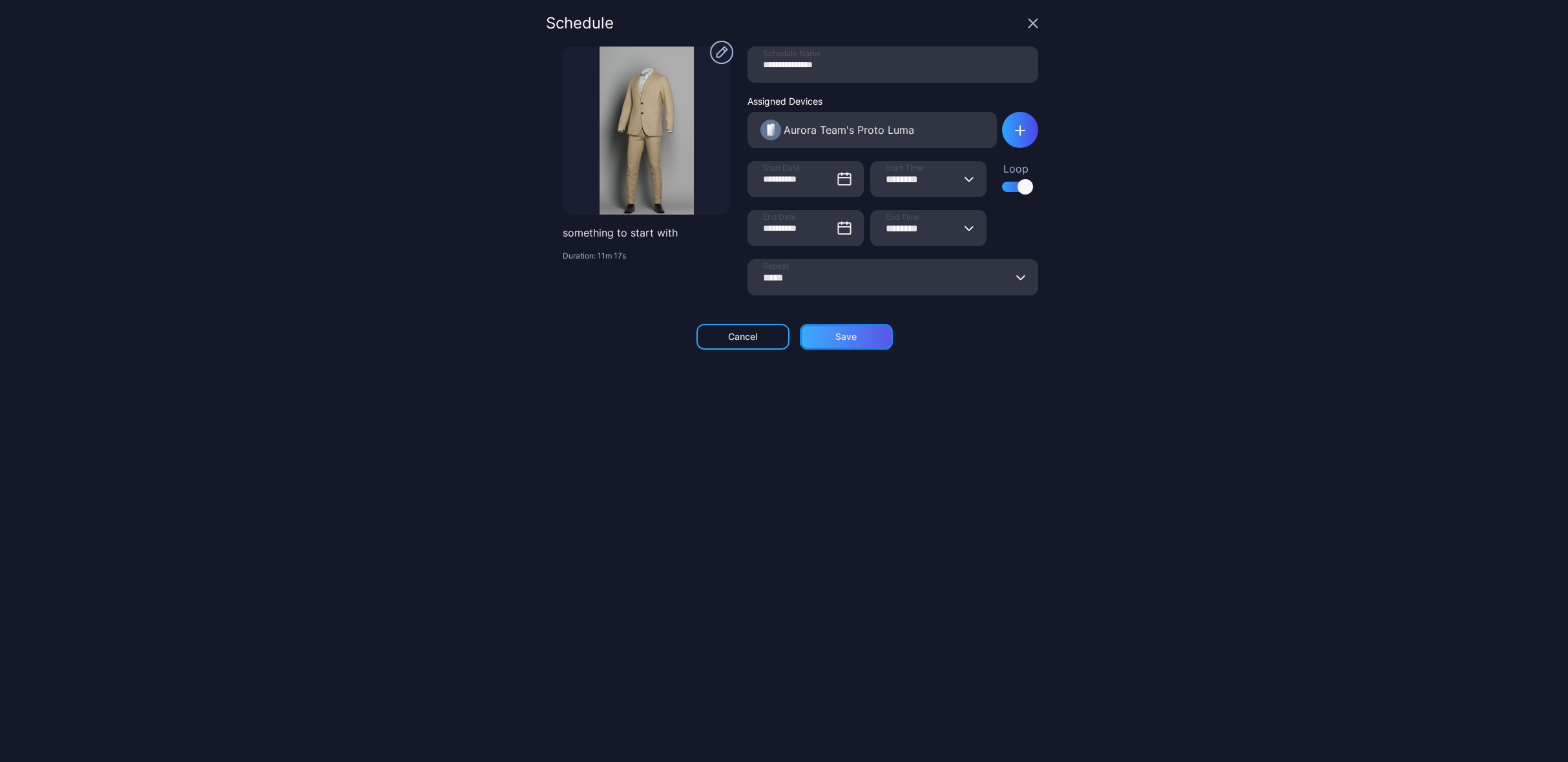
click at [848, 344] on div "Save" at bounding box center [847, 337] width 93 height 26
